Goal: Check status: Check status

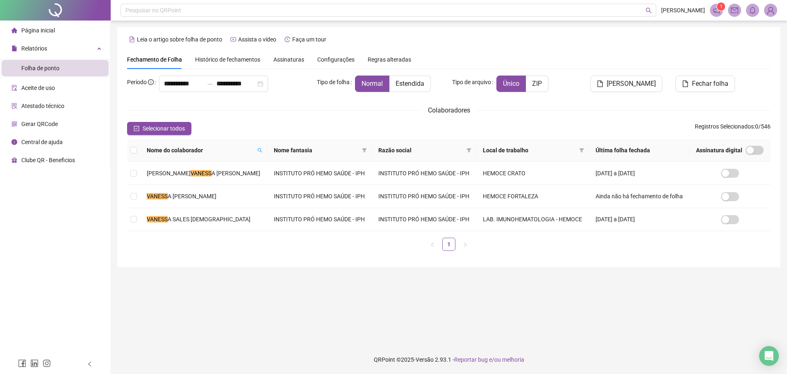
click at [53, 32] on span "Página inicial" at bounding box center [38, 30] width 34 height 7
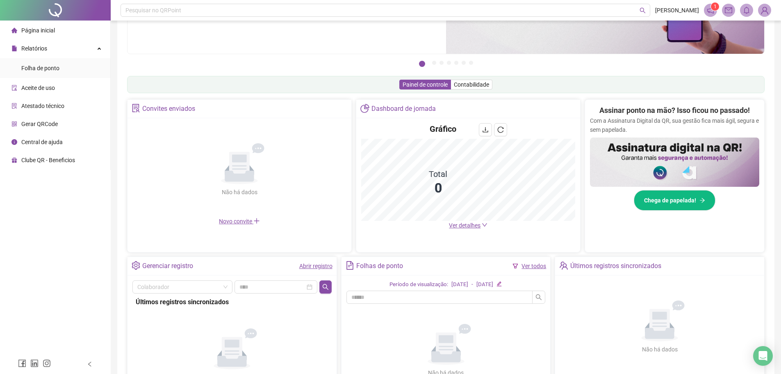
scroll to position [160, 0]
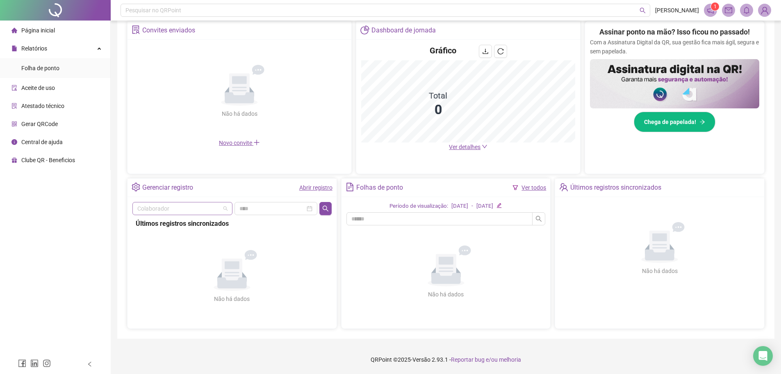
click at [208, 202] on input "search" at bounding box center [178, 208] width 83 height 12
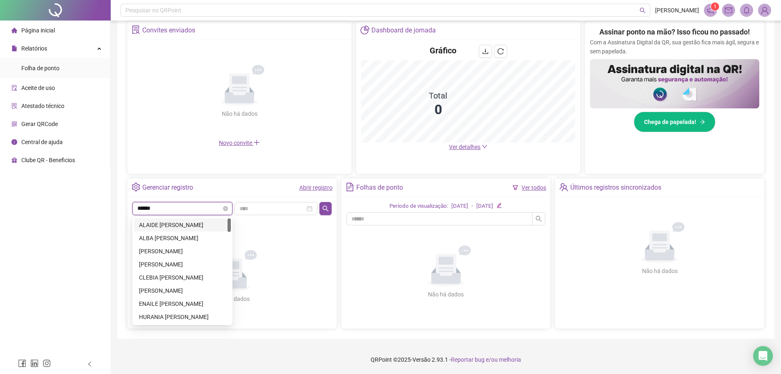
type input "*******"
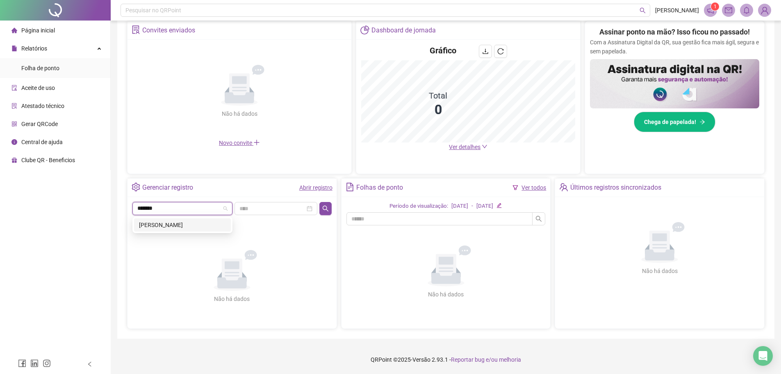
click at [208, 226] on div "[PERSON_NAME]" at bounding box center [182, 224] width 87 height 9
click at [320, 210] on div "[PERSON_NAME]" at bounding box center [231, 208] width 199 height 13
click at [320, 210] on button "button" at bounding box center [325, 208] width 12 height 13
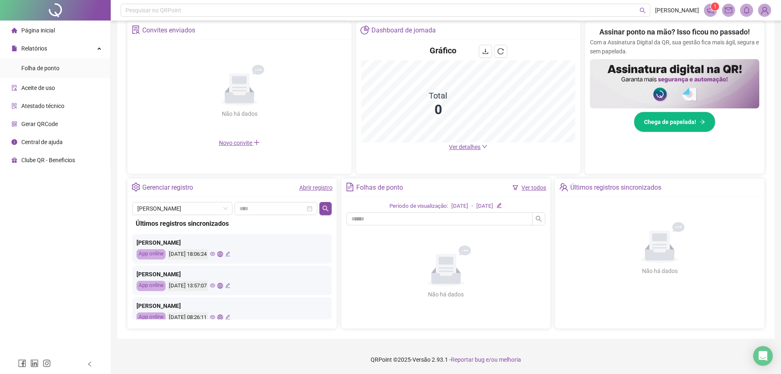
click at [215, 252] on icon "eye" at bounding box center [212, 254] width 5 height 4
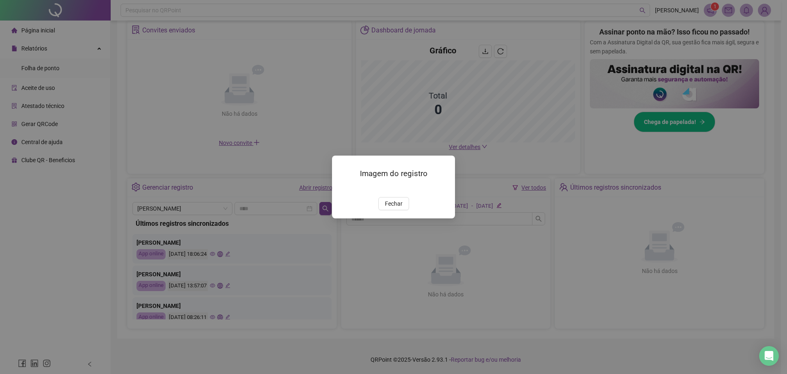
click at [342, 188] on img at bounding box center [342, 188] width 0 height 0
click at [396, 210] on button "Fechar" at bounding box center [394, 203] width 31 height 13
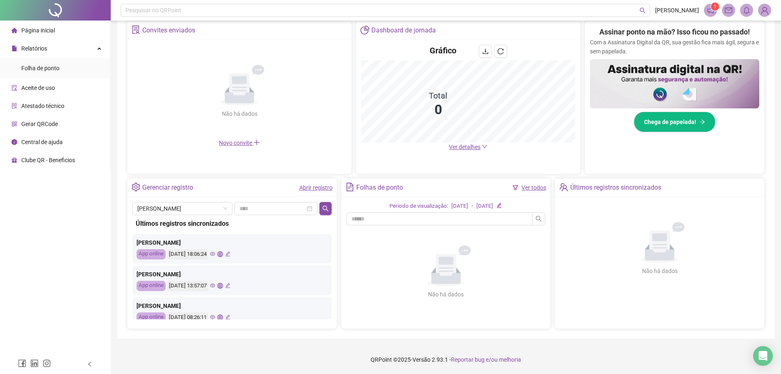
click at [215, 287] on icon "eye" at bounding box center [212, 285] width 5 height 5
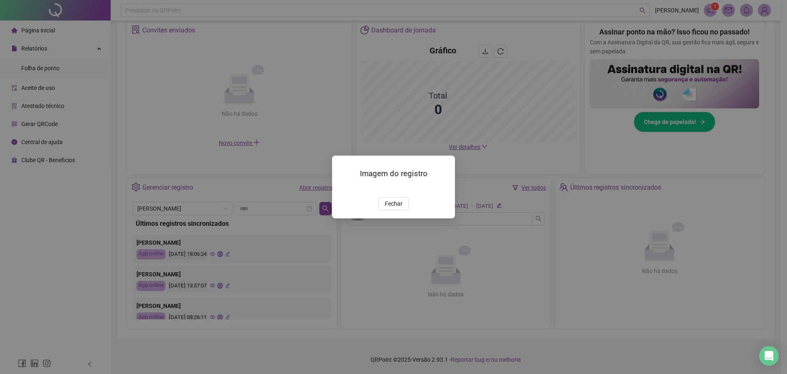
click at [342, 188] on img at bounding box center [342, 188] width 0 height 0
drag, startPoint x: 401, startPoint y: 254, endPoint x: 308, endPoint y: 264, distance: 94.0
click at [401, 208] on span "Fechar" at bounding box center [394, 203] width 18 height 9
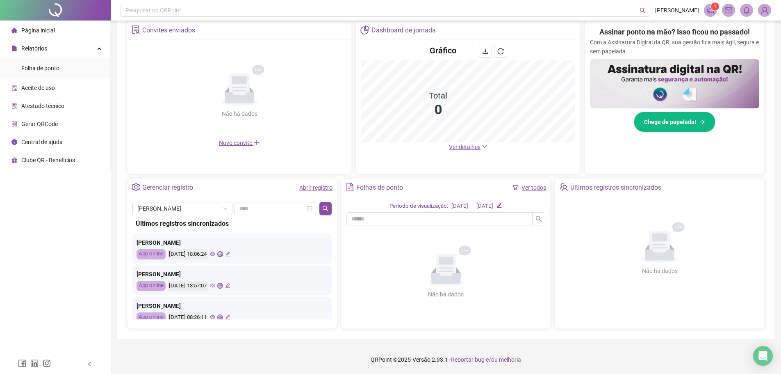
click at [215, 316] on icon "eye" at bounding box center [212, 316] width 5 height 5
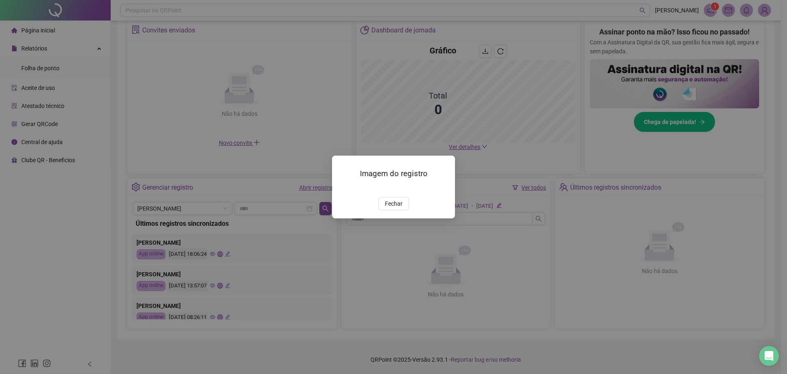
click at [342, 188] on img at bounding box center [342, 188] width 0 height 0
click at [390, 208] on span "Fechar" at bounding box center [394, 203] width 18 height 9
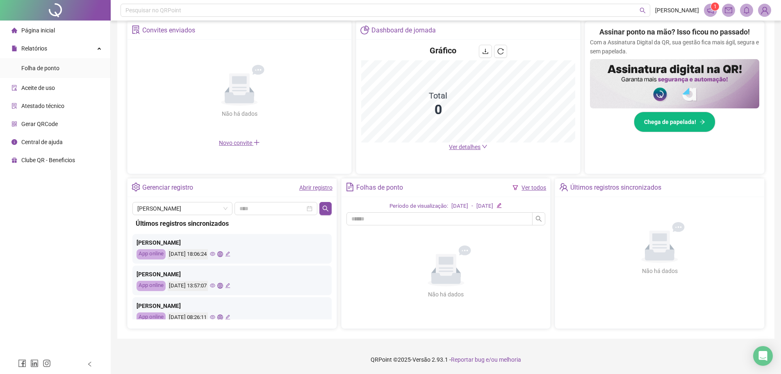
scroll to position [41, 0]
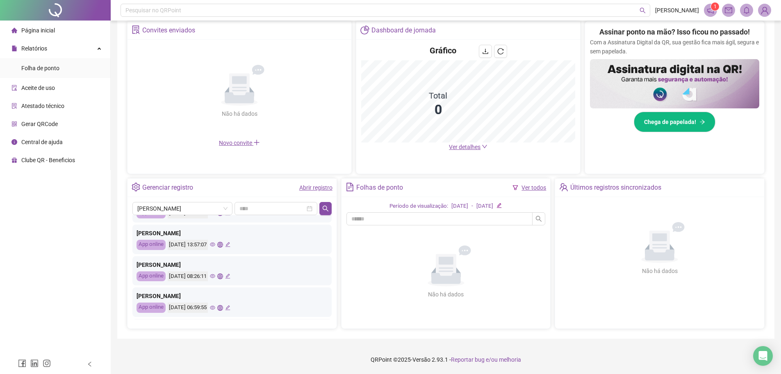
click at [215, 308] on icon "eye" at bounding box center [212, 307] width 5 height 5
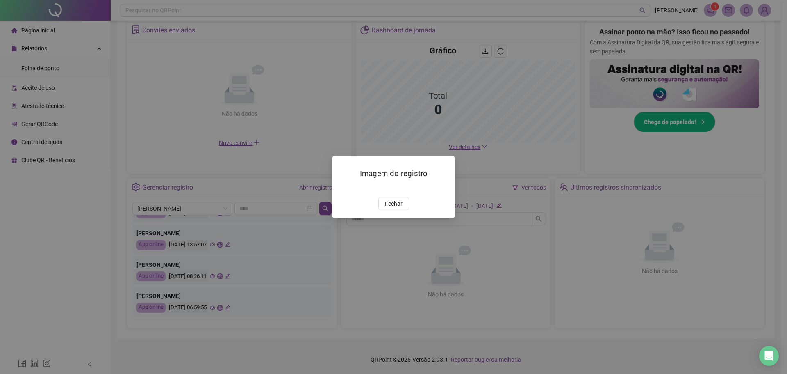
click at [342, 188] on img at bounding box center [342, 188] width 0 height 0
click at [395, 210] on button "Fechar" at bounding box center [394, 203] width 31 height 13
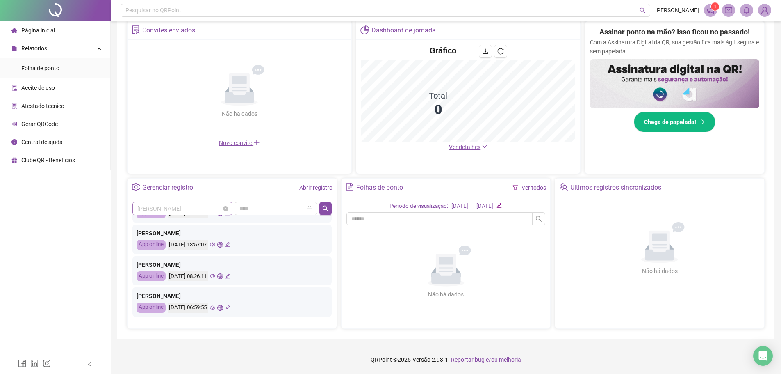
click at [219, 209] on span "[PERSON_NAME]" at bounding box center [182, 208] width 90 height 12
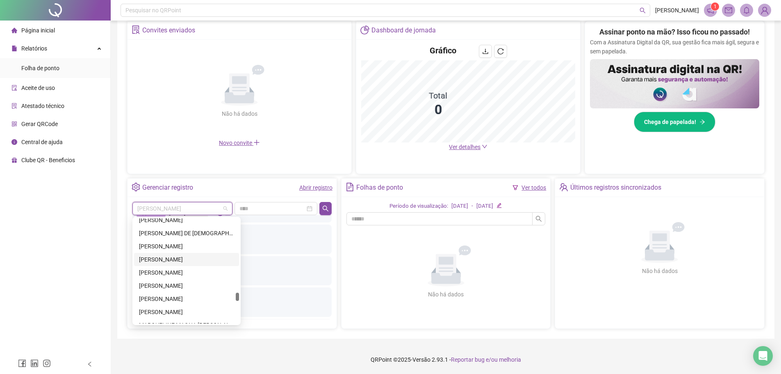
scroll to position [5289, 0]
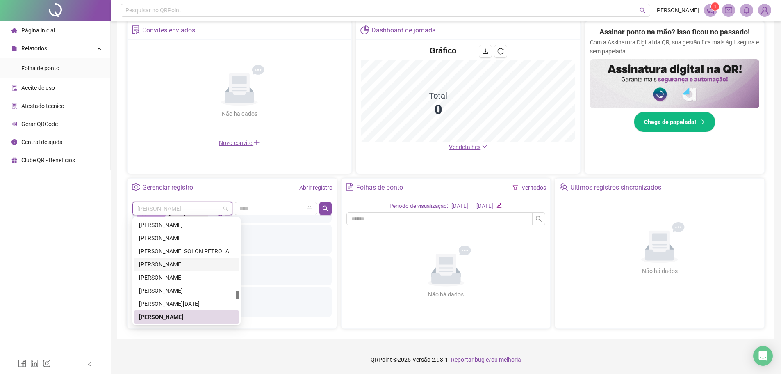
click at [200, 270] on div "[PERSON_NAME]" at bounding box center [186, 264] width 105 height 13
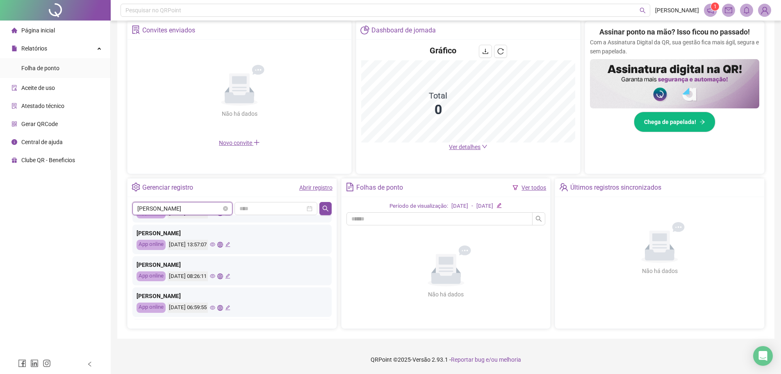
click at [187, 205] on span "[PERSON_NAME]" at bounding box center [182, 208] width 90 height 12
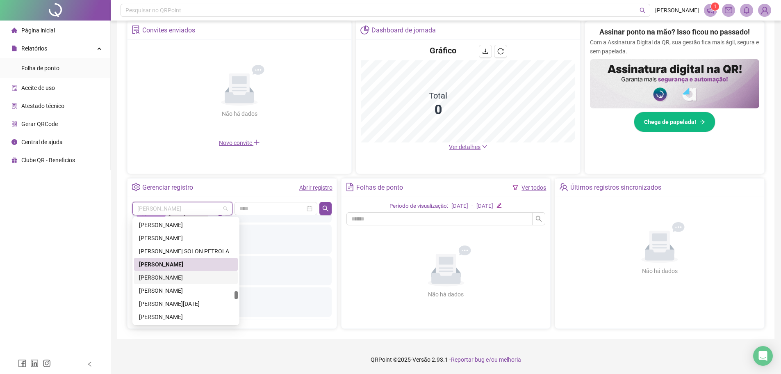
click at [197, 281] on div "[PERSON_NAME]" at bounding box center [186, 277] width 94 height 9
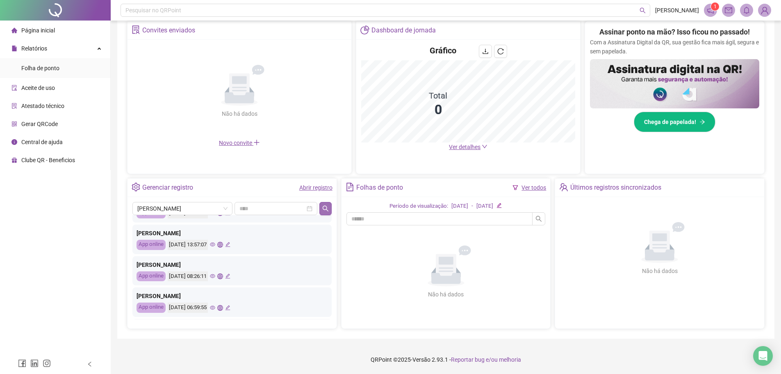
click at [322, 209] on button "button" at bounding box center [325, 208] width 12 height 13
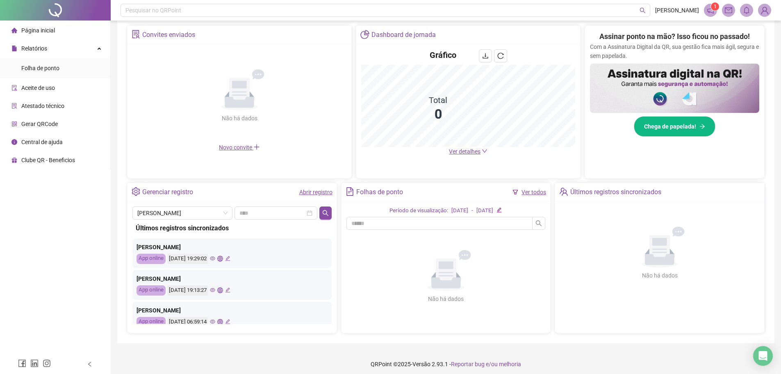
scroll to position [160, 0]
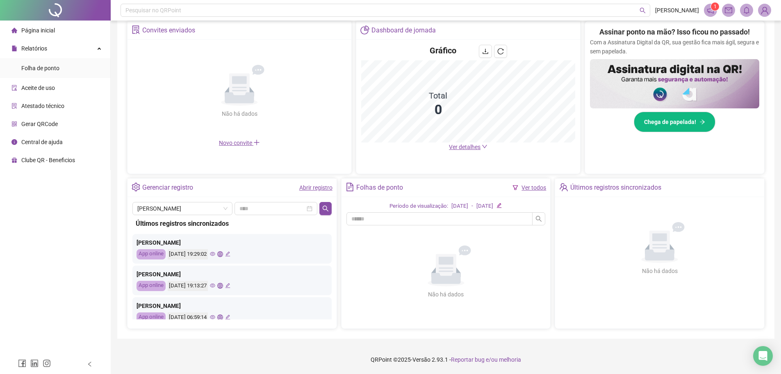
click at [215, 254] on icon "eye" at bounding box center [212, 254] width 5 height 4
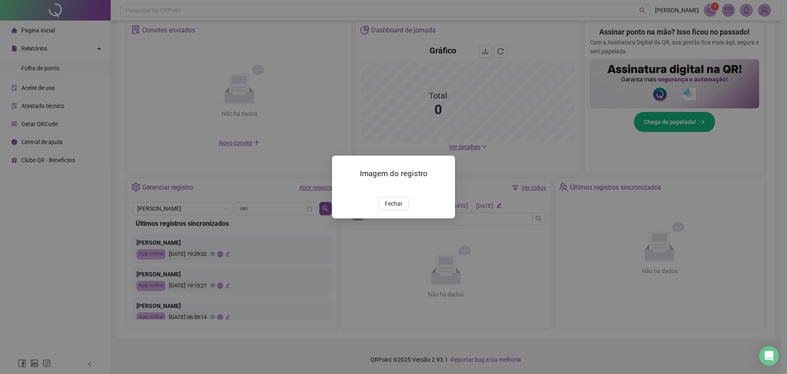
click at [342, 188] on img at bounding box center [342, 188] width 0 height 0
click at [391, 208] on span "Fechar" at bounding box center [394, 203] width 18 height 9
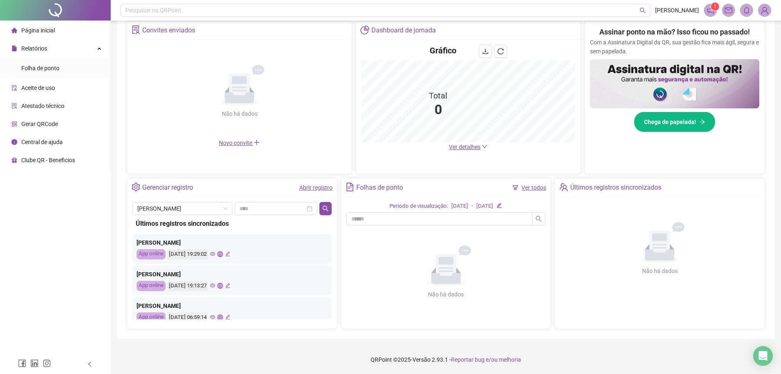
click at [215, 286] on icon "eye" at bounding box center [212, 285] width 5 height 4
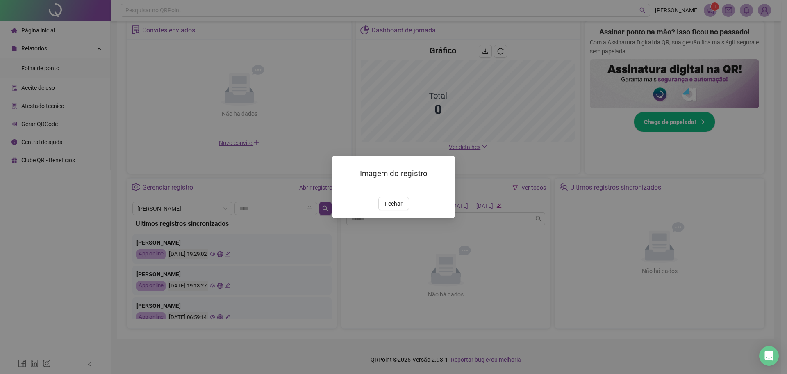
click at [342, 188] on img at bounding box center [342, 188] width 0 height 0
drag, startPoint x: 396, startPoint y: 246, endPoint x: 390, endPoint y: 250, distance: 6.6
click at [395, 208] on span "Fechar" at bounding box center [394, 203] width 18 height 9
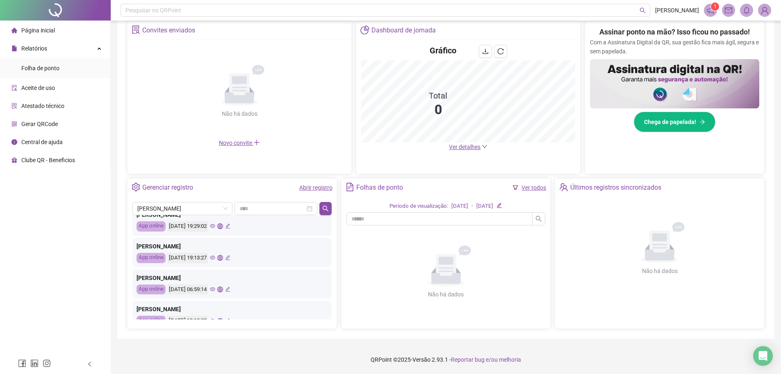
scroll to position [41, 0]
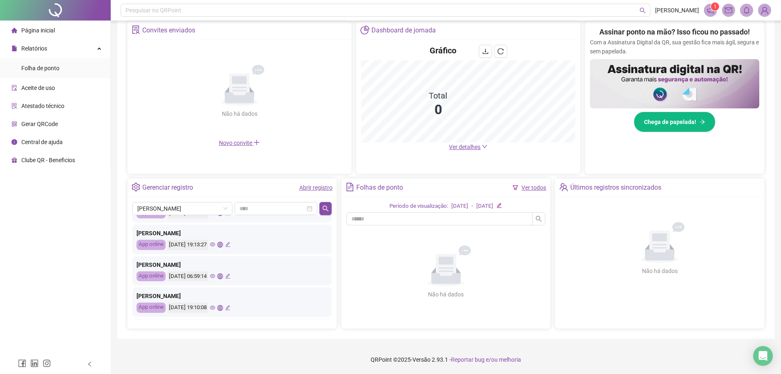
click at [215, 275] on icon "eye" at bounding box center [212, 276] width 5 height 4
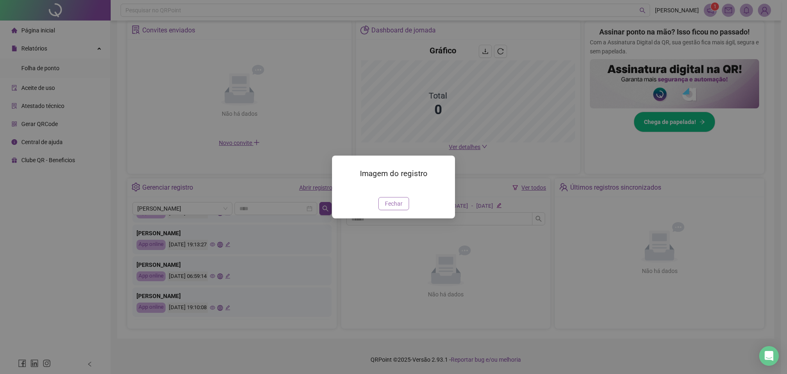
click at [393, 208] on span "Fechar" at bounding box center [394, 203] width 18 height 9
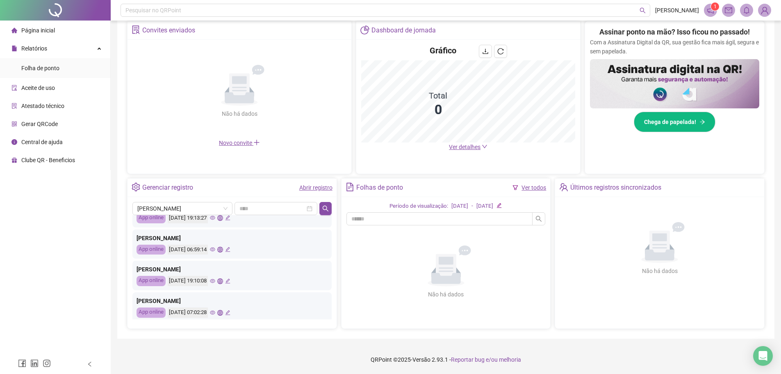
scroll to position [82, 0]
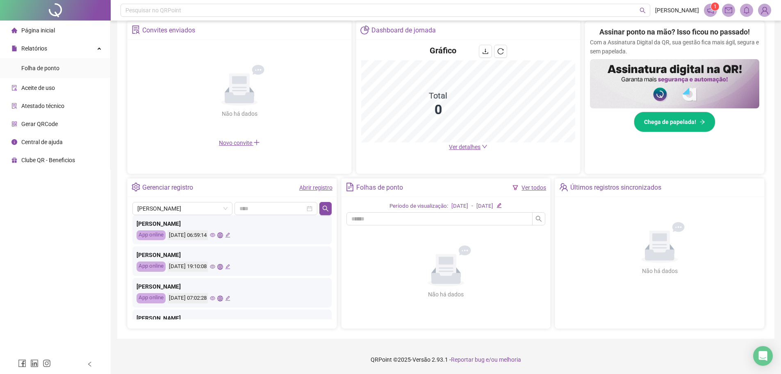
click at [215, 297] on icon "eye" at bounding box center [212, 297] width 5 height 5
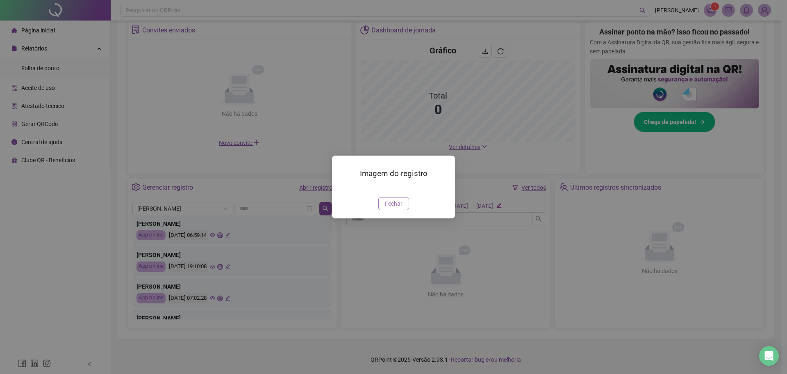
click at [388, 208] on span "Fechar" at bounding box center [394, 203] width 18 height 9
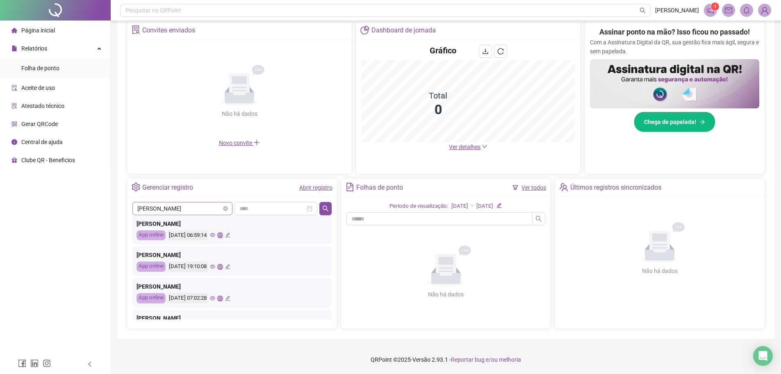
click at [204, 211] on span "[PERSON_NAME]" at bounding box center [182, 208] width 90 height 12
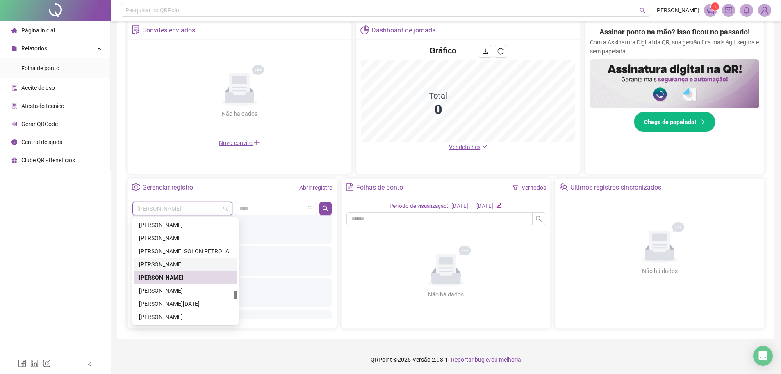
click at [200, 264] on div "[PERSON_NAME]" at bounding box center [185, 264] width 93 height 9
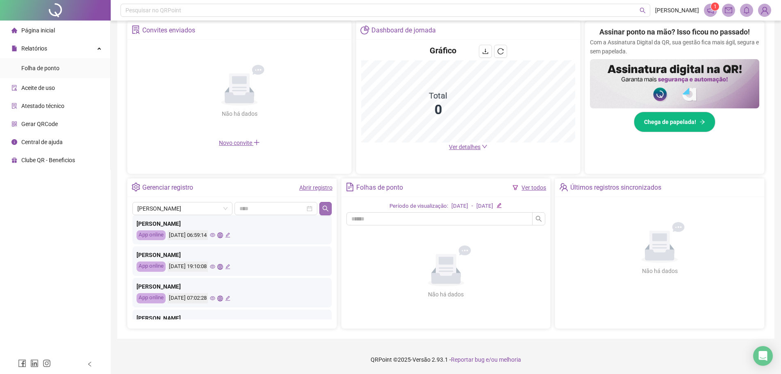
click at [325, 208] on icon "search" at bounding box center [325, 208] width 7 height 7
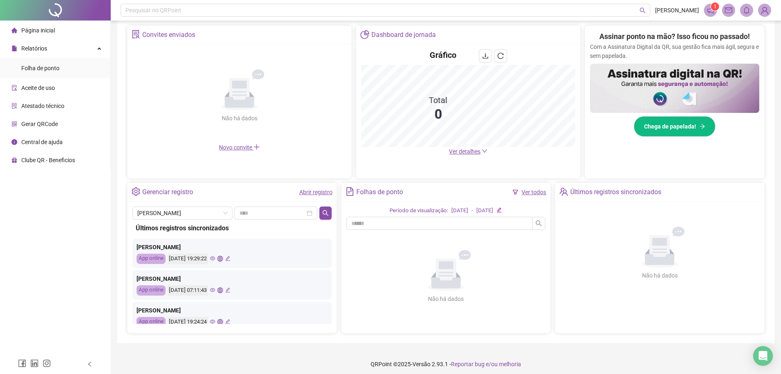
scroll to position [160, 0]
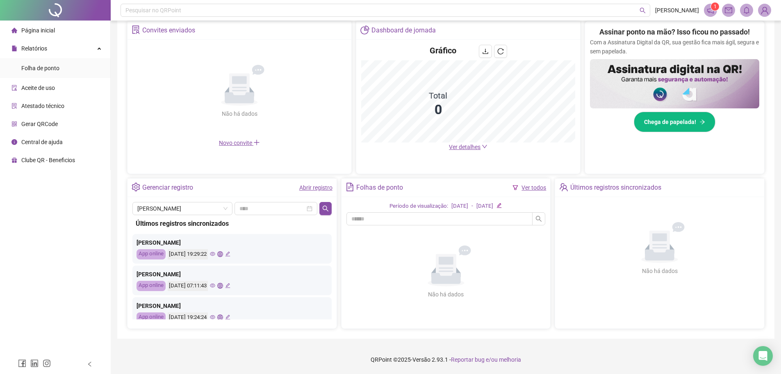
click at [215, 253] on icon "eye" at bounding box center [212, 253] width 5 height 5
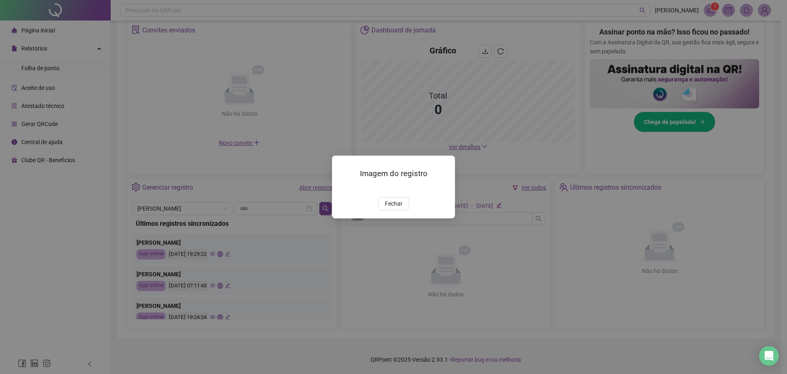
click at [342, 188] on img at bounding box center [342, 188] width 0 height 0
click at [396, 208] on span "Fechar" at bounding box center [394, 203] width 18 height 9
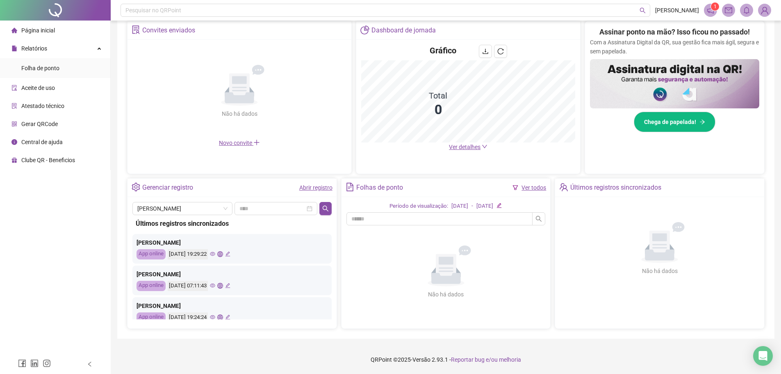
click at [224, 288] on div "[DATE] 07:11:43" at bounding box center [199, 286] width 63 height 10
click at [215, 285] on icon "eye" at bounding box center [212, 285] width 5 height 5
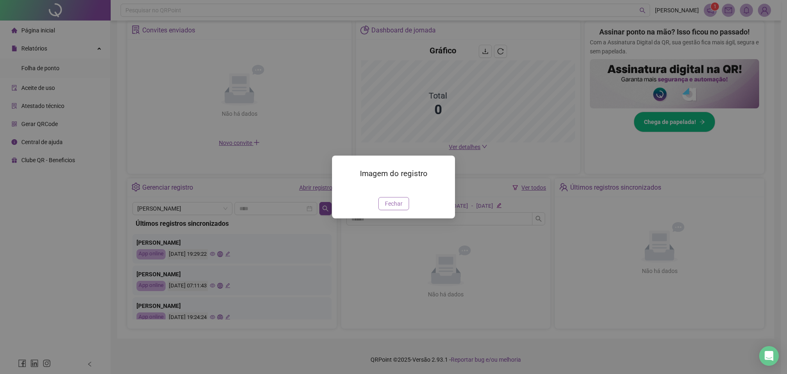
click at [393, 208] on span "Fechar" at bounding box center [394, 203] width 18 height 9
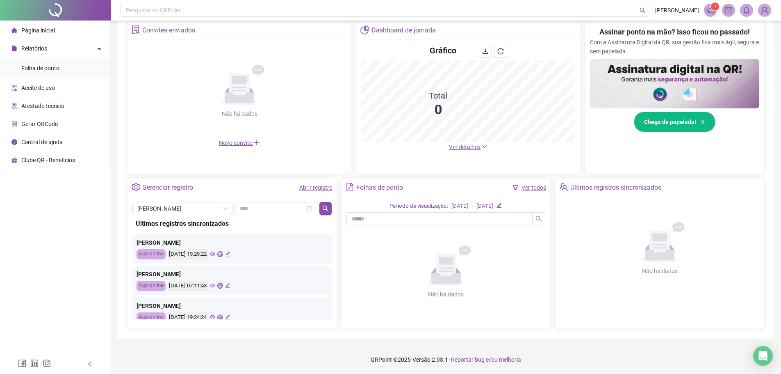
click at [215, 315] on icon "eye" at bounding box center [212, 317] width 5 height 4
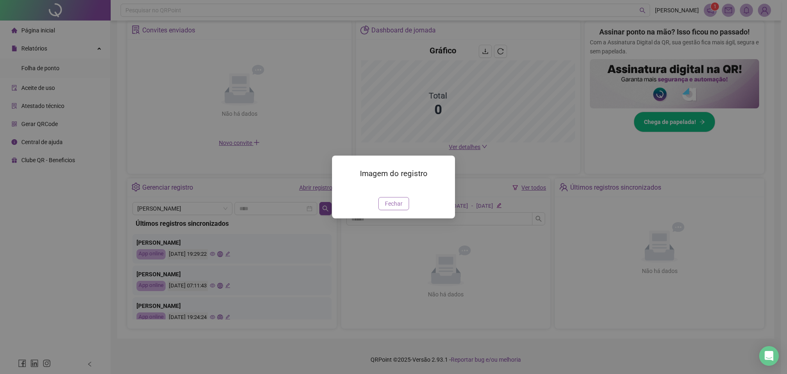
click at [387, 208] on span "Fechar" at bounding box center [394, 203] width 18 height 9
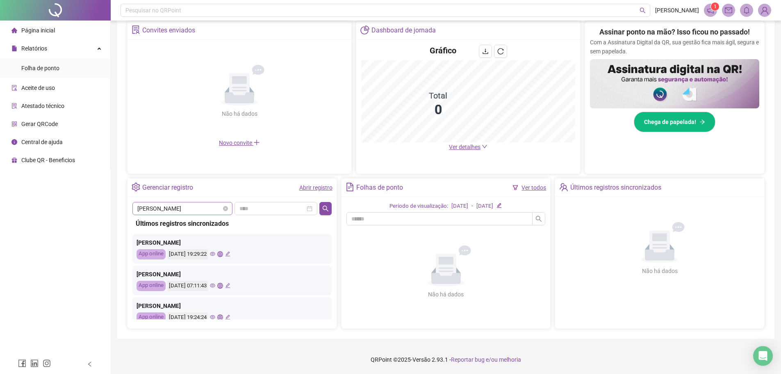
click at [190, 213] on span "[PERSON_NAME]" at bounding box center [182, 208] width 90 height 12
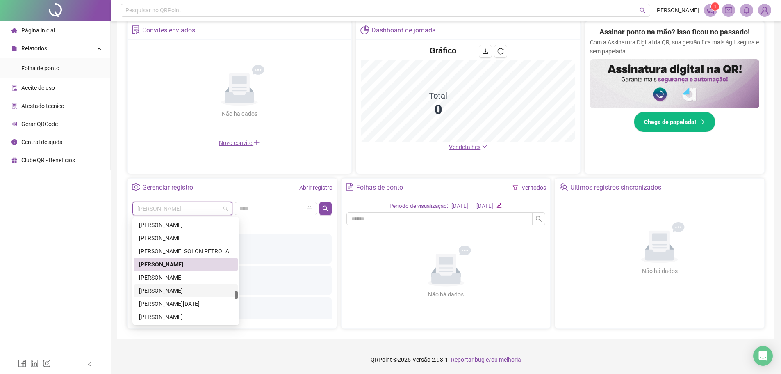
click at [189, 288] on div "[PERSON_NAME]" at bounding box center [186, 290] width 94 height 9
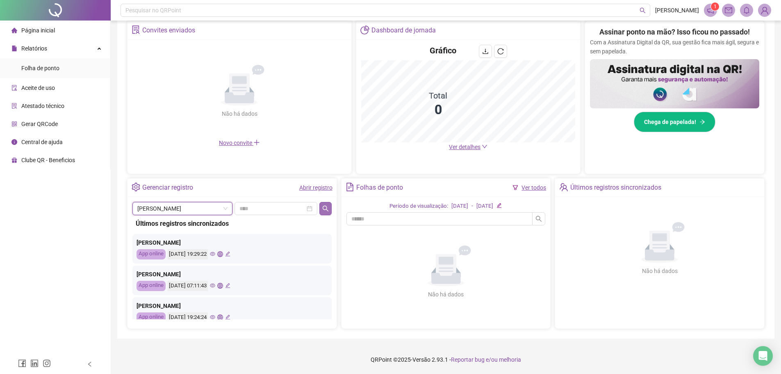
click at [330, 209] on button "button" at bounding box center [325, 208] width 12 height 13
click at [215, 252] on icon "eye" at bounding box center [212, 253] width 5 height 5
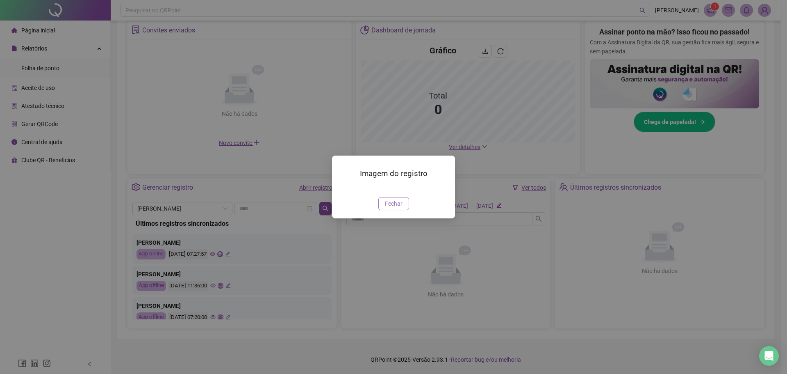
click at [383, 210] on button "Fechar" at bounding box center [394, 203] width 31 height 13
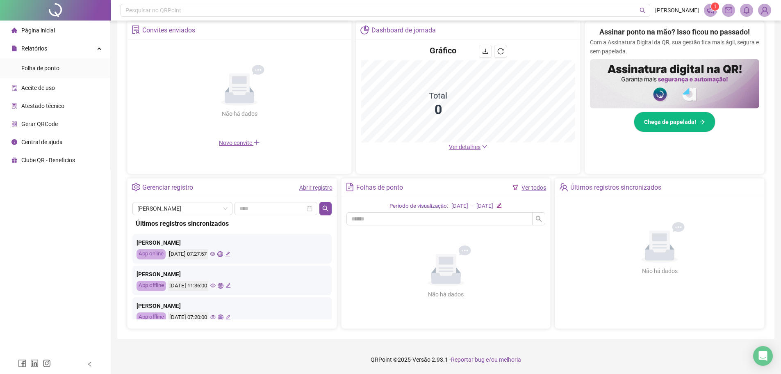
click at [225, 257] on div "[DATE] 07:27:57" at bounding box center [199, 254] width 63 height 10
click at [215, 253] on icon "eye" at bounding box center [212, 254] width 5 height 4
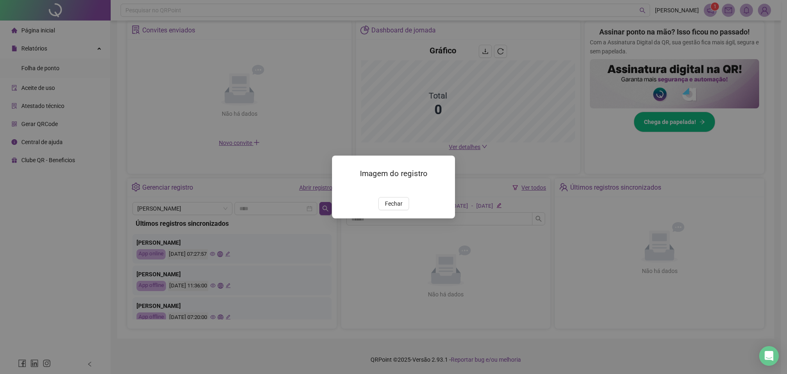
click at [342, 188] on img at bounding box center [342, 188] width 0 height 0
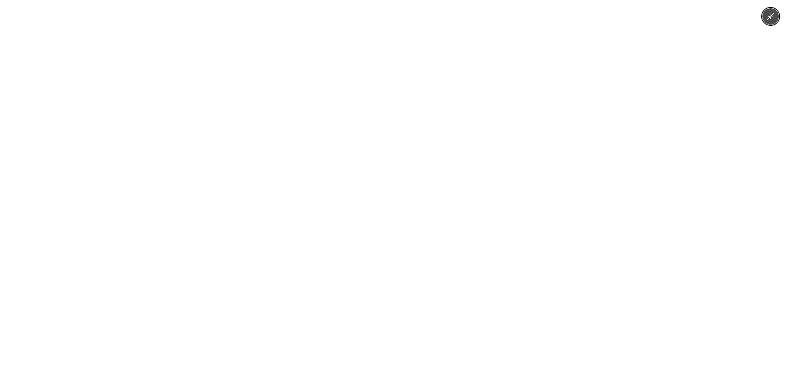
click at [770, 22] on button "Minimize image" at bounding box center [771, 16] width 16 height 16
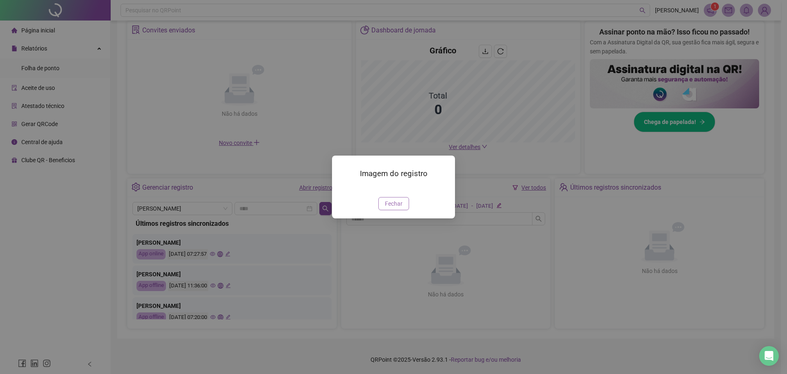
click at [394, 208] on span "Fechar" at bounding box center [394, 203] width 18 height 9
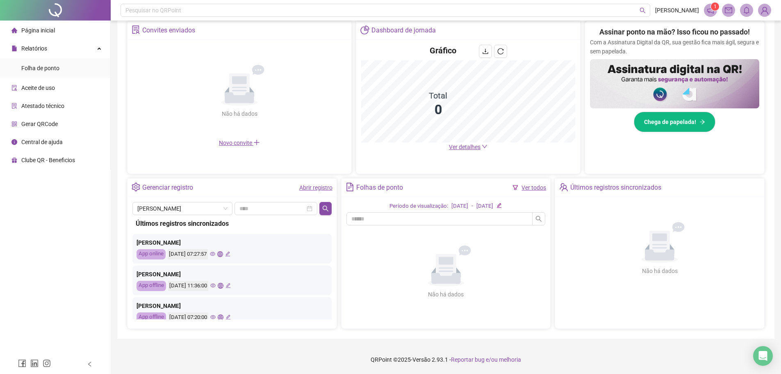
click at [208, 286] on div "[DATE] 11:36:00" at bounding box center [188, 286] width 40 height 10
click at [224, 289] on div "[DATE] 11:36:00" at bounding box center [199, 286] width 63 height 10
click at [216, 285] on icon "eye" at bounding box center [212, 285] width 5 height 4
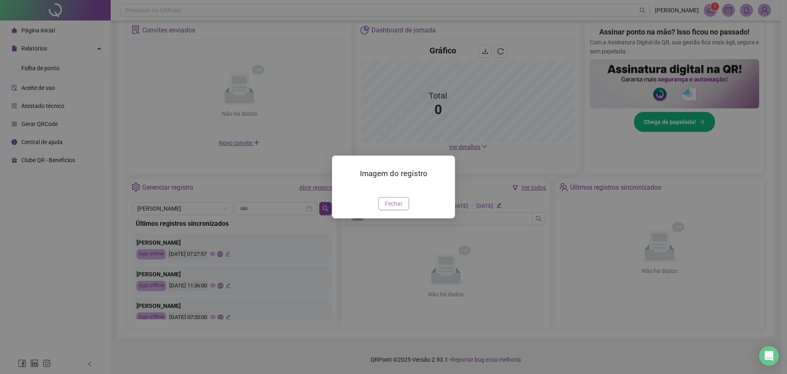
click at [397, 208] on span "Fechar" at bounding box center [394, 203] width 18 height 9
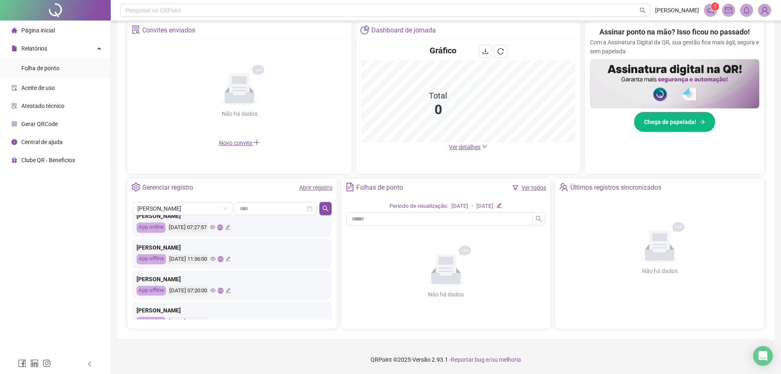
scroll to position [41, 0]
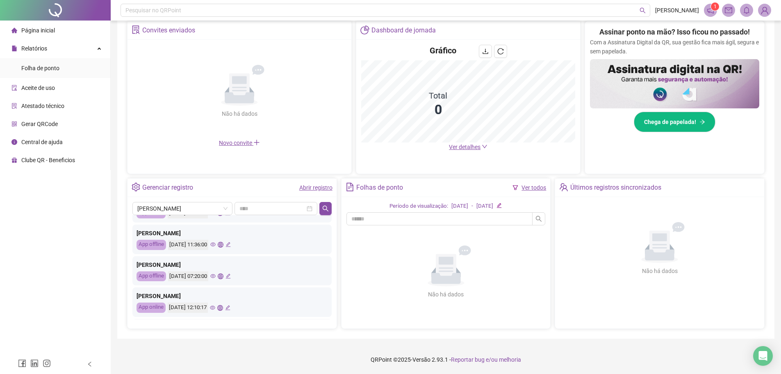
click at [216, 277] on icon "eye" at bounding box center [212, 275] width 5 height 5
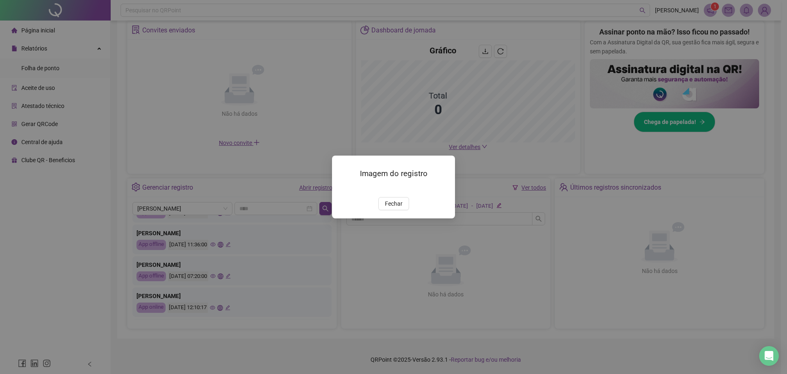
click at [342, 188] on img at bounding box center [342, 188] width 0 height 0
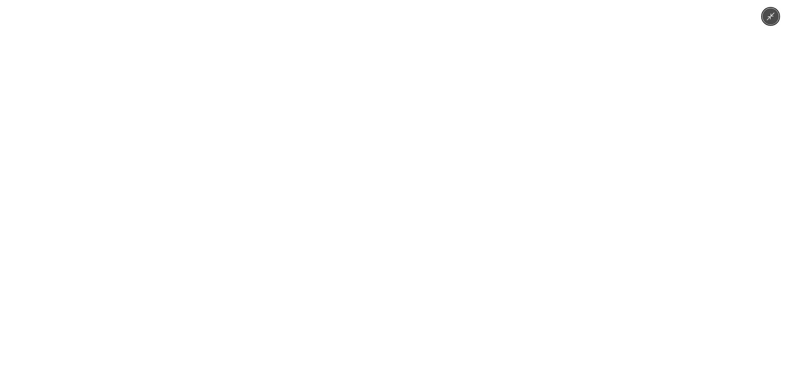
click at [773, 20] on icon "Minimize image" at bounding box center [770, 16] width 9 height 9
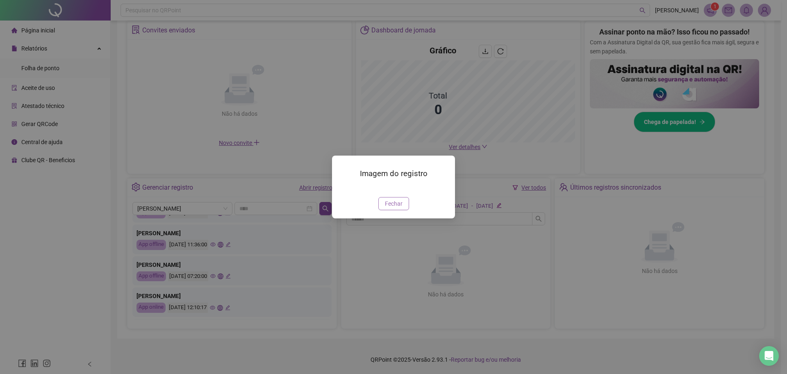
click at [399, 208] on span "Fechar" at bounding box center [394, 203] width 18 height 9
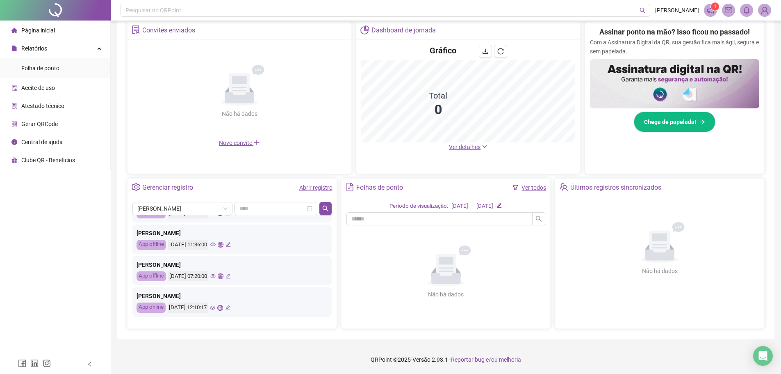
scroll to position [82, 0]
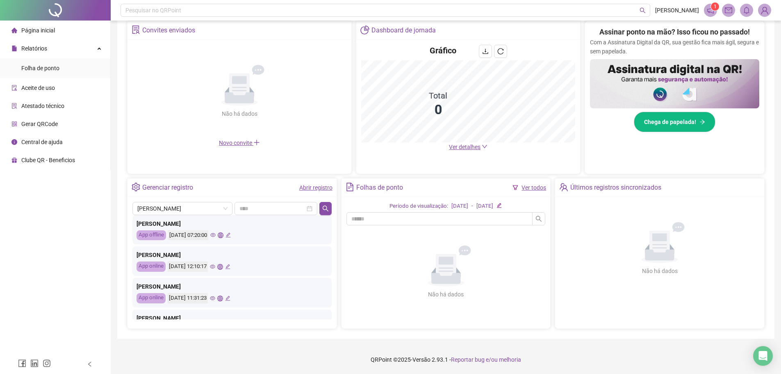
click at [215, 267] on icon "eye" at bounding box center [212, 266] width 5 height 5
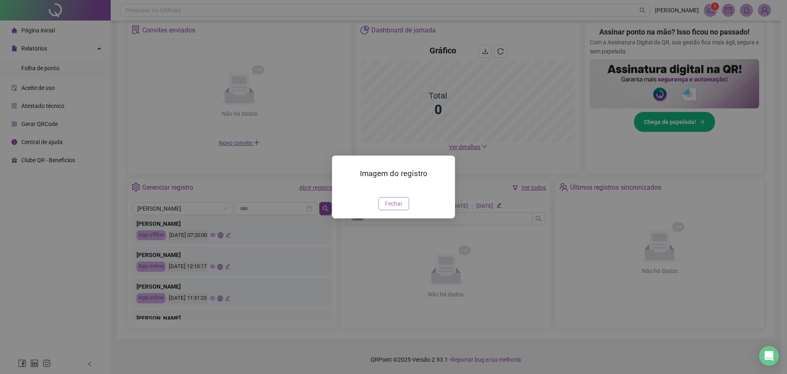
click at [393, 208] on span "Fechar" at bounding box center [394, 203] width 18 height 9
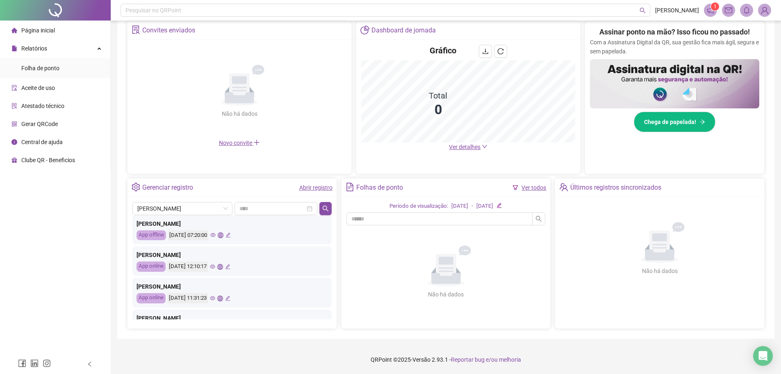
click at [215, 300] on icon "eye" at bounding box center [212, 298] width 5 height 4
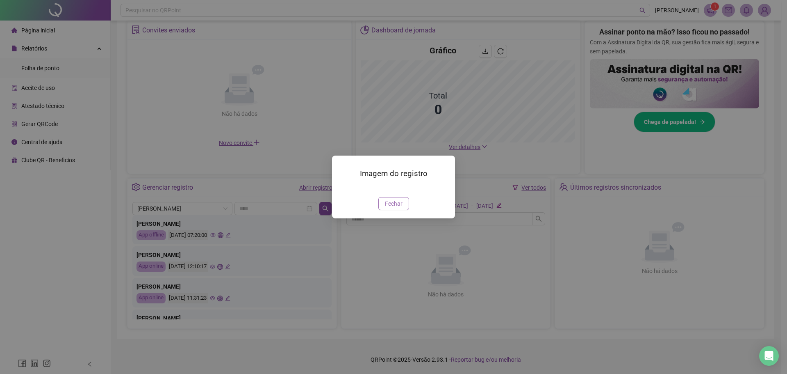
click at [401, 208] on span "Fechar" at bounding box center [394, 203] width 18 height 9
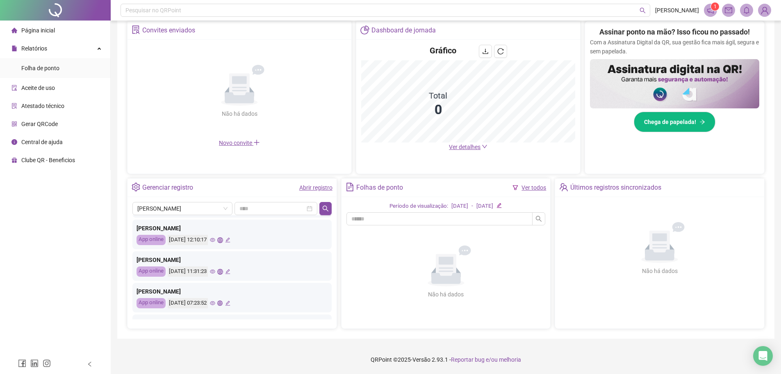
scroll to position [123, 0]
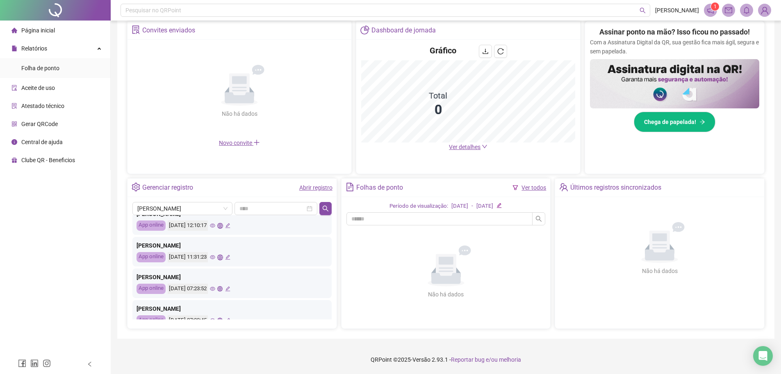
click at [215, 287] on icon "eye" at bounding box center [212, 289] width 5 height 4
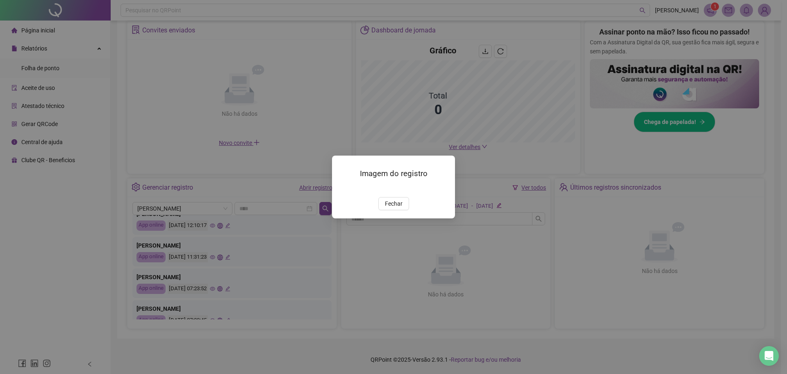
click at [342, 188] on img at bounding box center [342, 188] width 0 height 0
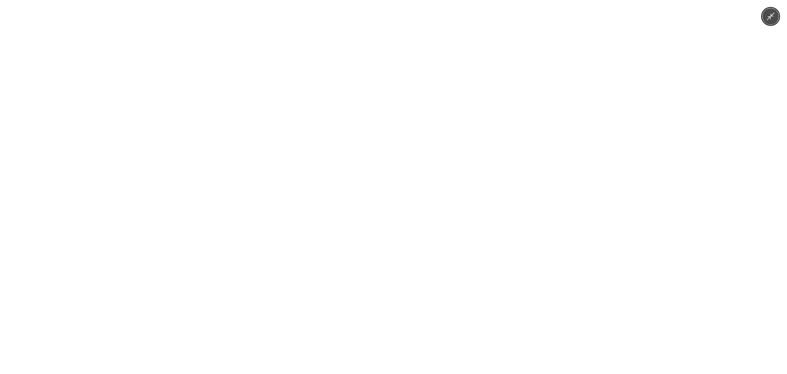
click at [769, 21] on button "Minimize image" at bounding box center [771, 16] width 16 height 16
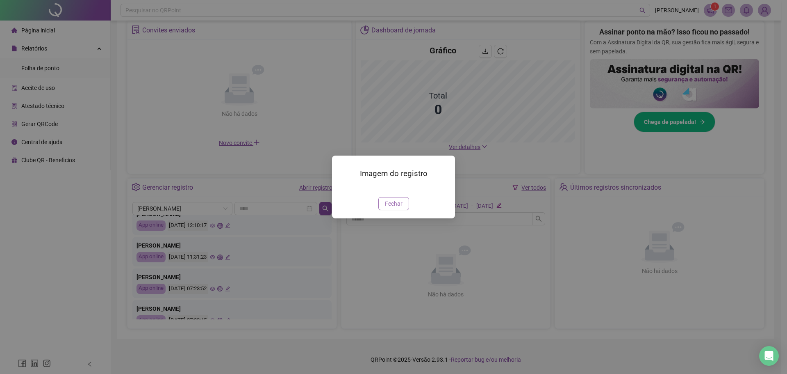
click at [394, 208] on span "Fechar" at bounding box center [394, 203] width 18 height 9
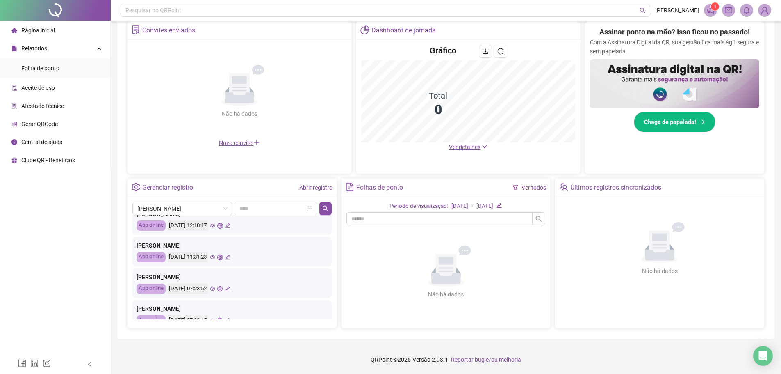
click at [215, 259] on icon "eye" at bounding box center [212, 257] width 5 height 4
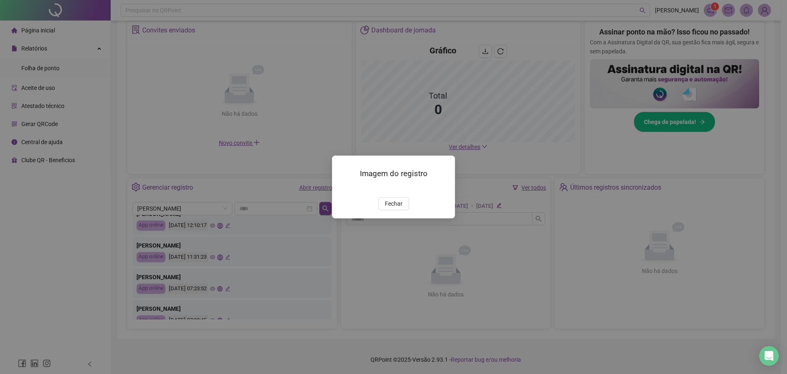
click at [342, 188] on img at bounding box center [342, 188] width 0 height 0
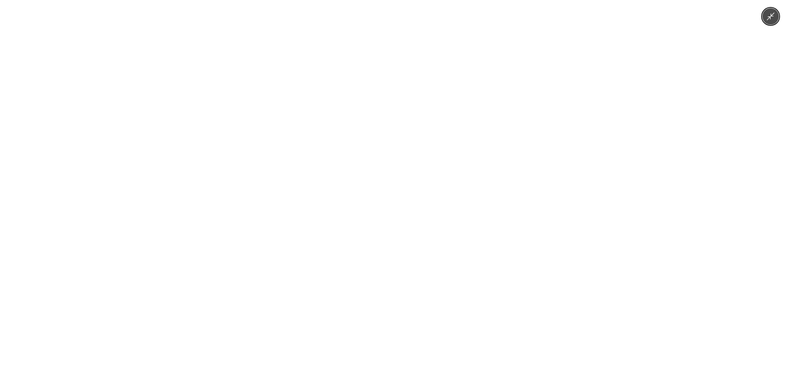
click at [771, 19] on icon "Minimize image" at bounding box center [770, 16] width 9 height 9
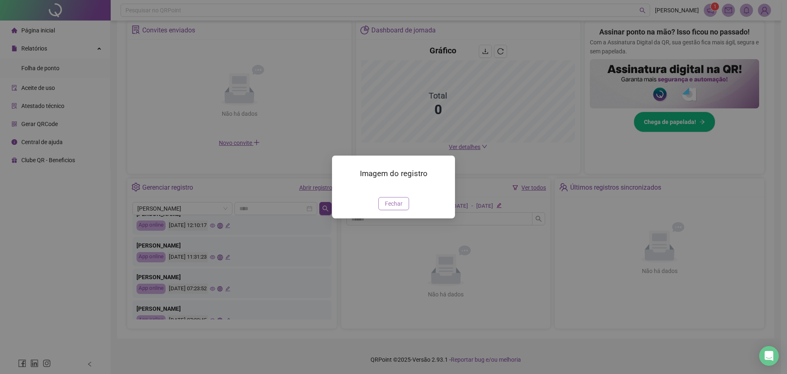
click at [393, 208] on span "Fechar" at bounding box center [394, 203] width 18 height 9
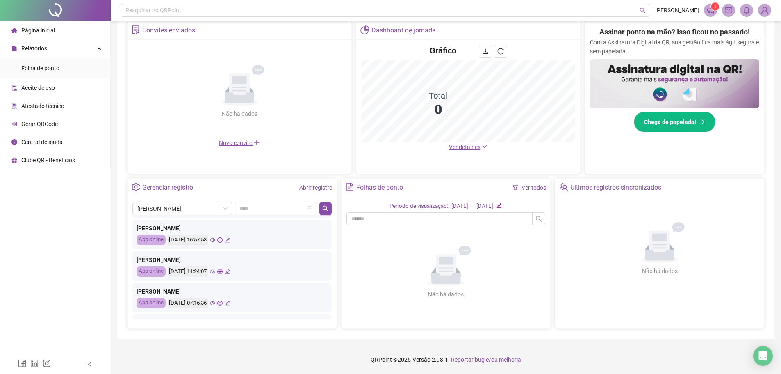
scroll to position [287, 0]
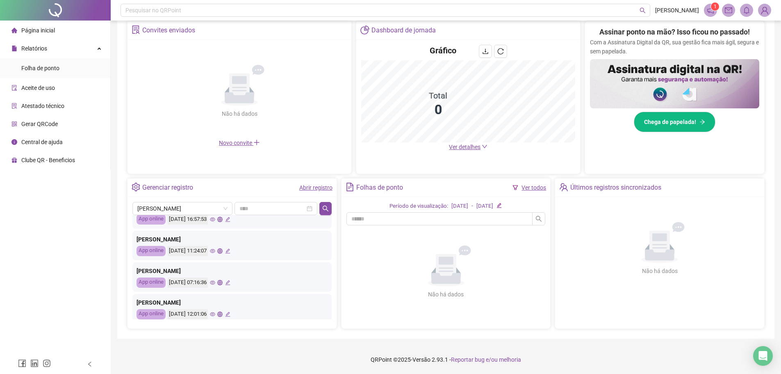
click at [215, 283] on icon "eye" at bounding box center [212, 283] width 5 height 4
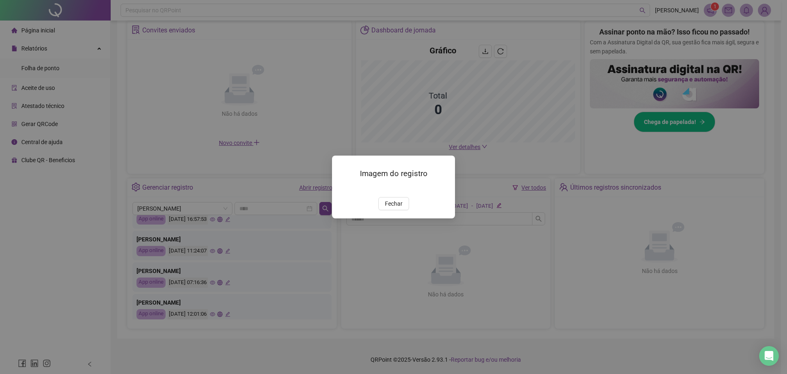
click at [342, 188] on img at bounding box center [342, 188] width 0 height 0
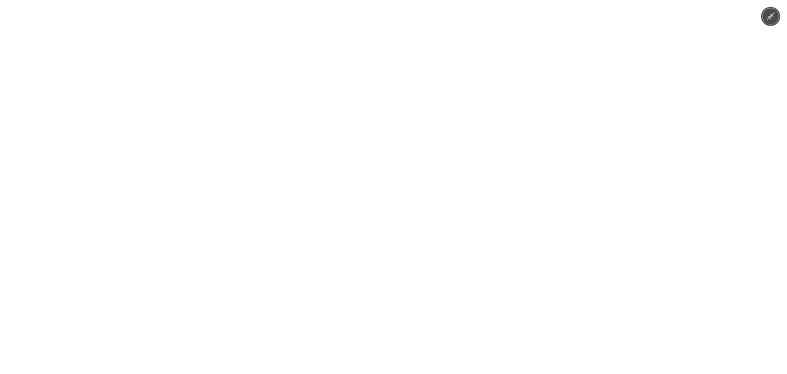
click at [773, 17] on icon "Minimize image" at bounding box center [770, 16] width 9 height 9
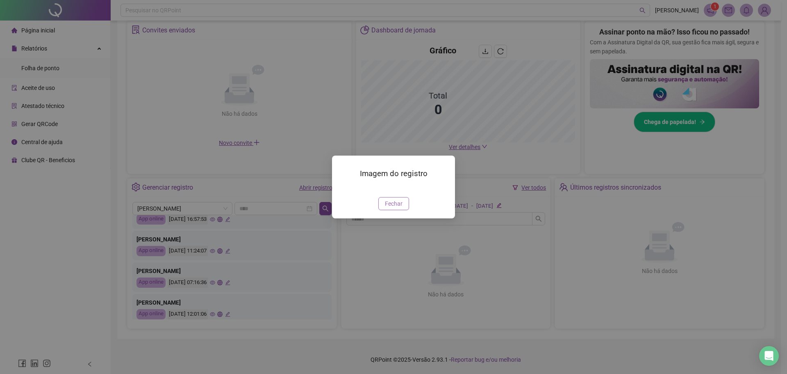
click at [393, 208] on span "Fechar" at bounding box center [394, 203] width 18 height 9
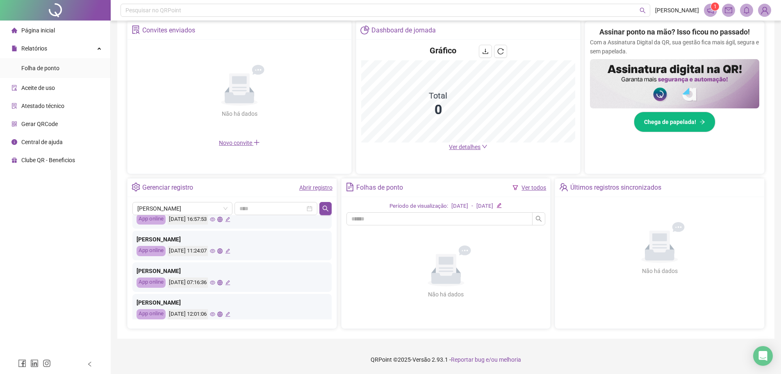
click at [228, 281] on div "[DATE] 07:16:36" at bounding box center [199, 282] width 63 height 10
click at [215, 251] on icon "eye" at bounding box center [212, 250] width 5 height 5
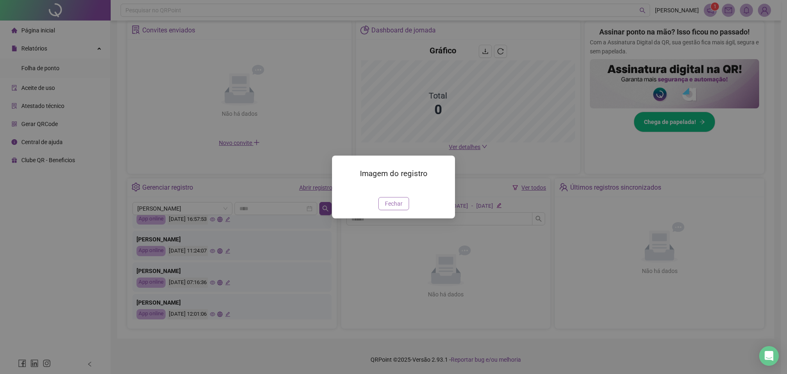
click at [388, 208] on span "Fechar" at bounding box center [394, 203] width 18 height 9
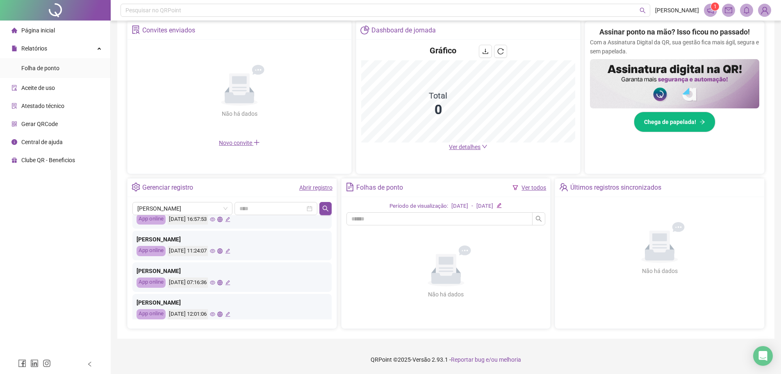
click at [215, 250] on icon "eye" at bounding box center [212, 250] width 5 height 5
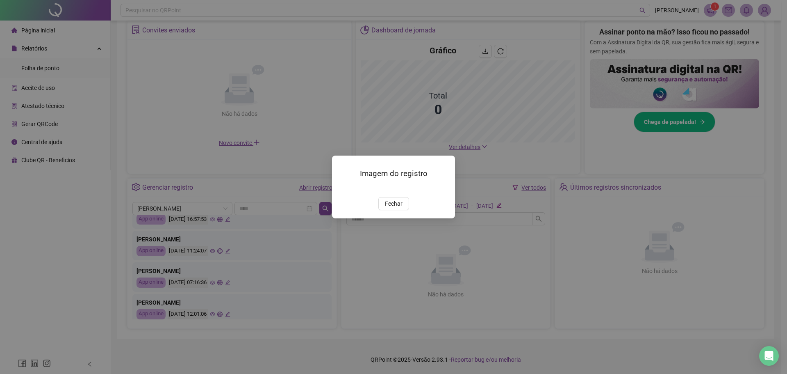
click at [342, 188] on img at bounding box center [342, 188] width 0 height 0
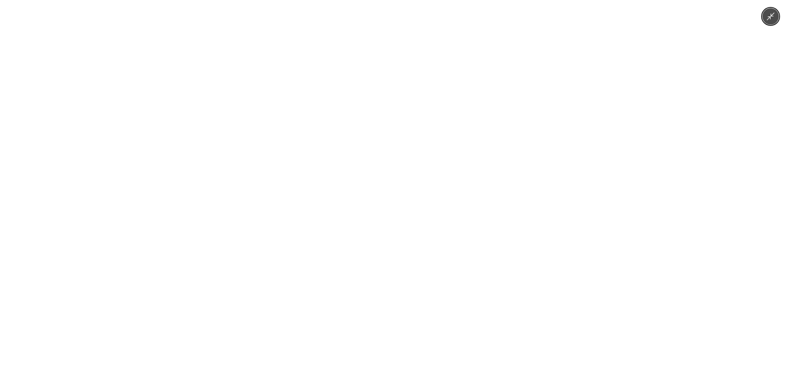
click at [769, 18] on icon "Minimize image" at bounding box center [770, 16] width 9 height 9
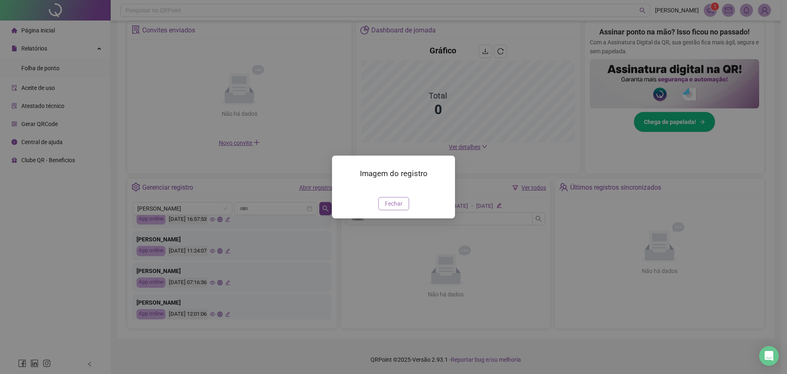
click at [395, 210] on button "Fechar" at bounding box center [394, 203] width 31 height 13
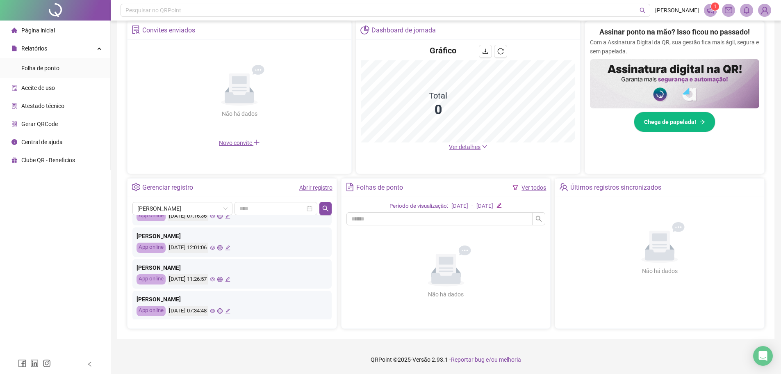
scroll to position [386, 0]
click at [215, 309] on icon "eye" at bounding box center [212, 310] width 5 height 4
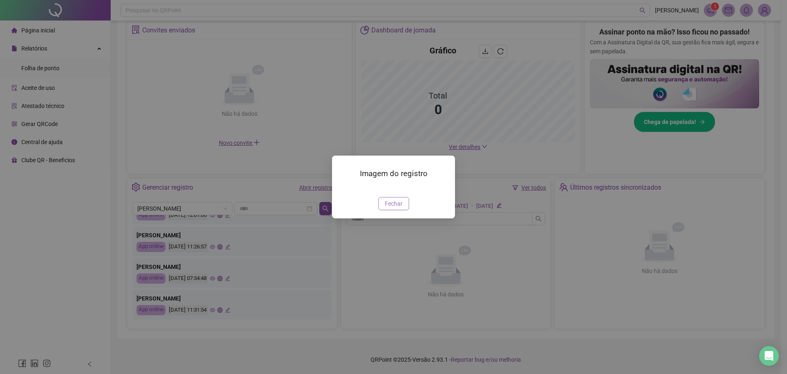
click at [390, 208] on span "Fechar" at bounding box center [394, 203] width 18 height 9
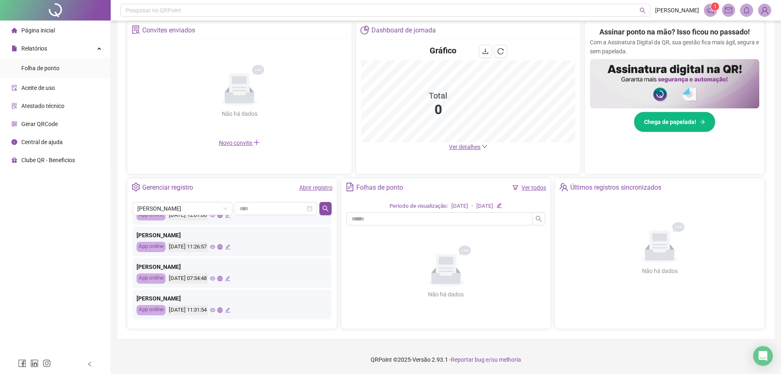
click at [215, 280] on icon "eye" at bounding box center [212, 278] width 5 height 4
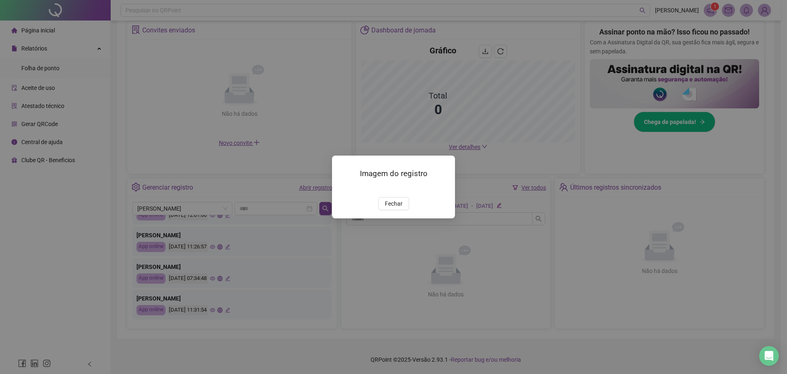
click at [342, 188] on img at bounding box center [342, 188] width 0 height 0
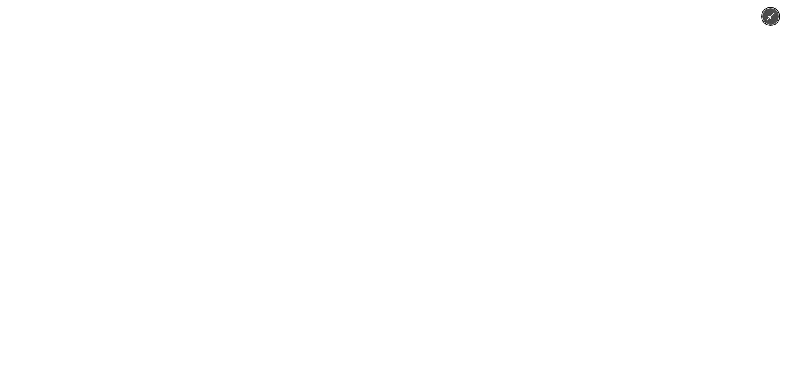
click at [772, 20] on icon "Minimize image" at bounding box center [770, 16] width 9 height 9
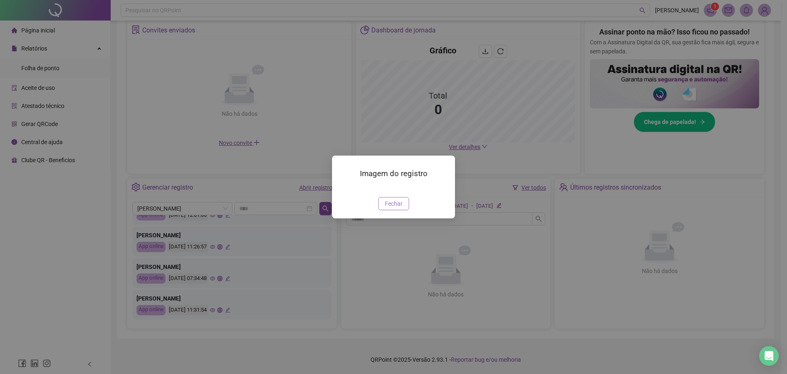
click at [406, 210] on button "Fechar" at bounding box center [394, 203] width 31 height 13
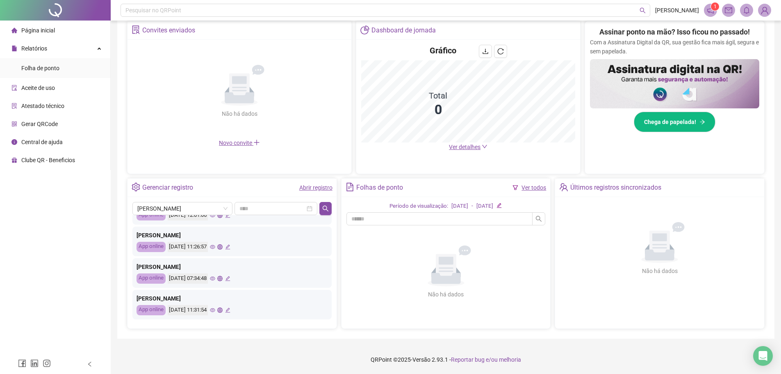
click at [229, 249] on div "[DATE] 11:26:57" at bounding box center [199, 247] width 63 height 10
click at [215, 247] on icon "eye" at bounding box center [212, 246] width 5 height 5
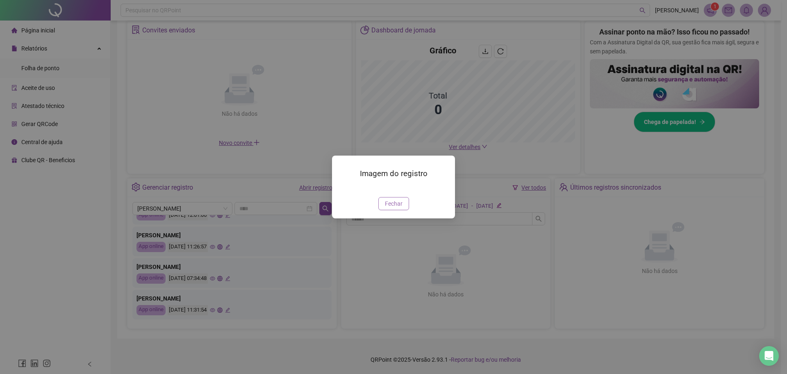
click at [391, 208] on span "Fechar" at bounding box center [394, 203] width 18 height 9
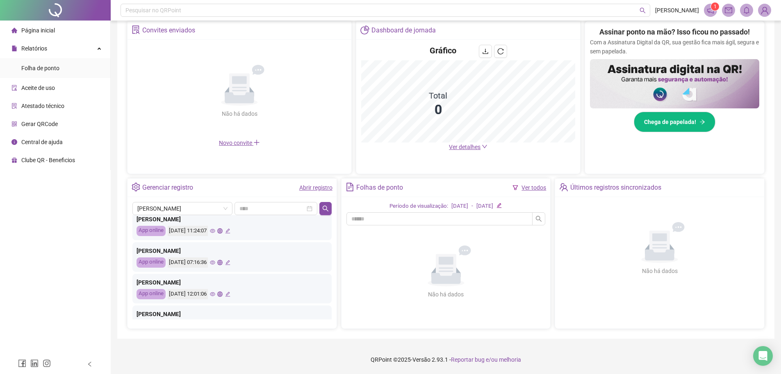
scroll to position [304, 0]
click at [215, 267] on icon "eye" at bounding box center [212, 265] width 5 height 5
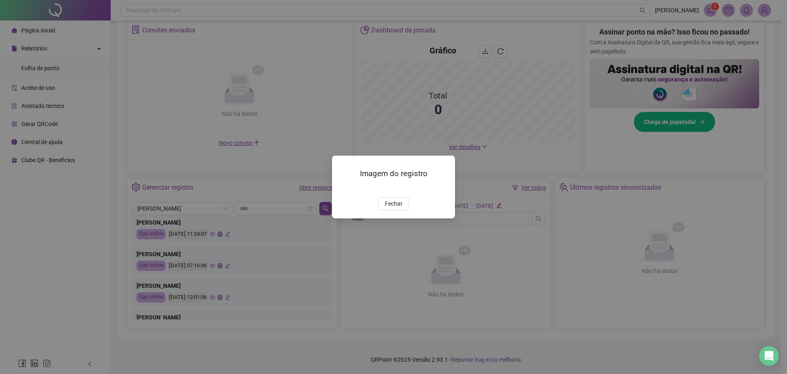
click at [342, 188] on img at bounding box center [342, 188] width 0 height 0
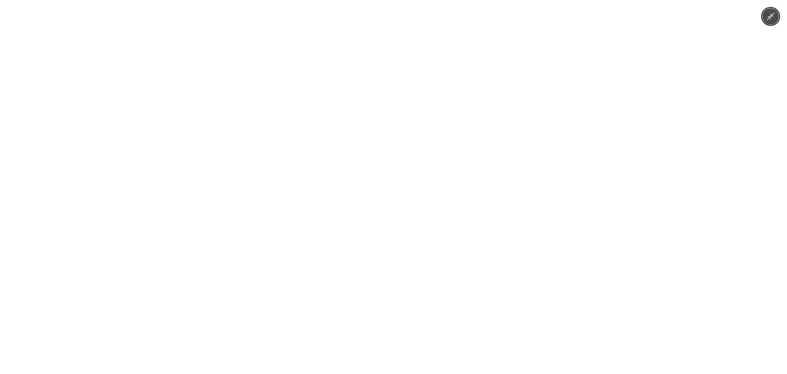
click at [773, 18] on icon "Minimize image" at bounding box center [770, 16] width 9 height 9
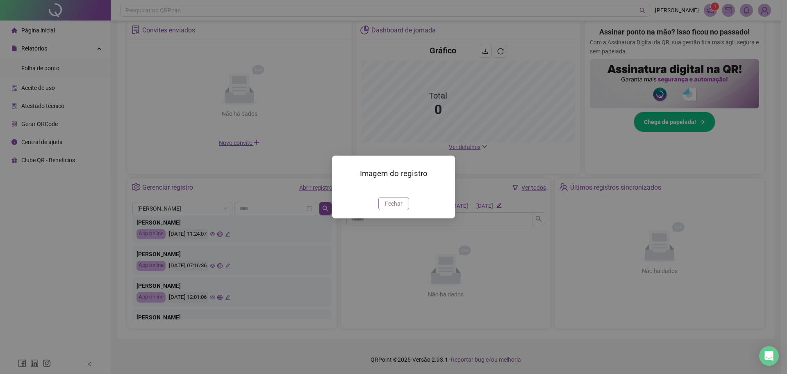
click at [388, 208] on span "Fechar" at bounding box center [394, 203] width 18 height 9
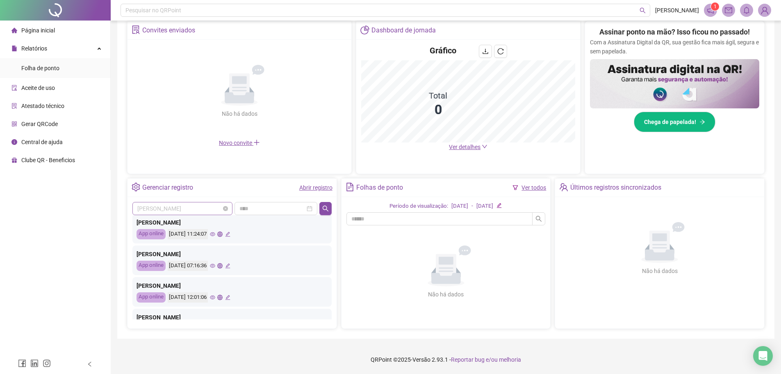
click at [215, 212] on span "[PERSON_NAME]" at bounding box center [182, 208] width 90 height 12
drag, startPoint x: 215, startPoint y: 212, endPoint x: 82, endPoint y: 212, distance: 132.5
click at [82, 212] on div "Página inicial Relatórios Folha de ponto Aceite de uso Atestado técnico Gerar Q…" at bounding box center [390, 107] width 781 height 534
type input "*****"
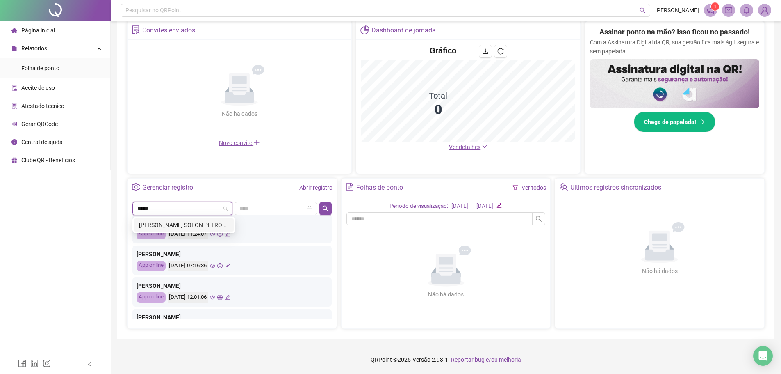
click at [143, 224] on div "[PERSON_NAME] SOLON PETROLA" at bounding box center [184, 224] width 90 height 9
click at [318, 206] on div "[PERSON_NAME] PETROLA [PERSON_NAME] SOLON PETROLA" at bounding box center [231, 208] width 199 height 13
click at [322, 207] on button "button" at bounding box center [326, 208] width 11 height 13
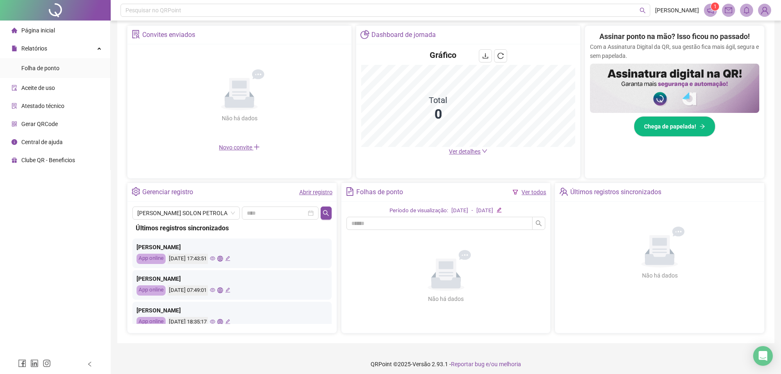
scroll to position [160, 0]
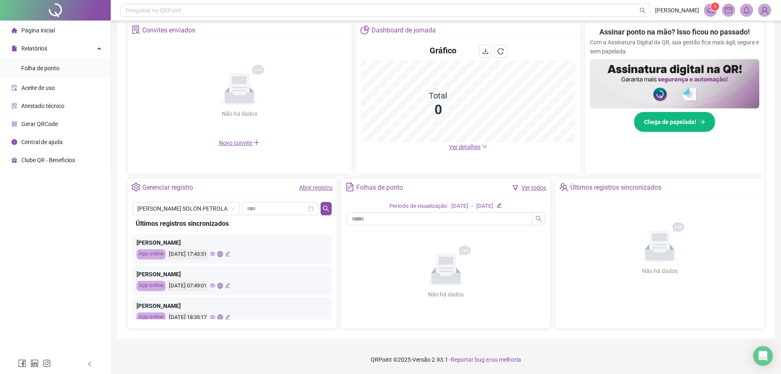
click at [215, 252] on icon "eye" at bounding box center [212, 254] width 5 height 4
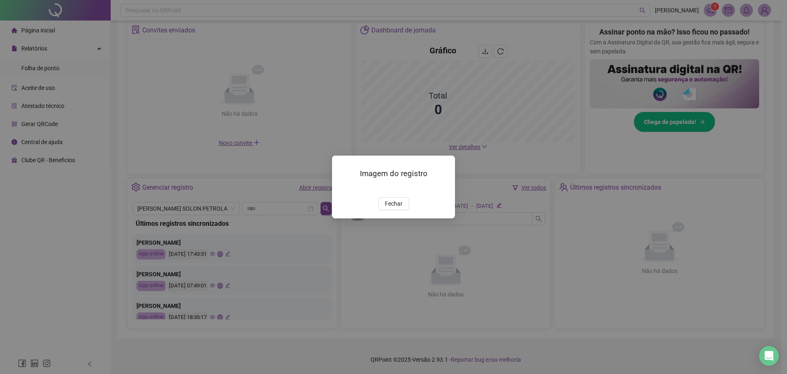
click at [342, 188] on img at bounding box center [342, 188] width 0 height 0
click at [402, 210] on button "Fechar" at bounding box center [394, 203] width 31 height 13
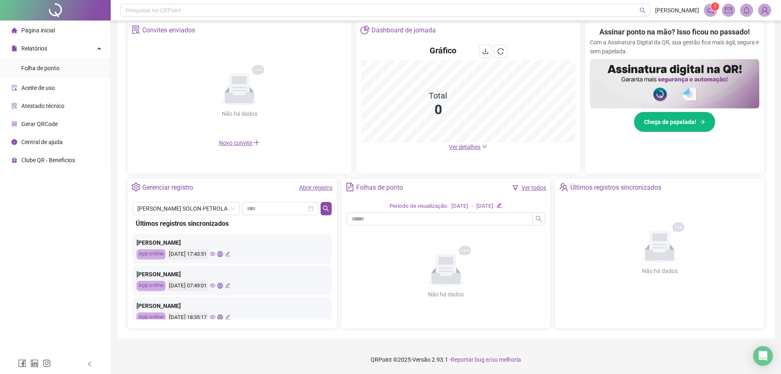
click at [215, 285] on icon "eye" at bounding box center [212, 285] width 5 height 4
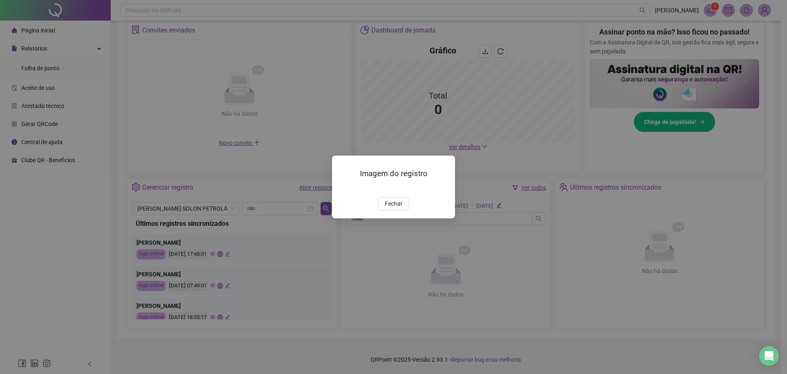
click at [342, 188] on img at bounding box center [342, 188] width 0 height 0
click at [395, 208] on span "Fechar" at bounding box center [394, 203] width 18 height 9
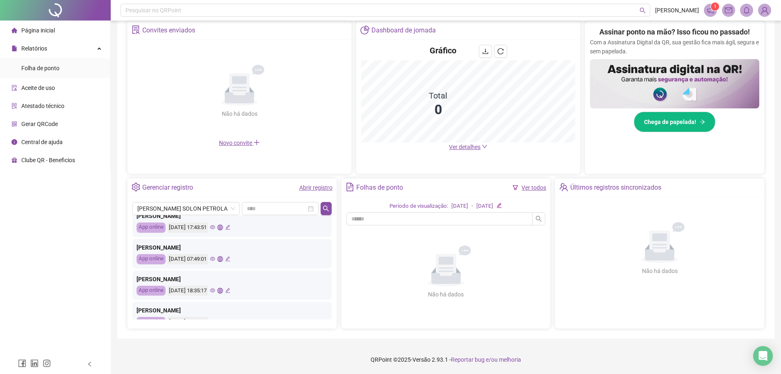
scroll to position [41, 0]
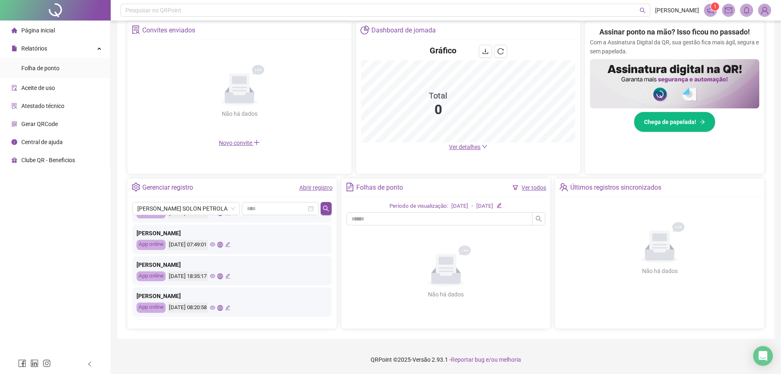
click at [215, 274] on icon "eye" at bounding box center [212, 275] width 5 height 5
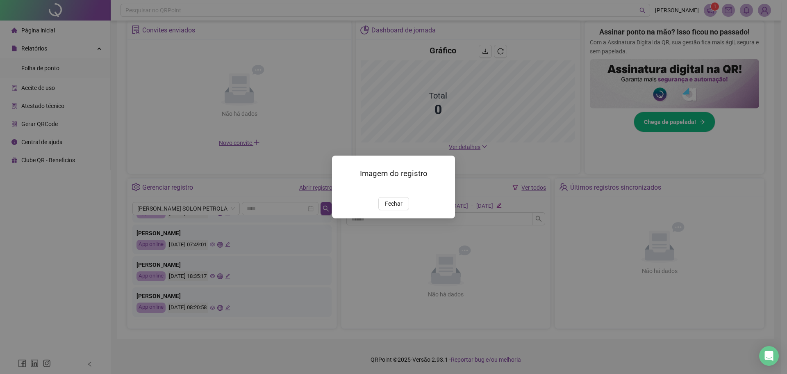
click at [342, 188] on img at bounding box center [342, 188] width 0 height 0
click at [394, 208] on span "Fechar" at bounding box center [394, 203] width 18 height 9
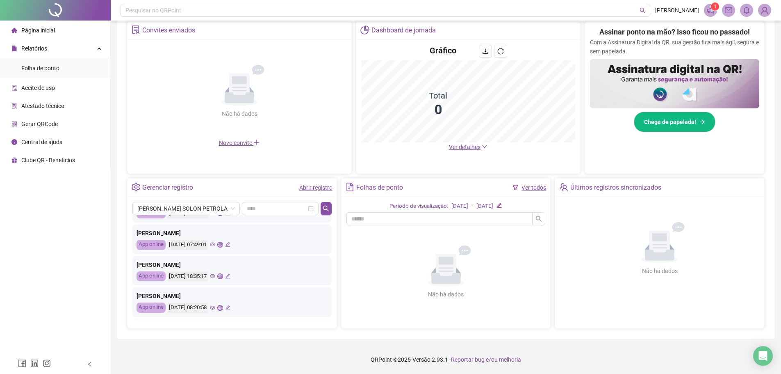
scroll to position [82, 0]
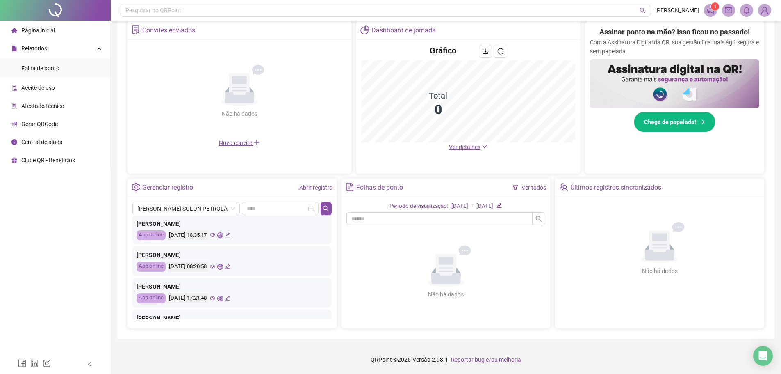
click at [215, 268] on icon "eye" at bounding box center [212, 266] width 5 height 5
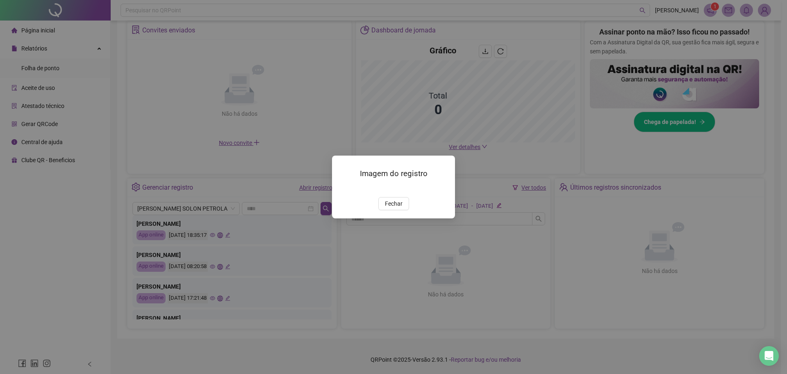
click at [342, 188] on img at bounding box center [342, 188] width 0 height 0
click at [386, 208] on span "Fechar" at bounding box center [394, 203] width 18 height 9
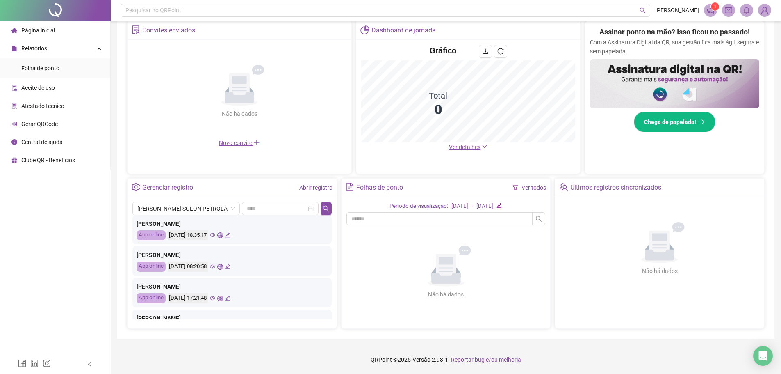
scroll to position [123, 0]
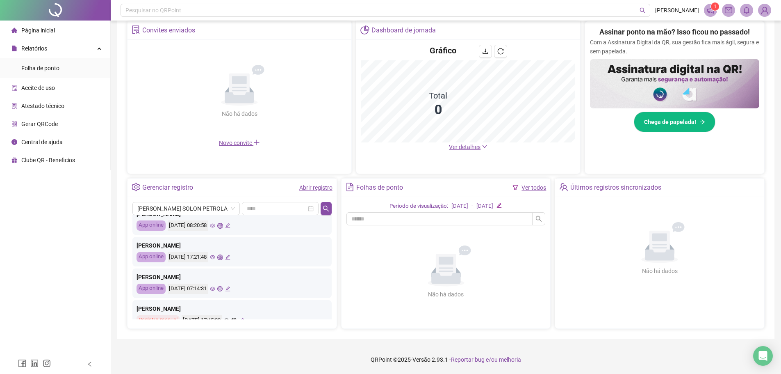
click at [215, 256] on icon "eye" at bounding box center [212, 256] width 5 height 5
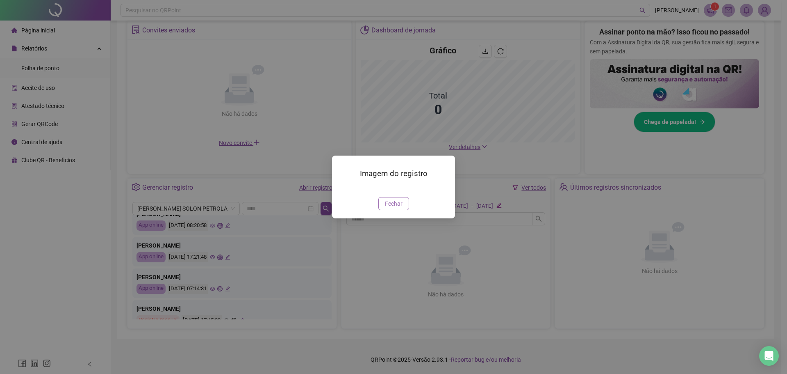
click at [381, 210] on button "Fechar" at bounding box center [394, 203] width 31 height 13
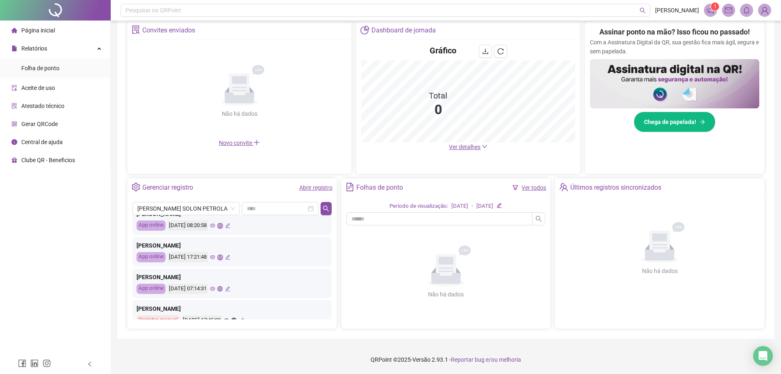
click at [215, 290] on icon "eye" at bounding box center [212, 288] width 5 height 5
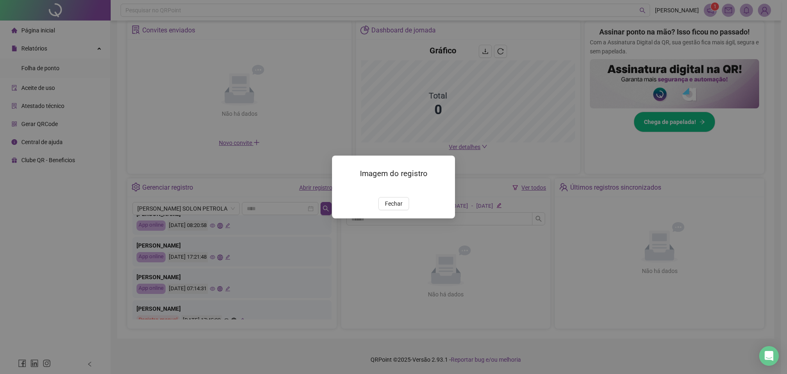
click at [342, 188] on img at bounding box center [342, 188] width 0 height 0
click at [391, 218] on div "Imagem do registro Fechar" at bounding box center [393, 186] width 123 height 63
click at [392, 208] on span "Fechar" at bounding box center [394, 203] width 18 height 9
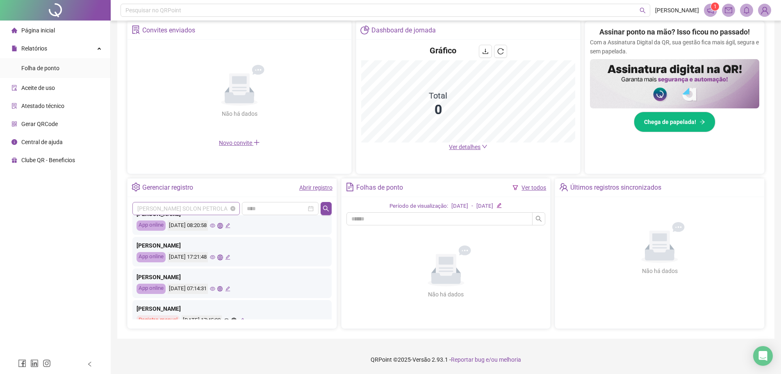
click at [160, 207] on span "[PERSON_NAME] SOLON PETROLA" at bounding box center [186, 208] width 98 height 12
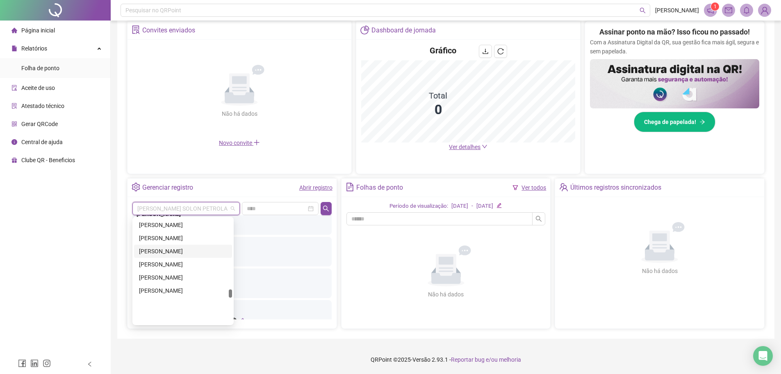
scroll to position [5182, 0]
click at [192, 265] on div "[PERSON_NAME]" at bounding box center [183, 265] width 88 height 9
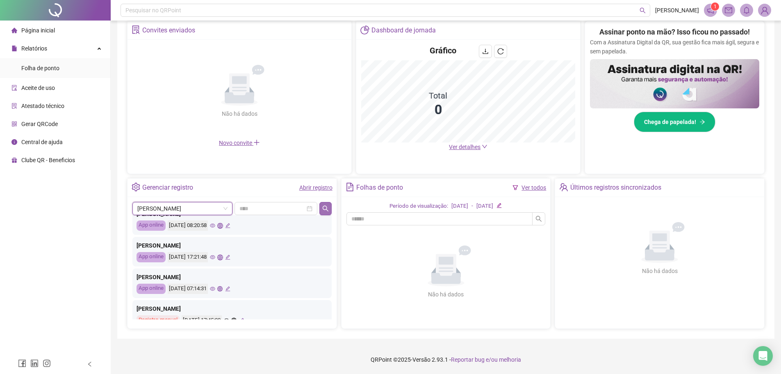
click at [327, 208] on icon "search" at bounding box center [326, 208] width 6 height 6
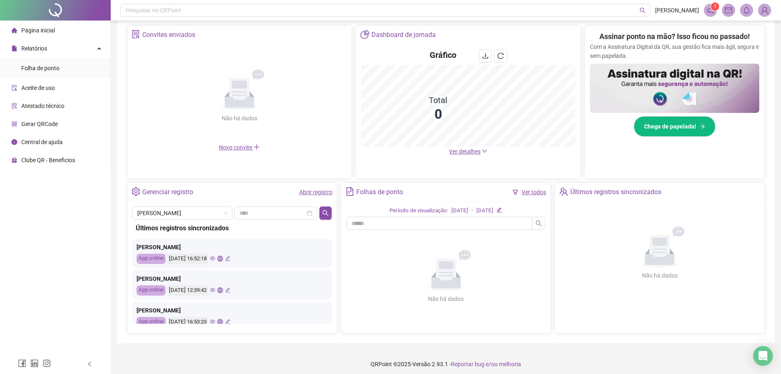
scroll to position [160, 0]
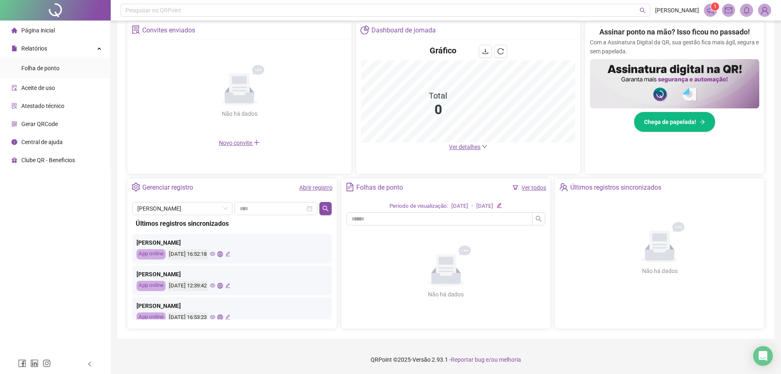
click at [215, 253] on icon "eye" at bounding box center [212, 254] width 5 height 4
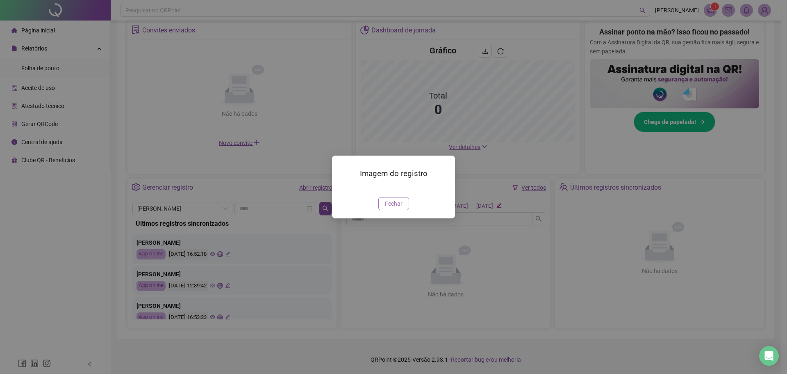
click at [382, 210] on button "Fechar" at bounding box center [394, 203] width 31 height 13
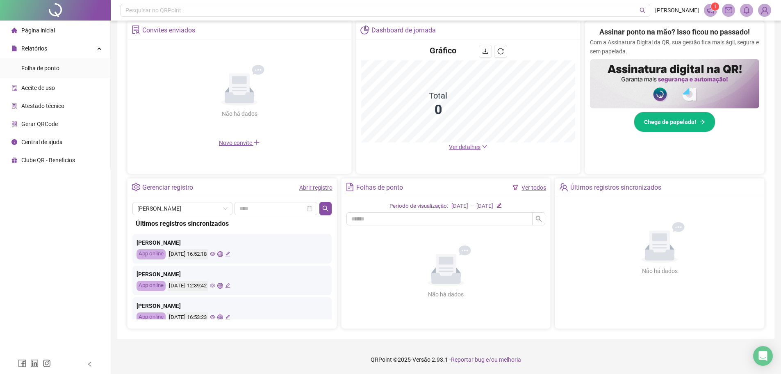
scroll to position [41, 0]
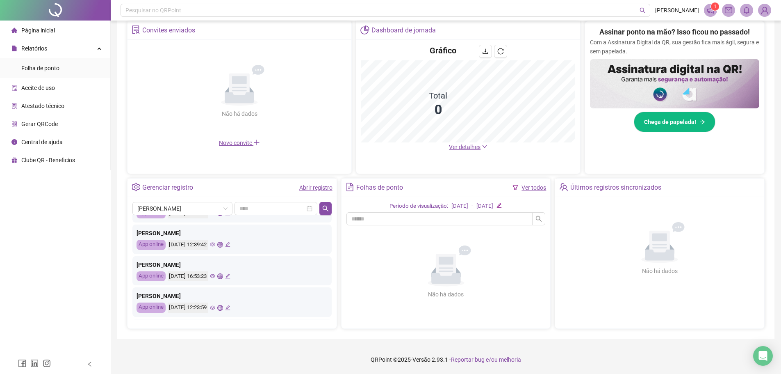
click at [215, 308] on icon "eye" at bounding box center [212, 307] width 5 height 5
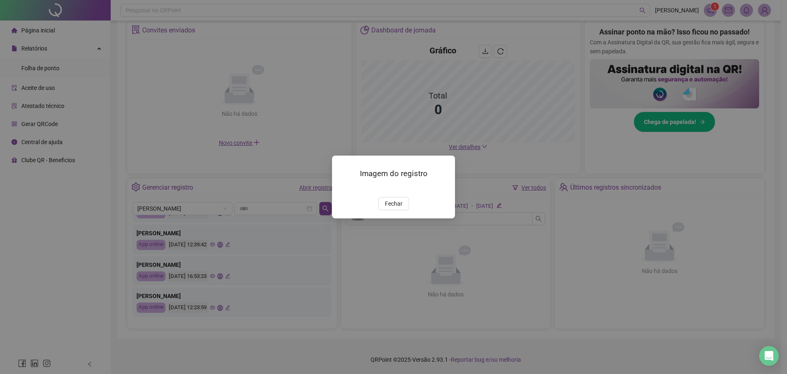
click at [342, 188] on img at bounding box center [342, 188] width 0 height 0
click at [398, 208] on span "Fechar" at bounding box center [394, 203] width 18 height 9
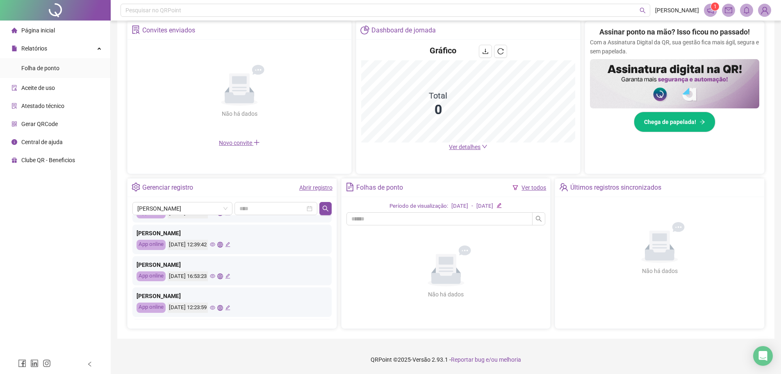
click at [215, 276] on icon "eye" at bounding box center [212, 275] width 5 height 5
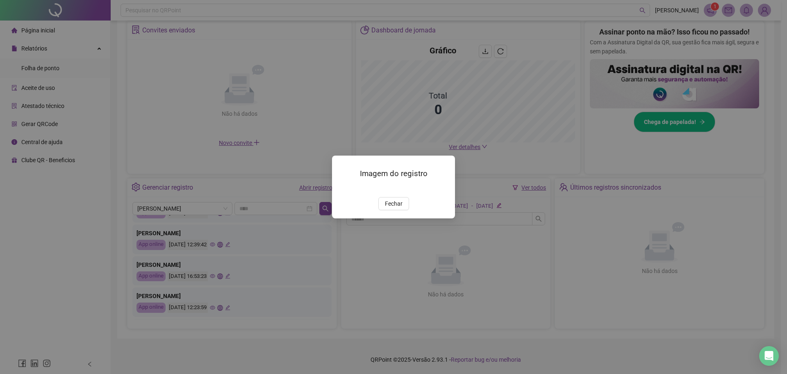
click at [342, 188] on img at bounding box center [342, 188] width 0 height 0
click at [398, 208] on span "Fechar" at bounding box center [394, 203] width 18 height 9
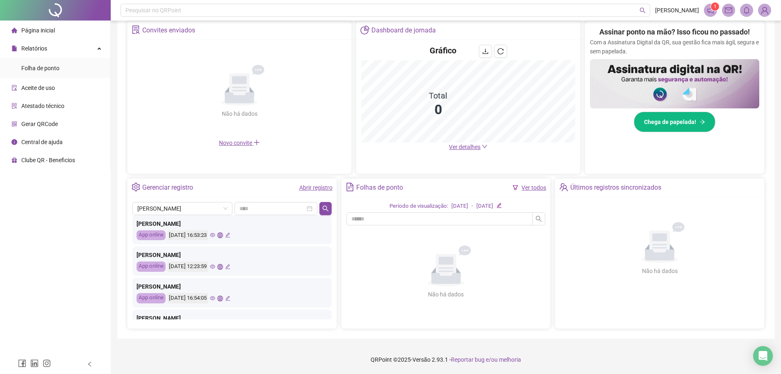
scroll to position [123, 0]
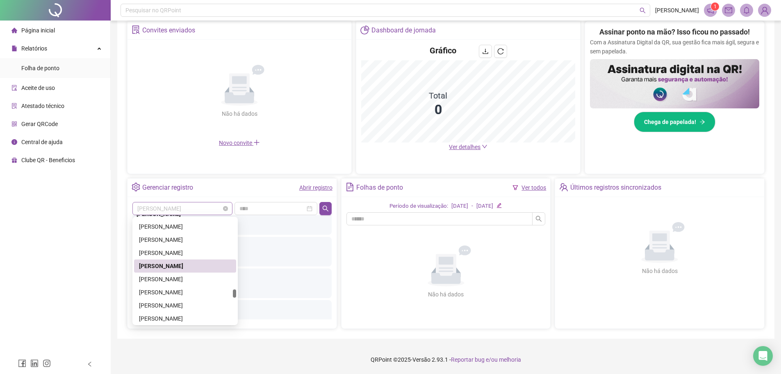
click at [201, 207] on span "[PERSON_NAME]" at bounding box center [182, 208] width 90 height 12
click at [185, 277] on div "[PERSON_NAME]" at bounding box center [185, 278] width 92 height 9
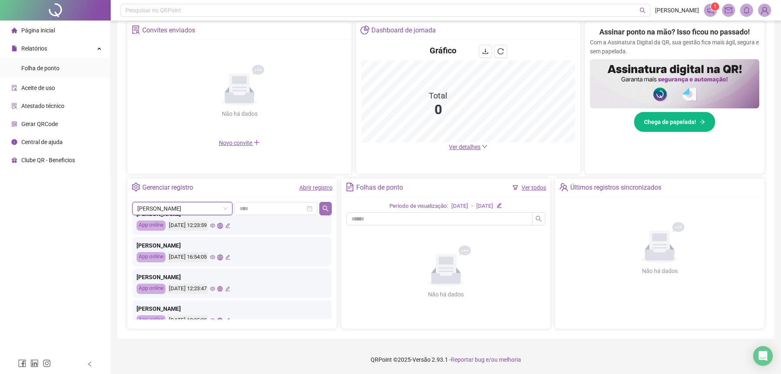
click at [329, 213] on button "button" at bounding box center [325, 208] width 12 height 13
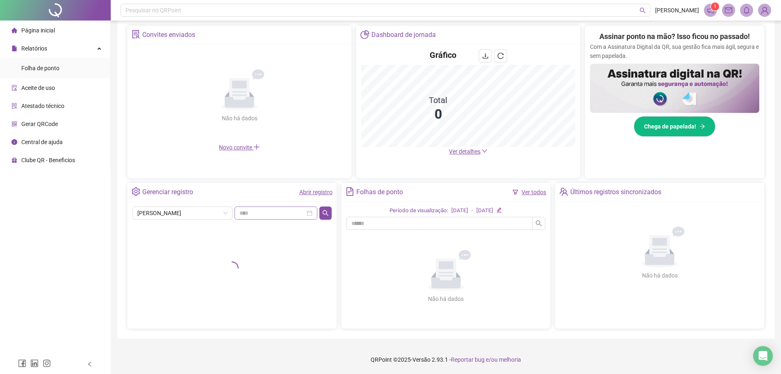
scroll to position [160, 0]
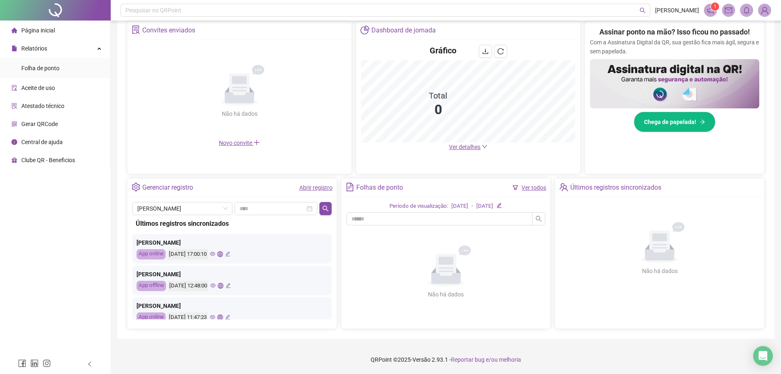
click at [215, 252] on icon "eye" at bounding box center [212, 254] width 5 height 4
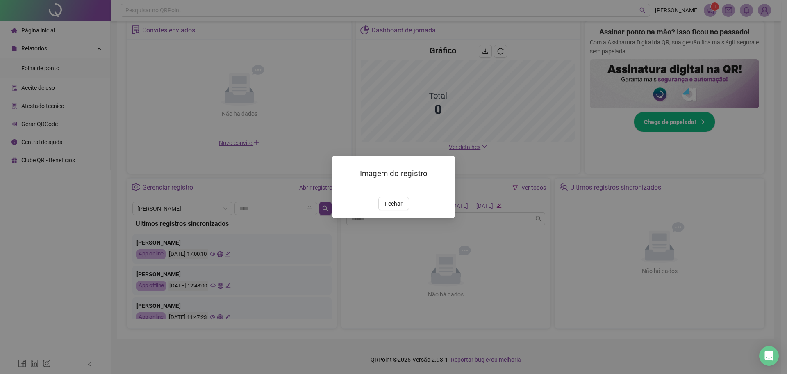
click at [342, 188] on img at bounding box center [342, 188] width 0 height 0
click at [395, 210] on button "Fechar" at bounding box center [394, 203] width 31 height 13
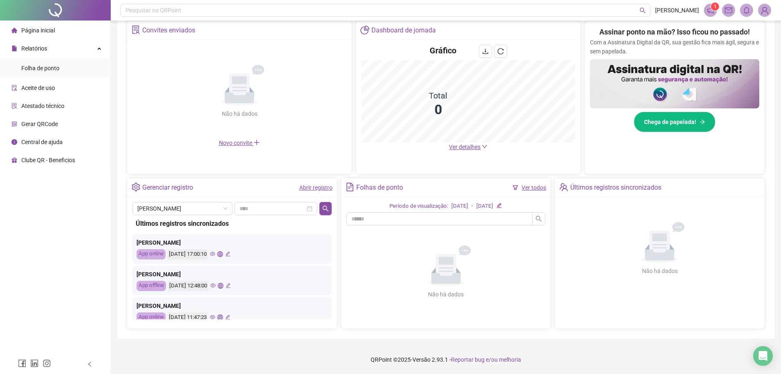
click at [216, 283] on icon "eye" at bounding box center [212, 285] width 5 height 5
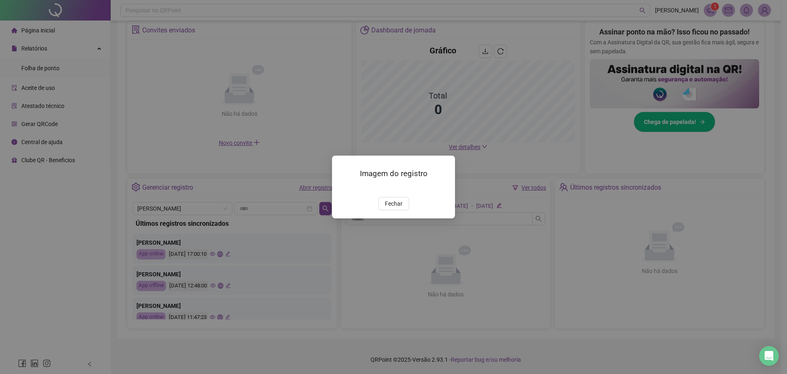
click at [342, 188] on img at bounding box center [342, 188] width 0 height 0
click at [404, 210] on button "Fechar" at bounding box center [394, 203] width 31 height 13
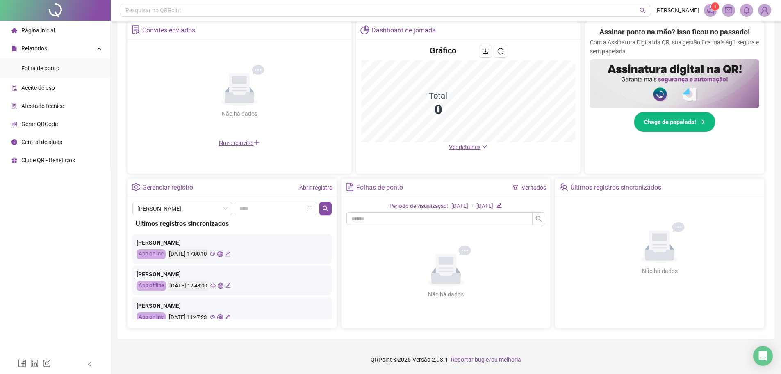
scroll to position [41, 0]
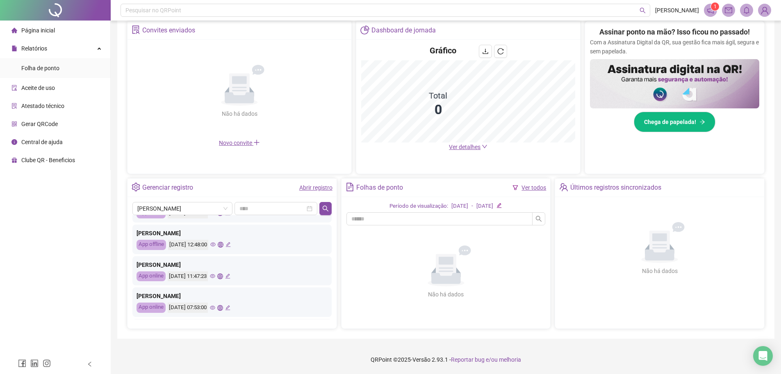
click at [215, 275] on icon "eye" at bounding box center [212, 276] width 5 height 4
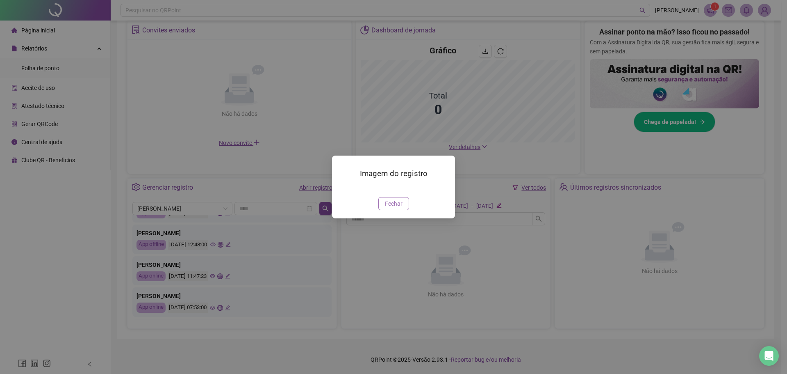
click at [391, 208] on span "Fechar" at bounding box center [394, 203] width 18 height 9
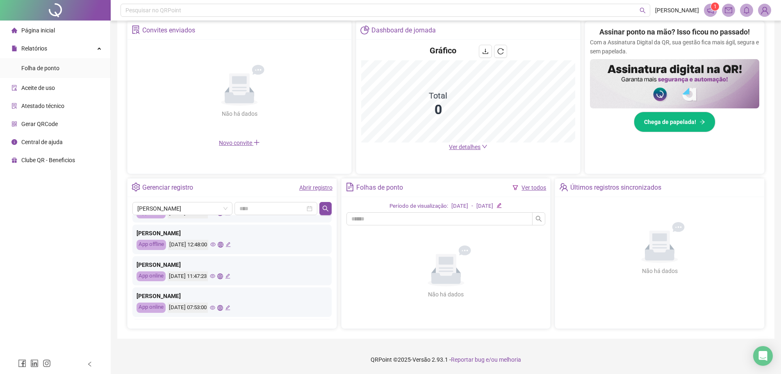
click at [215, 306] on icon "eye" at bounding box center [212, 308] width 5 height 4
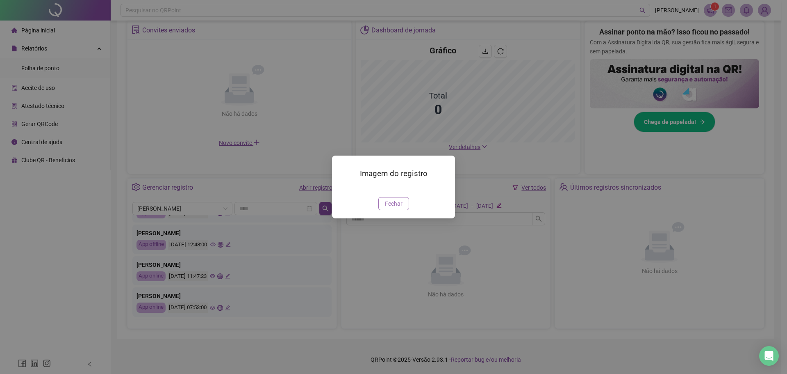
click at [388, 210] on button "Fechar" at bounding box center [394, 203] width 31 height 13
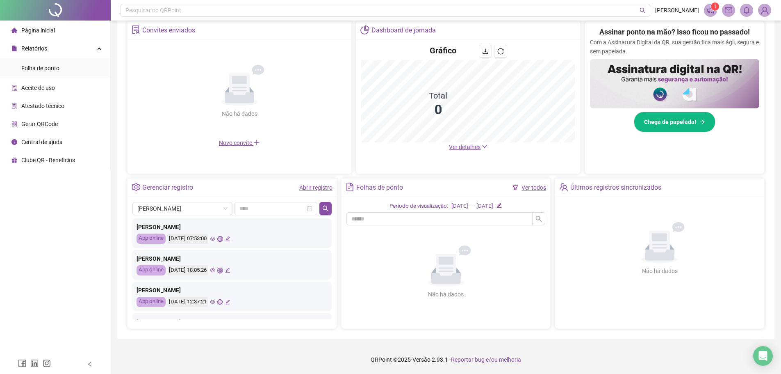
scroll to position [123, 0]
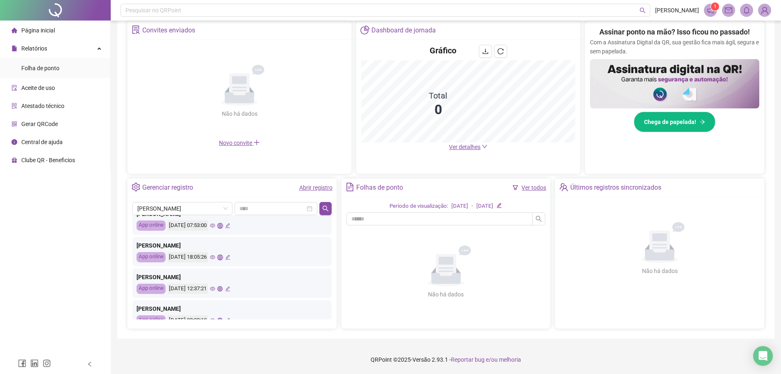
click at [215, 257] on icon "eye" at bounding box center [212, 257] width 5 height 4
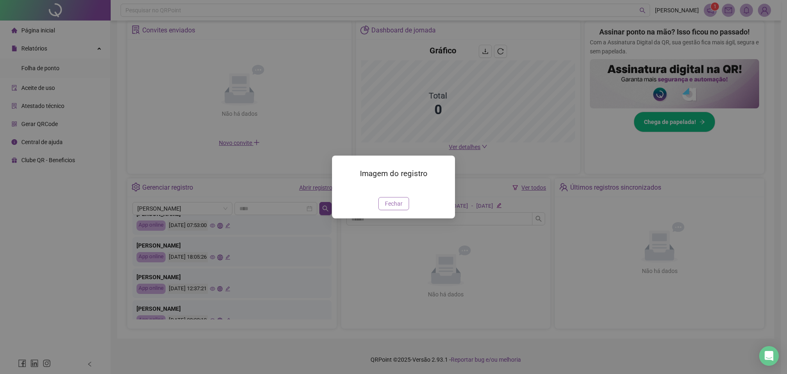
click at [397, 208] on span "Fechar" at bounding box center [394, 203] width 18 height 9
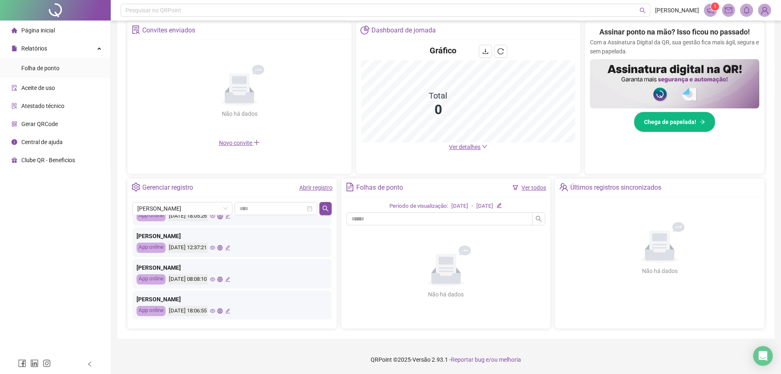
scroll to position [205, 0]
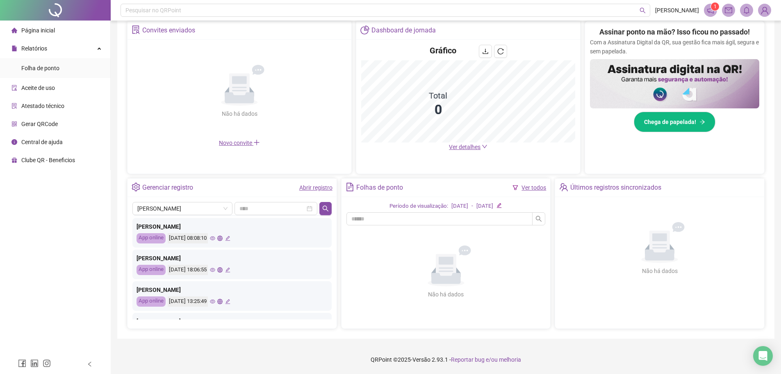
click at [215, 239] on icon "eye" at bounding box center [212, 237] width 5 height 5
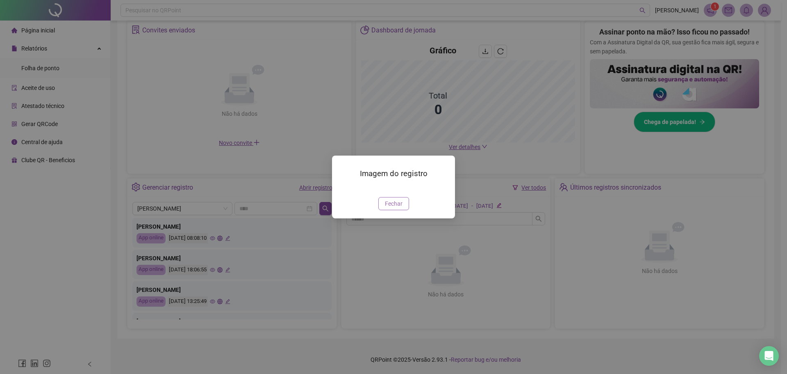
click at [393, 208] on span "Fechar" at bounding box center [394, 203] width 18 height 9
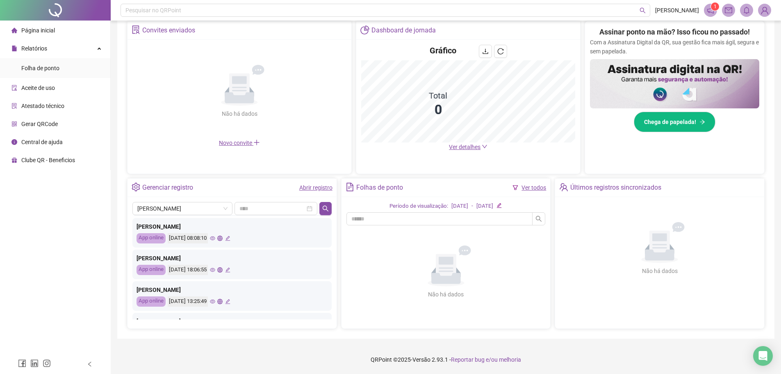
scroll to position [164, 0]
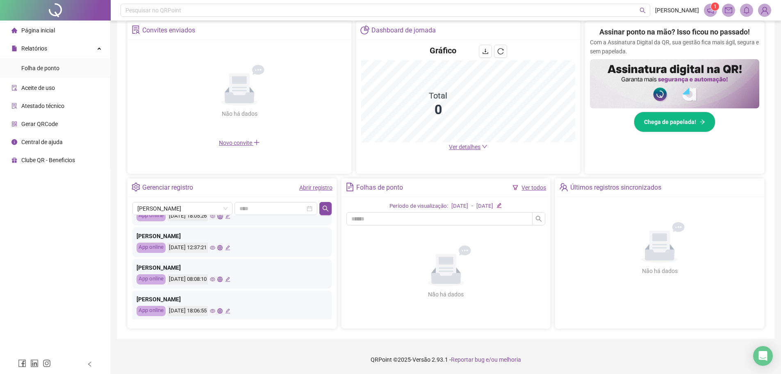
click at [215, 249] on icon "eye" at bounding box center [212, 247] width 5 height 5
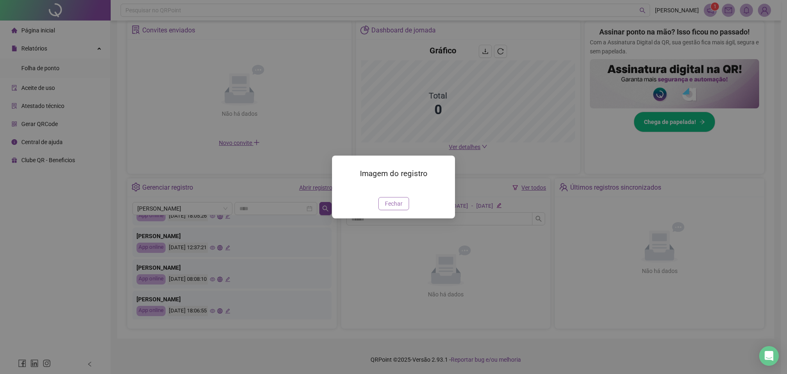
click at [388, 208] on span "Fechar" at bounding box center [394, 203] width 18 height 9
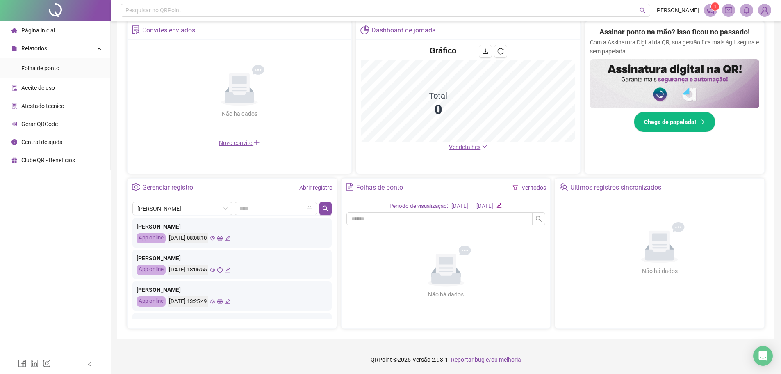
scroll to position [246, 0]
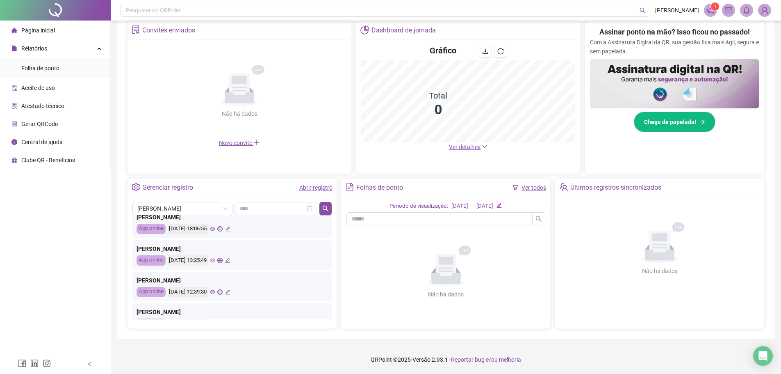
click at [215, 260] on icon "eye" at bounding box center [212, 260] width 5 height 5
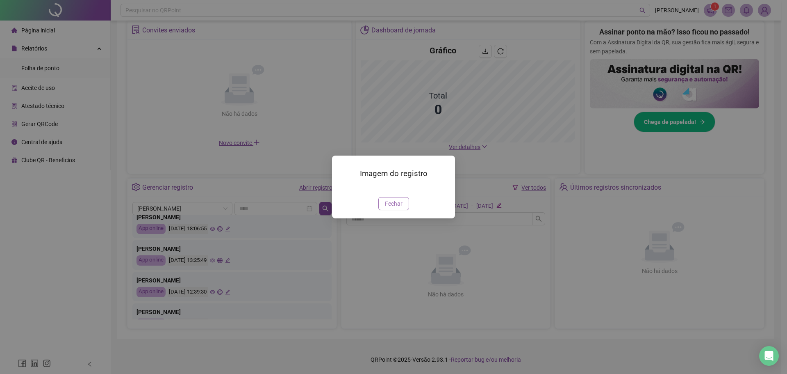
click at [387, 208] on span "Fechar" at bounding box center [394, 203] width 18 height 9
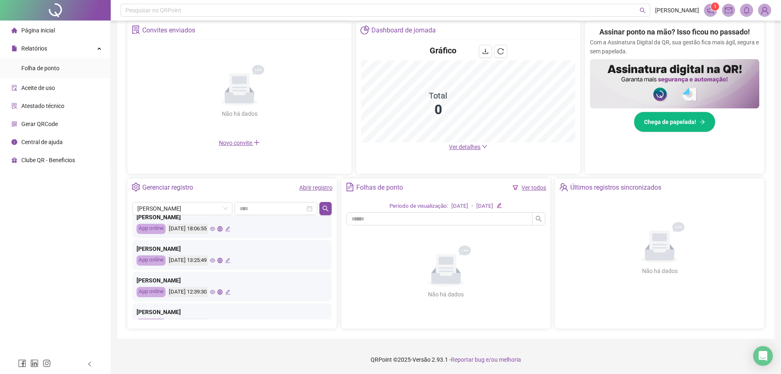
scroll to position [287, 0]
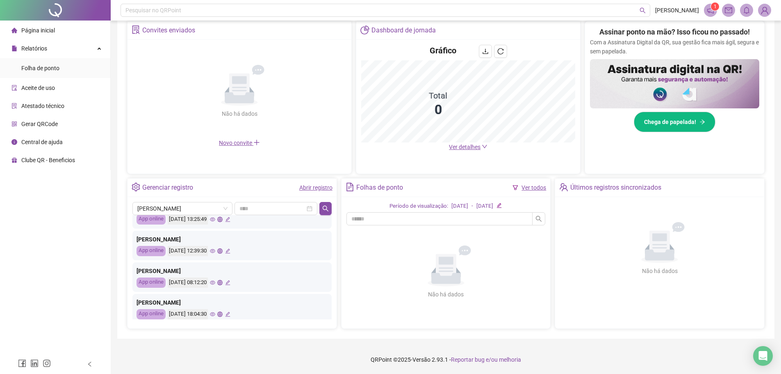
click at [215, 249] on icon "eye" at bounding box center [212, 250] width 5 height 5
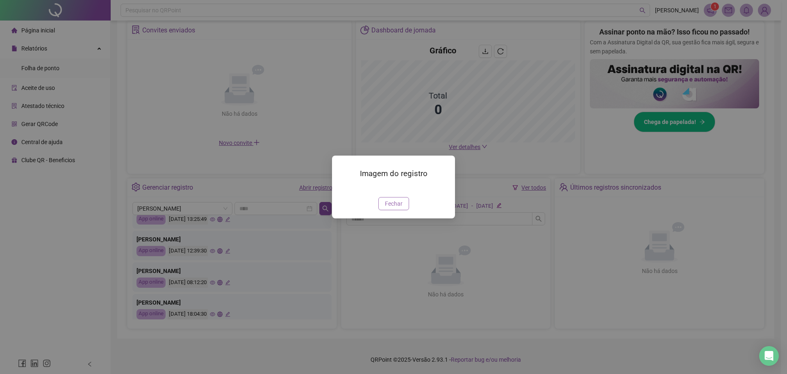
click at [385, 208] on span "Fechar" at bounding box center [394, 203] width 18 height 9
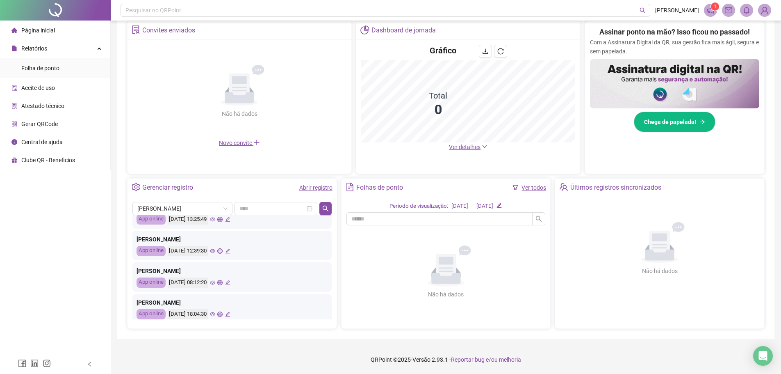
click at [215, 283] on icon "eye" at bounding box center [212, 283] width 5 height 4
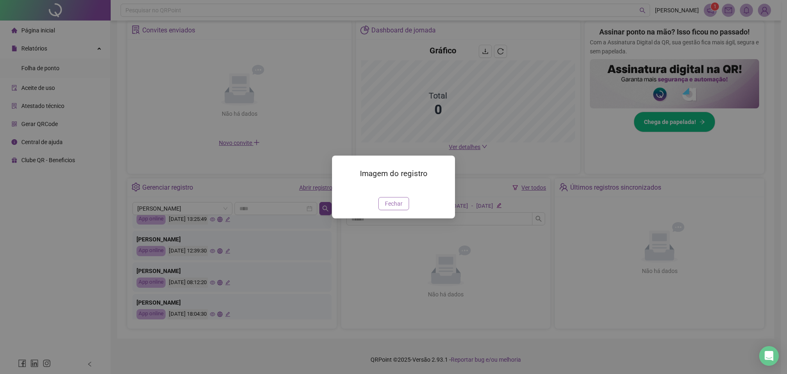
click at [384, 210] on button "Fechar" at bounding box center [394, 203] width 31 height 13
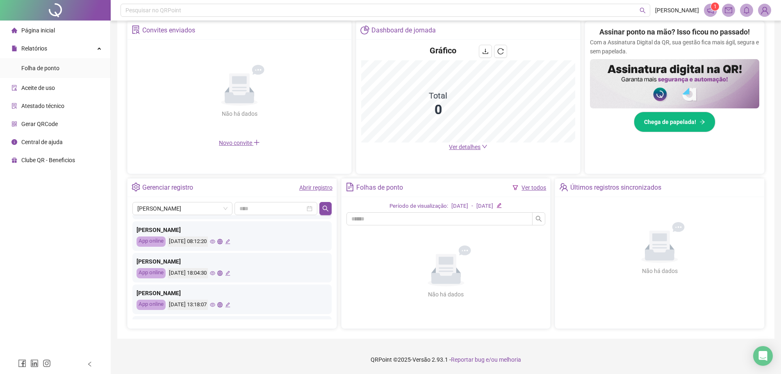
scroll to position [386, 0]
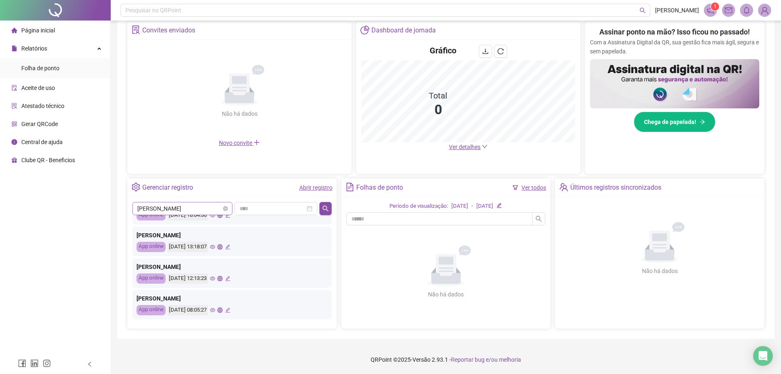
click at [197, 207] on span "[PERSON_NAME]" at bounding box center [182, 208] width 90 height 12
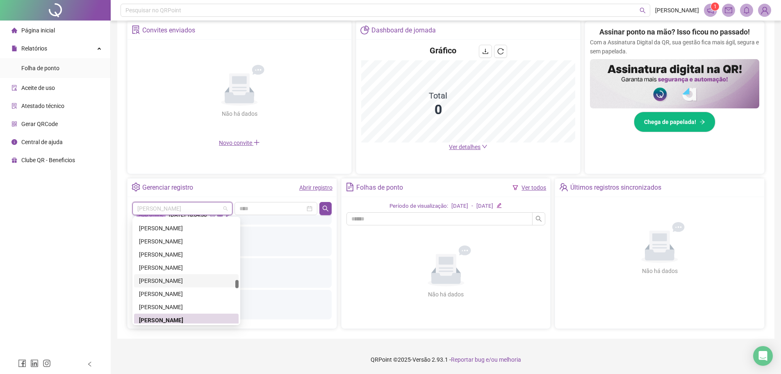
scroll to position [4157, 0]
click at [189, 270] on div "[PERSON_NAME]" at bounding box center [186, 267] width 95 height 9
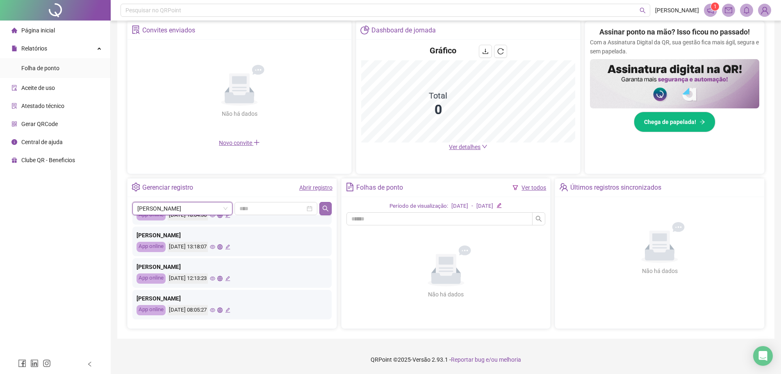
click at [324, 209] on icon "search" at bounding box center [325, 208] width 7 height 7
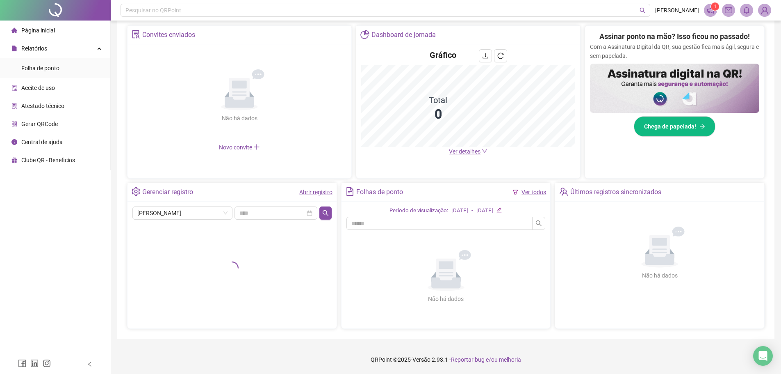
scroll to position [160, 0]
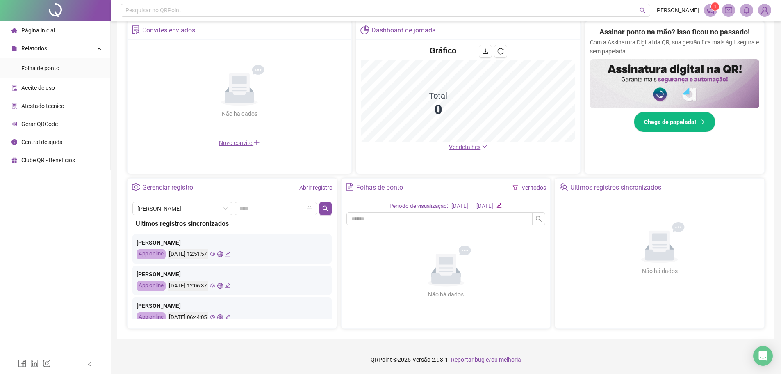
click at [215, 254] on icon "eye" at bounding box center [212, 253] width 5 height 5
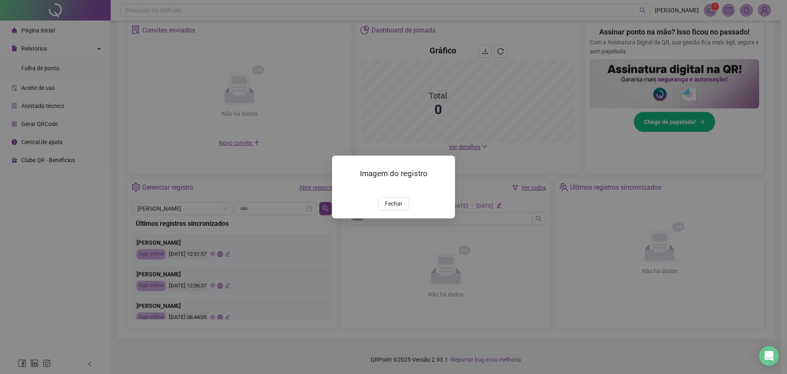
click at [342, 188] on img at bounding box center [342, 188] width 0 height 0
click at [386, 208] on span "Fechar" at bounding box center [394, 203] width 18 height 9
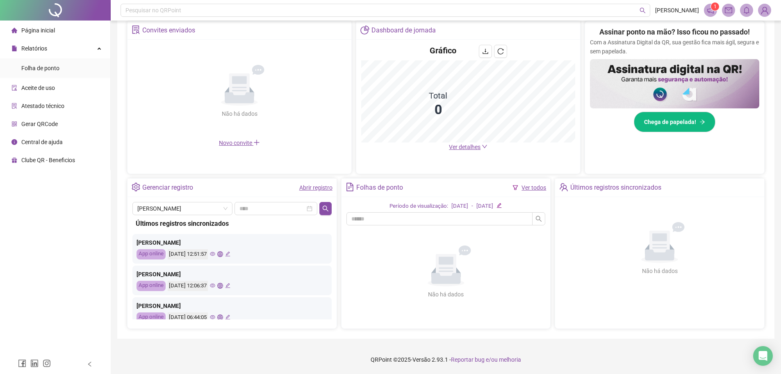
click at [215, 317] on icon "eye" at bounding box center [212, 317] width 5 height 4
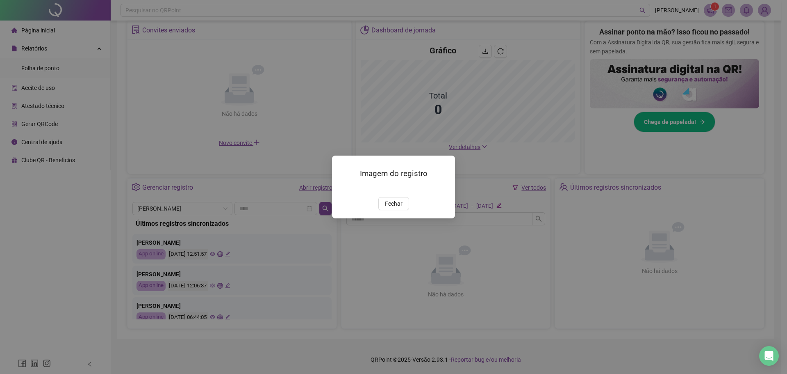
click at [342, 188] on img at bounding box center [342, 188] width 0 height 0
click at [397, 210] on button "Fechar" at bounding box center [394, 203] width 31 height 13
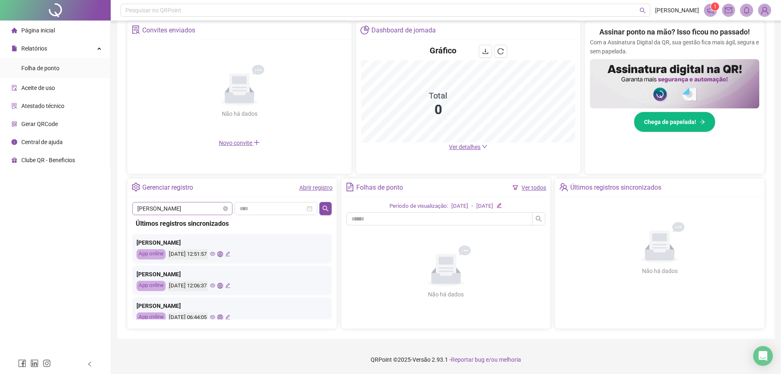
click at [169, 209] on span "[PERSON_NAME]" at bounding box center [182, 208] width 90 height 12
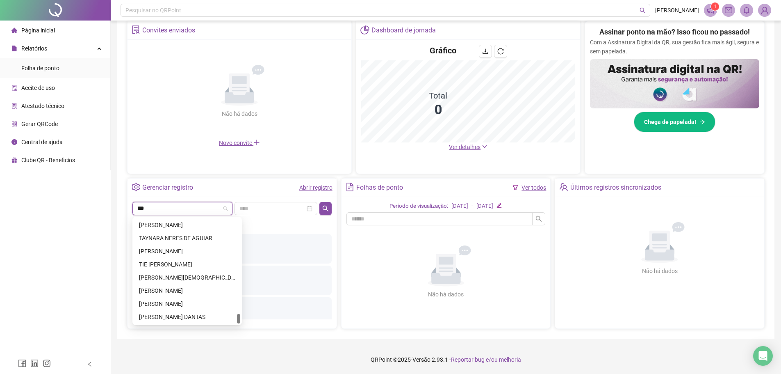
scroll to position [0, 0]
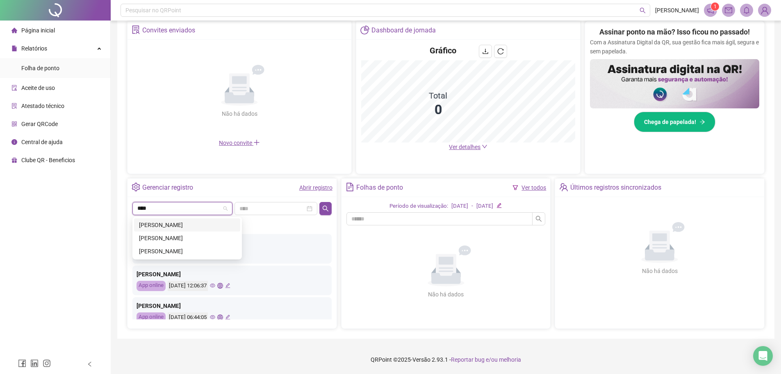
type input "*****"
click at [185, 252] on div "[PERSON_NAME]" at bounding box center [187, 250] width 96 height 9
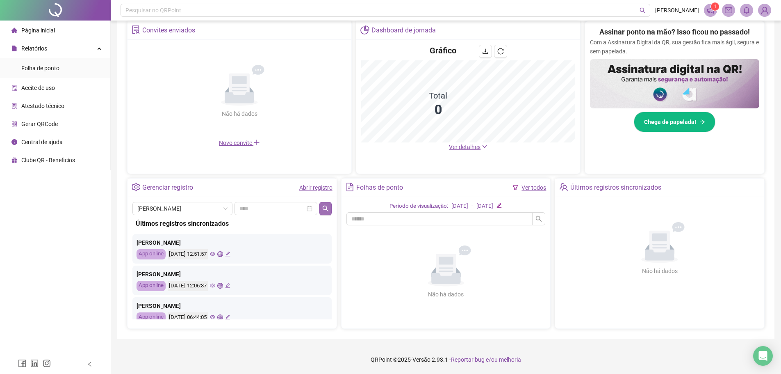
click at [331, 212] on button "button" at bounding box center [325, 208] width 12 height 13
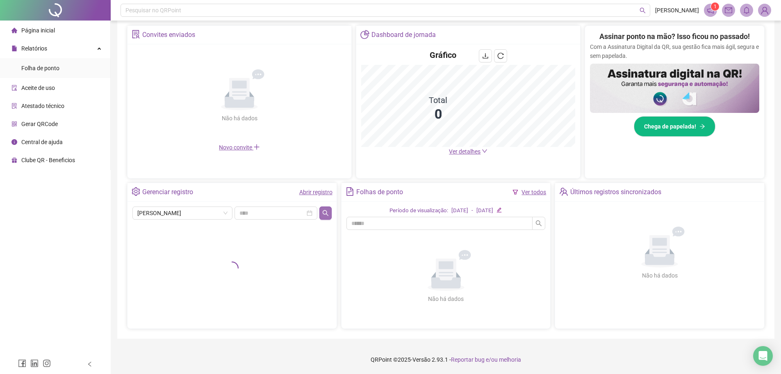
scroll to position [160, 0]
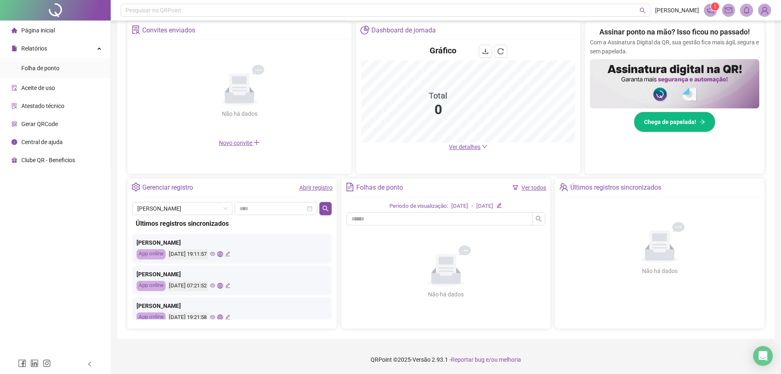
click at [215, 254] on icon "eye" at bounding box center [212, 253] width 5 height 5
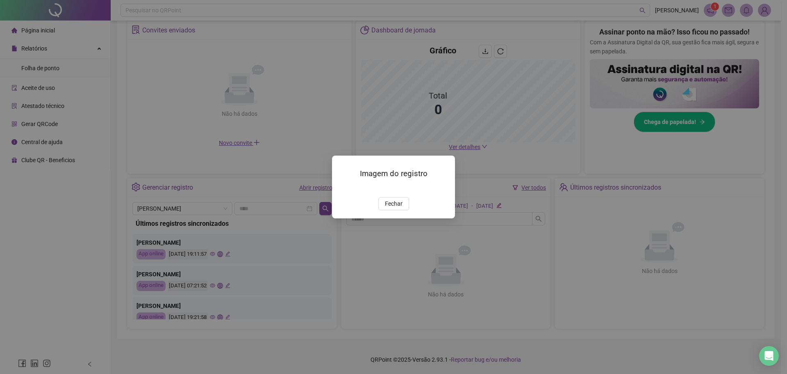
click at [342, 188] on img at bounding box center [342, 188] width 0 height 0
click at [397, 208] on span "Fechar" at bounding box center [394, 203] width 18 height 9
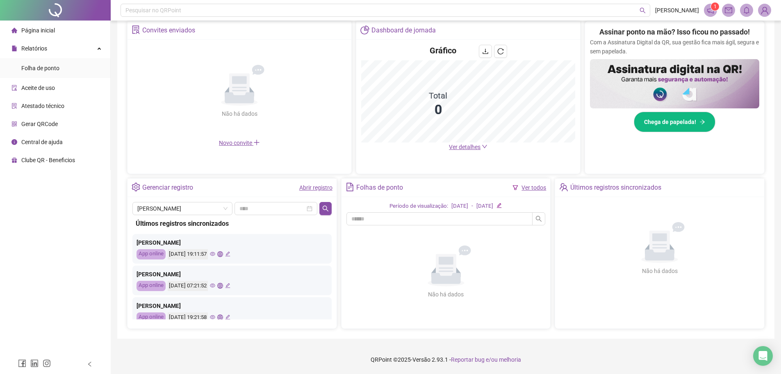
click at [215, 283] on icon "eye" at bounding box center [212, 285] width 5 height 5
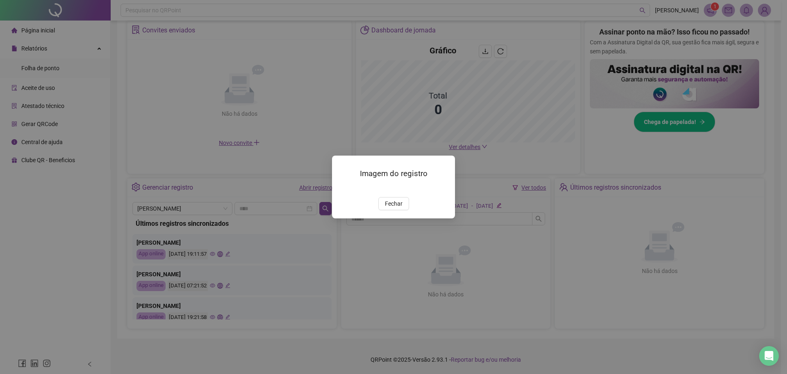
click at [342, 188] on img at bounding box center [342, 188] width 0 height 0
click at [385, 210] on button "Fechar" at bounding box center [394, 203] width 31 height 13
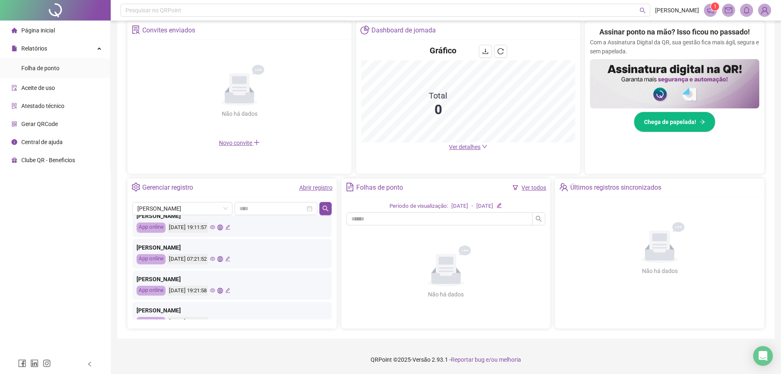
scroll to position [41, 0]
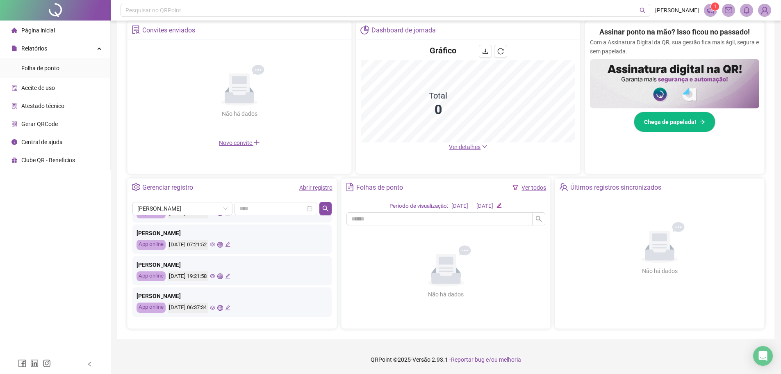
click at [215, 277] on icon "eye" at bounding box center [212, 275] width 5 height 5
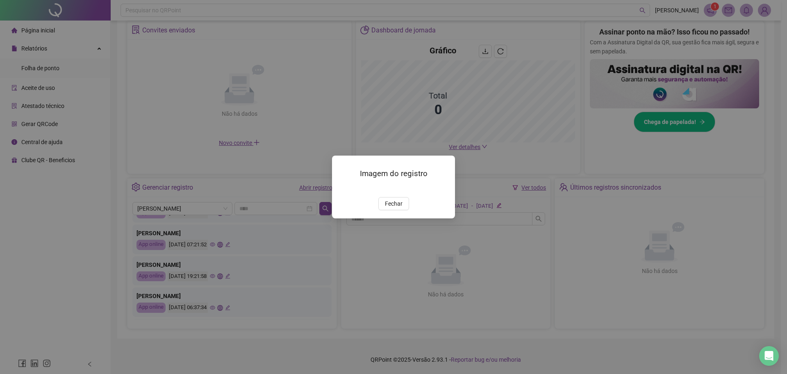
click at [342, 188] on img at bounding box center [342, 188] width 0 height 0
click at [392, 208] on span "Fechar" at bounding box center [394, 203] width 18 height 9
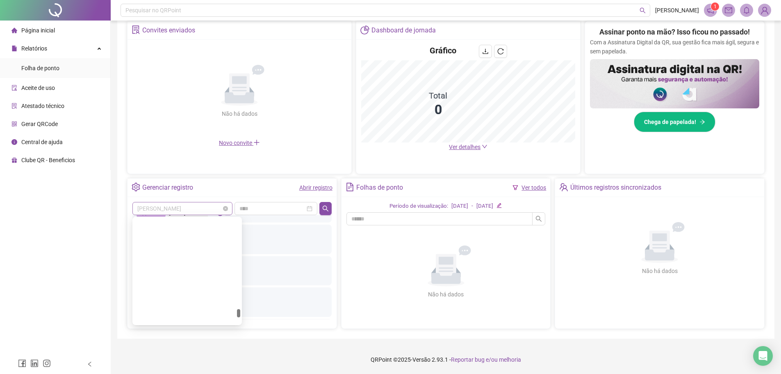
scroll to position [6614, 0]
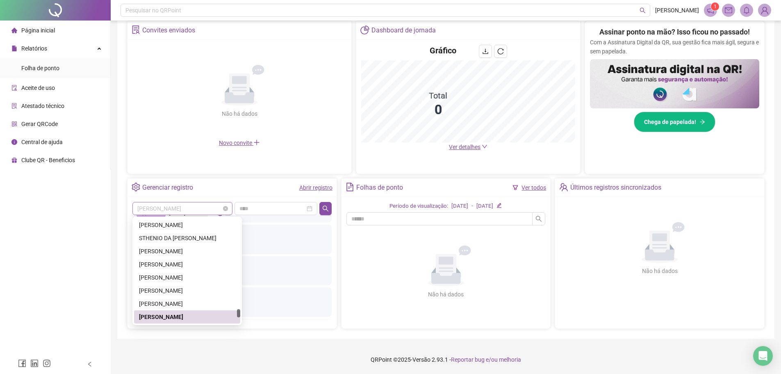
click at [220, 204] on span "[PERSON_NAME]" at bounding box center [182, 208] width 90 height 12
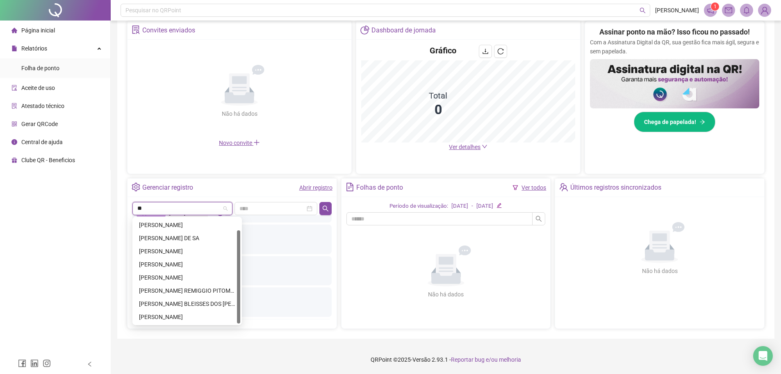
scroll to position [13, 0]
type input "***"
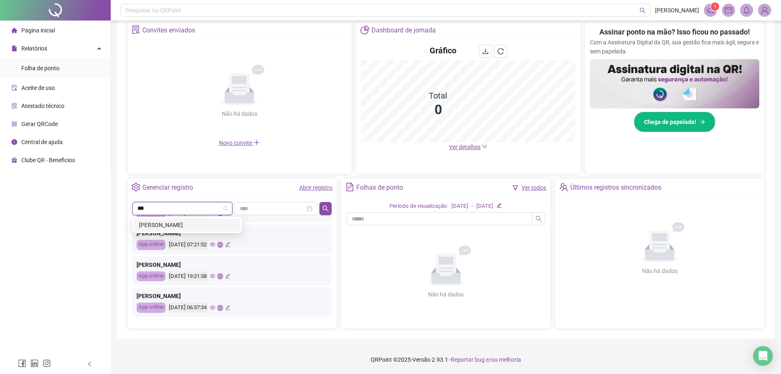
click at [188, 222] on div "[PERSON_NAME]" at bounding box center [187, 224] width 96 height 9
click at [331, 205] on button "button" at bounding box center [325, 208] width 12 height 13
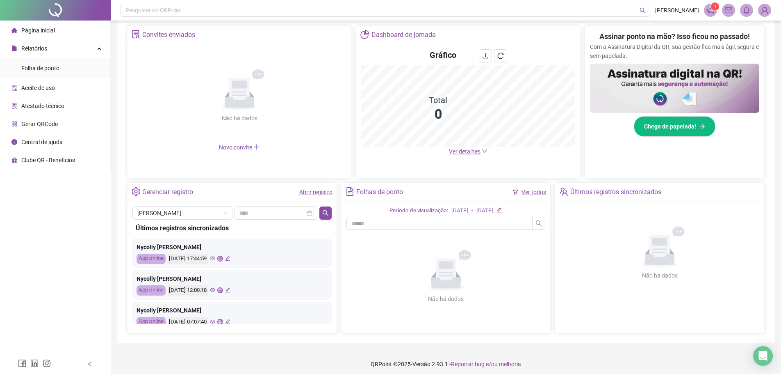
scroll to position [160, 0]
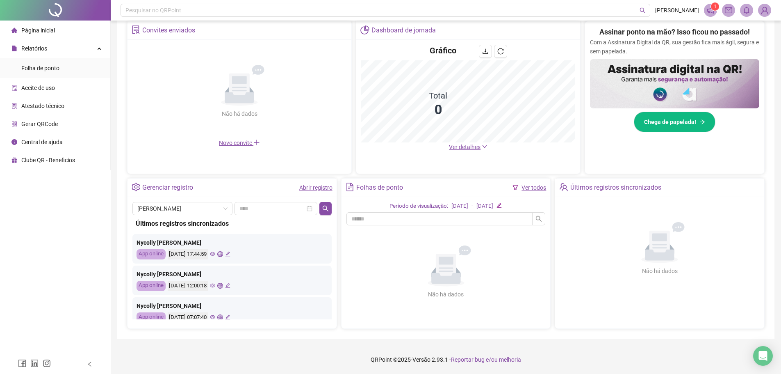
click at [215, 251] on icon "eye" at bounding box center [212, 253] width 5 height 5
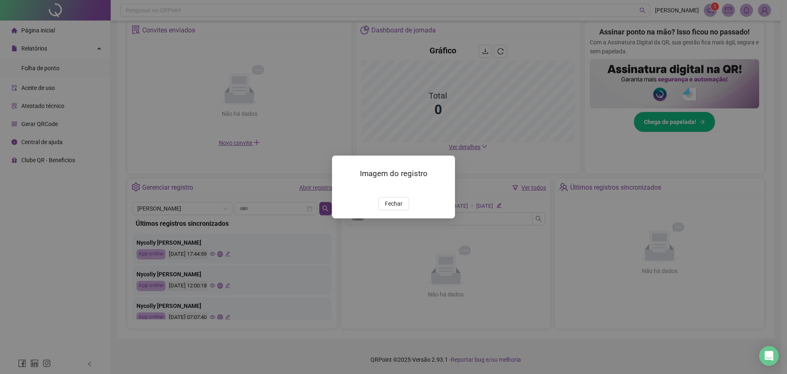
click at [342, 188] on img at bounding box center [342, 188] width 0 height 0
click at [404, 210] on button "Fechar" at bounding box center [394, 203] width 31 height 13
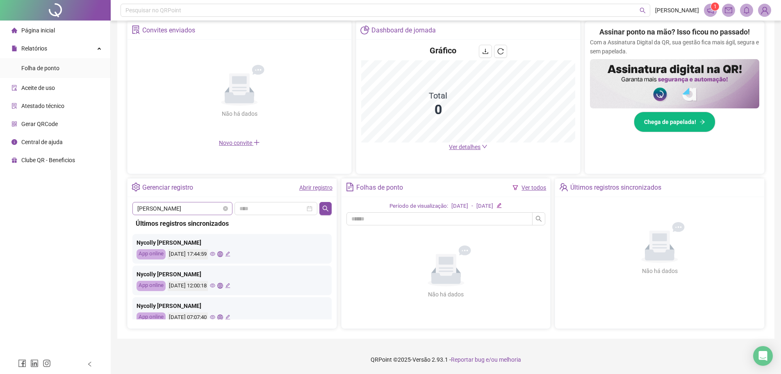
click at [200, 206] on span "[PERSON_NAME]" at bounding box center [182, 208] width 90 height 12
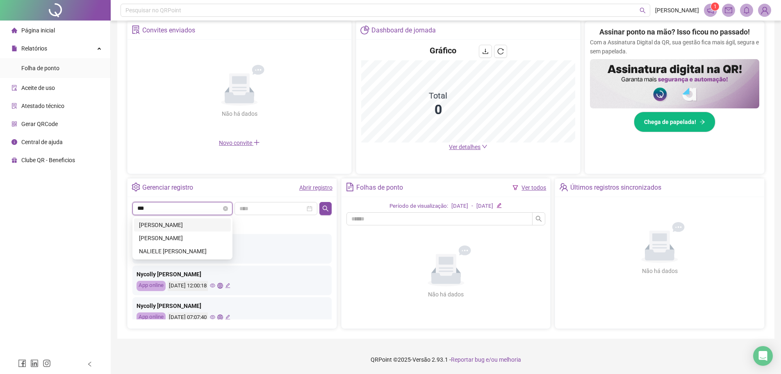
scroll to position [0, 0]
type input "*****"
click at [214, 225] on div "NALIELE [PERSON_NAME]" at bounding box center [182, 224] width 87 height 9
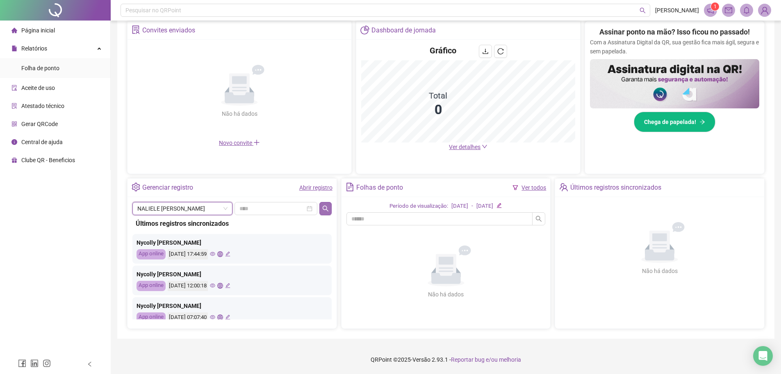
click at [324, 205] on icon "search" at bounding box center [325, 208] width 7 height 7
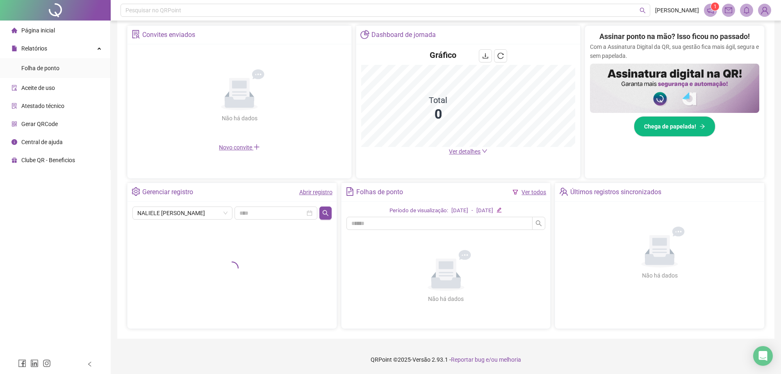
scroll to position [160, 0]
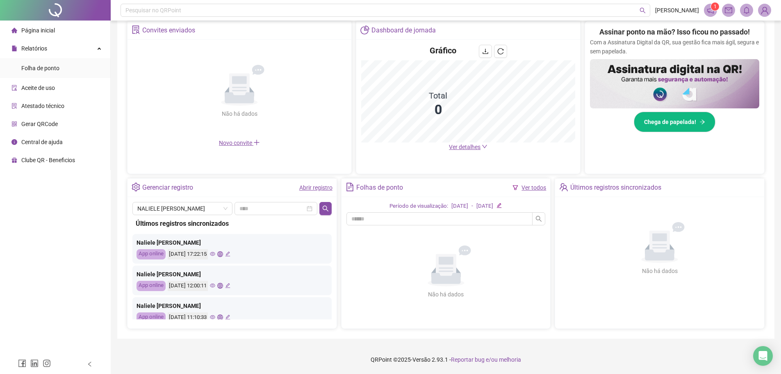
click at [215, 254] on icon "eye" at bounding box center [212, 254] width 5 height 4
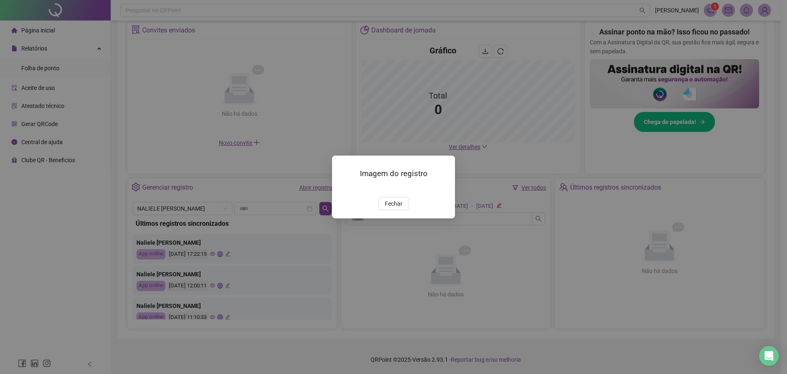
click at [342, 188] on img at bounding box center [342, 188] width 0 height 0
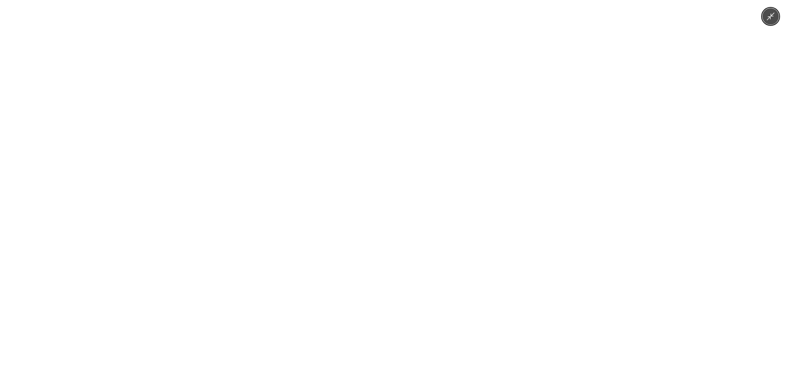
click at [771, 19] on icon "Minimize image" at bounding box center [770, 16] width 9 height 9
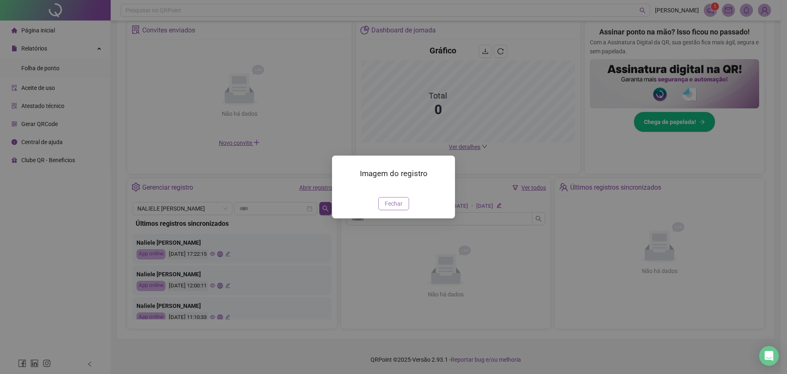
click at [396, 208] on span "Fechar" at bounding box center [394, 203] width 18 height 9
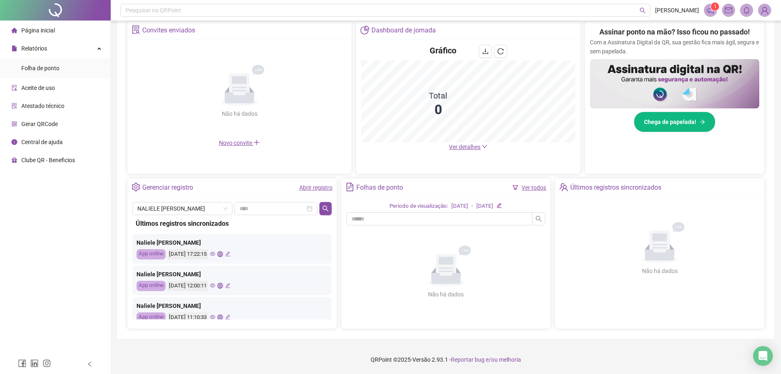
click at [215, 285] on icon "eye" at bounding box center [212, 285] width 5 height 4
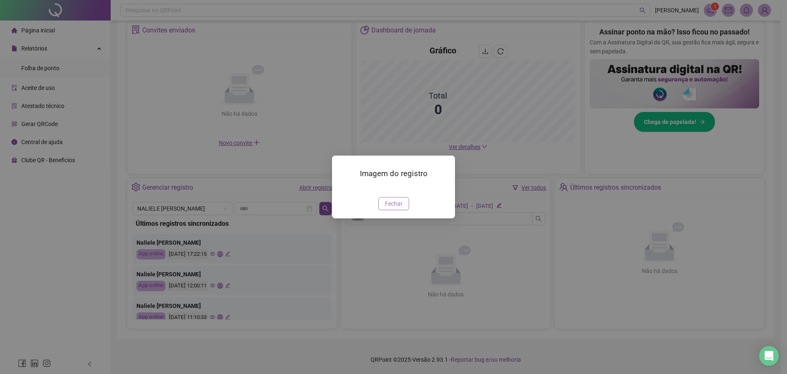
click at [395, 208] on span "Fechar" at bounding box center [394, 203] width 18 height 9
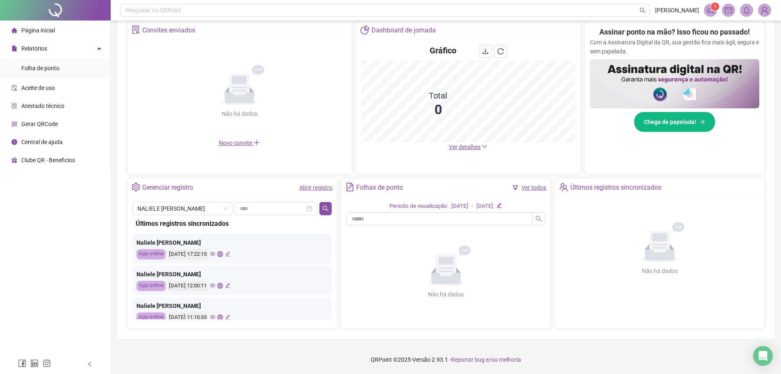
click at [215, 314] on icon "eye" at bounding box center [212, 316] width 5 height 5
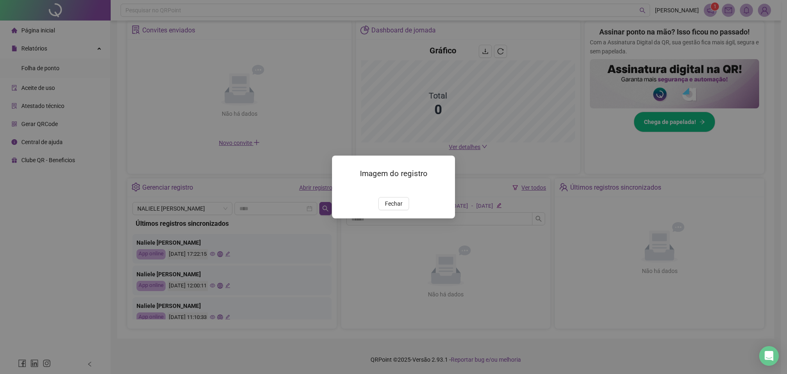
click at [342, 188] on img at bounding box center [342, 188] width 0 height 0
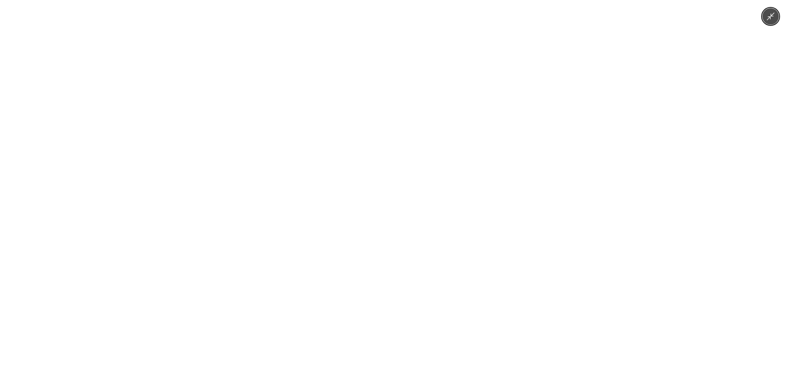
click at [771, 17] on icon "Minimize image" at bounding box center [771, 17] width 8 height 8
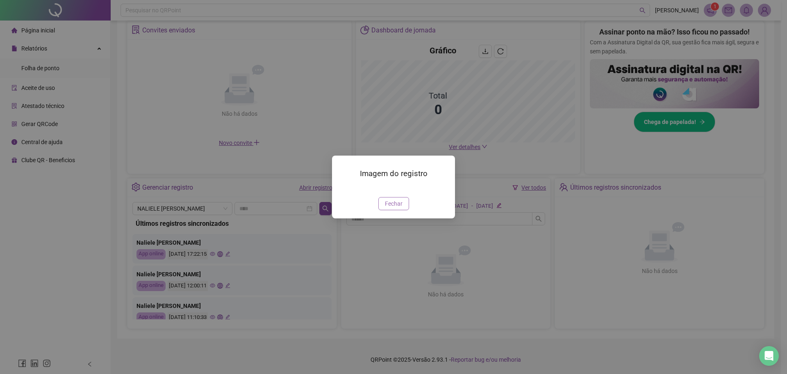
click at [390, 208] on span "Fechar" at bounding box center [394, 203] width 18 height 9
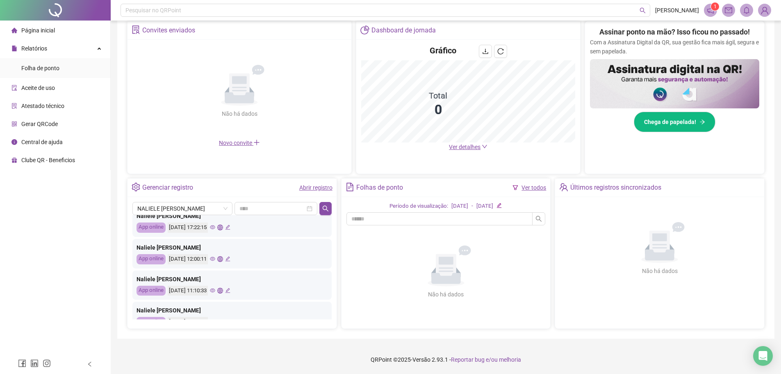
scroll to position [41, 0]
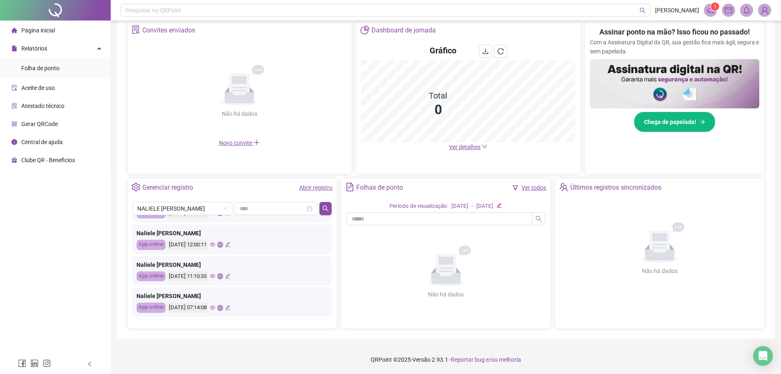
click at [215, 308] on icon "eye" at bounding box center [212, 307] width 5 height 5
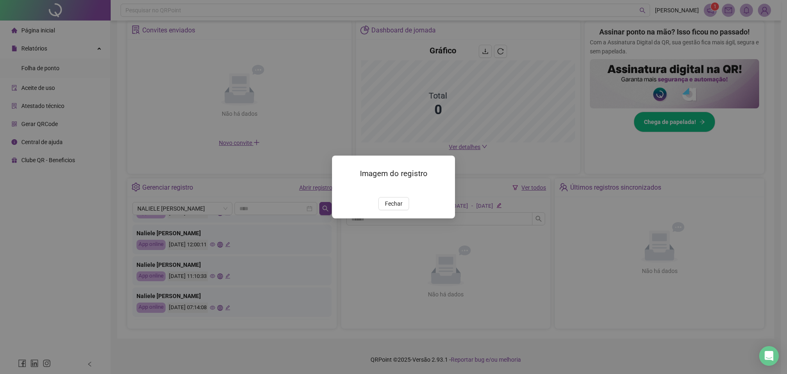
click at [394, 186] on div at bounding box center [393, 187] width 103 height 9
click at [342, 188] on img at bounding box center [342, 188] width 0 height 0
click at [402, 210] on button "Fechar" at bounding box center [394, 203] width 31 height 13
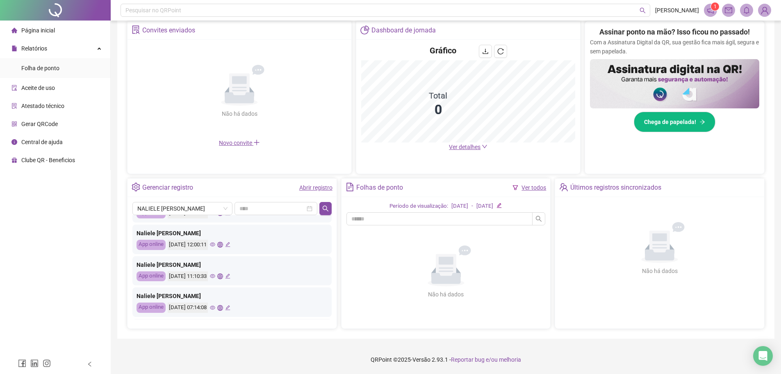
click at [223, 307] on icon "global" at bounding box center [219, 307] width 5 height 5
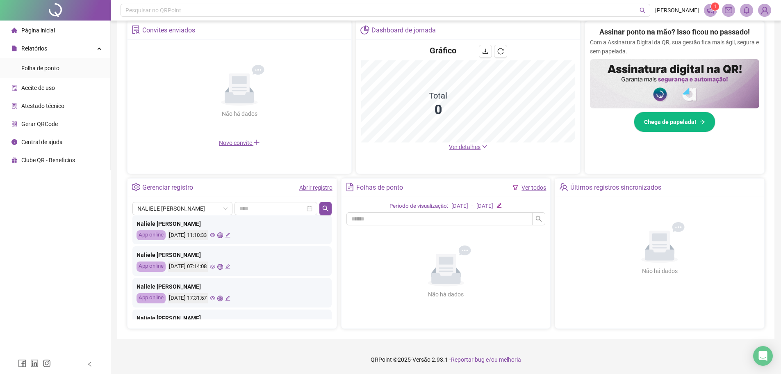
scroll to position [123, 0]
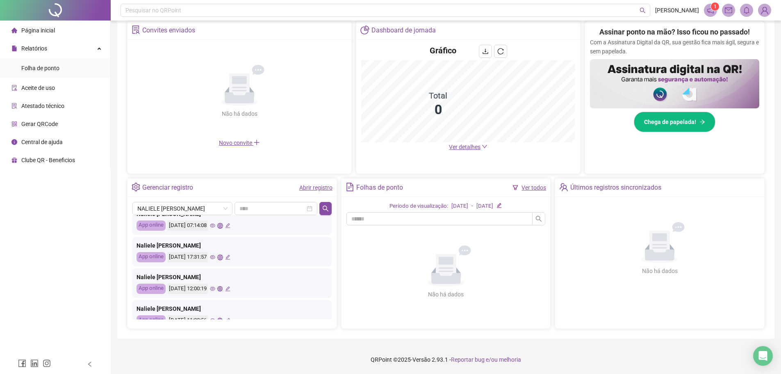
click at [215, 255] on icon "eye" at bounding box center [212, 256] width 5 height 5
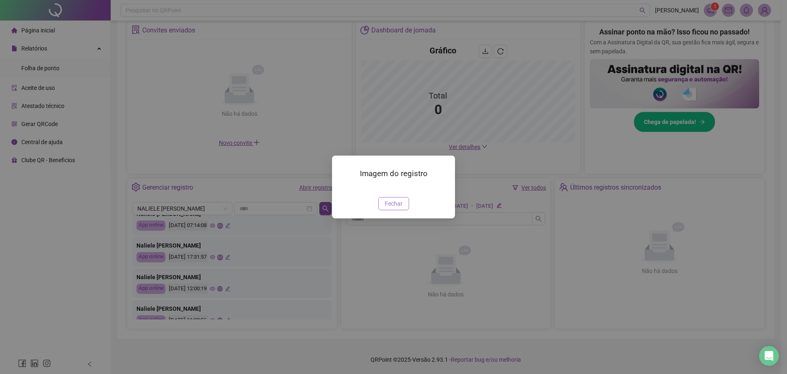
click at [388, 208] on span "Fechar" at bounding box center [394, 203] width 18 height 9
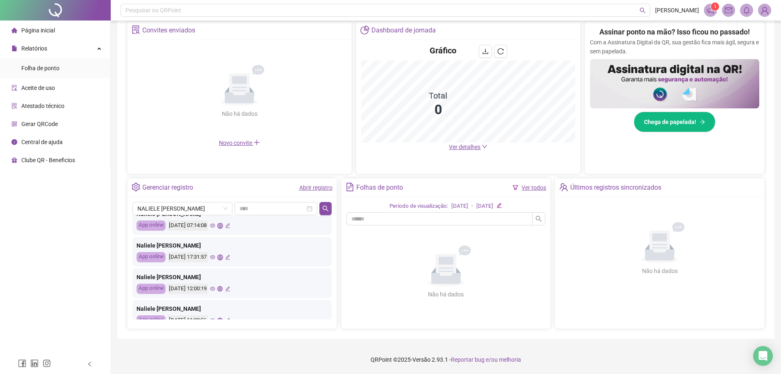
scroll to position [164, 0]
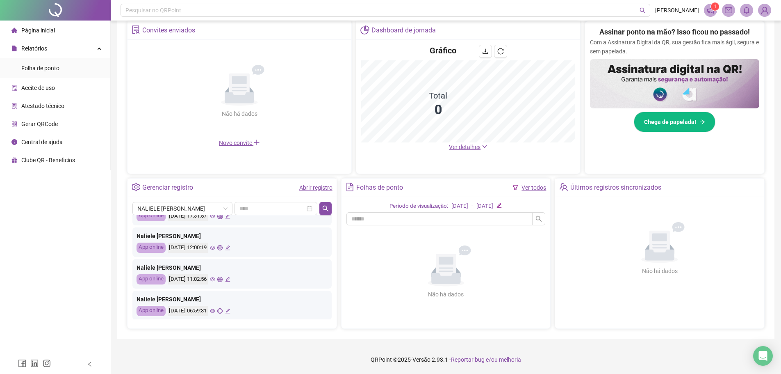
click at [215, 310] on icon "eye" at bounding box center [212, 310] width 5 height 5
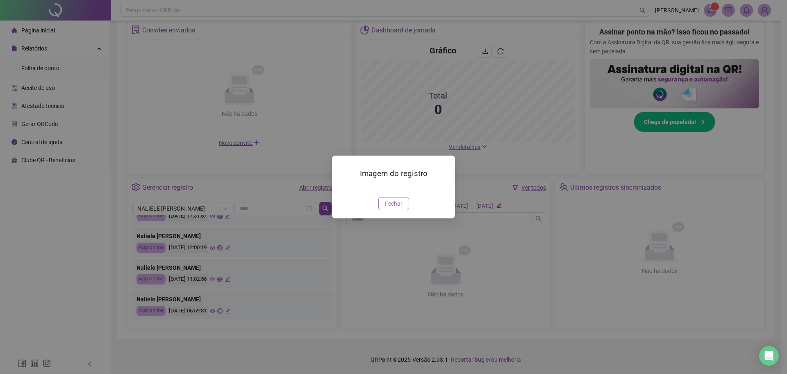
click at [395, 208] on span "Fechar" at bounding box center [394, 203] width 18 height 9
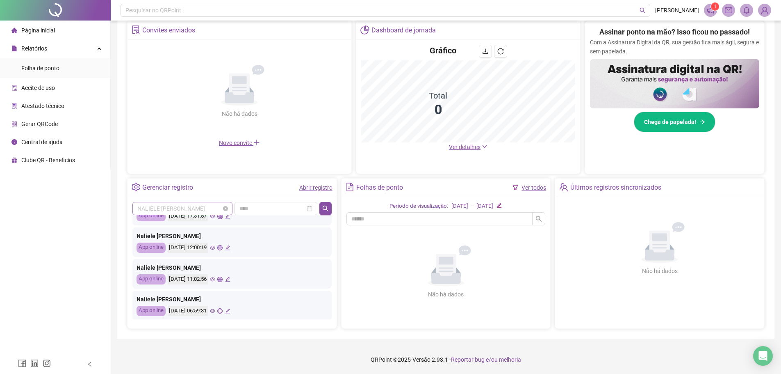
click at [202, 214] on div "NALIELE [PERSON_NAME]" at bounding box center [182, 208] width 100 height 13
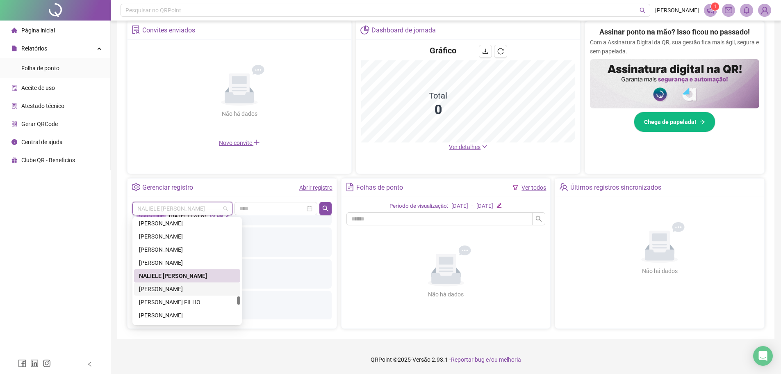
scroll to position [5725, 0]
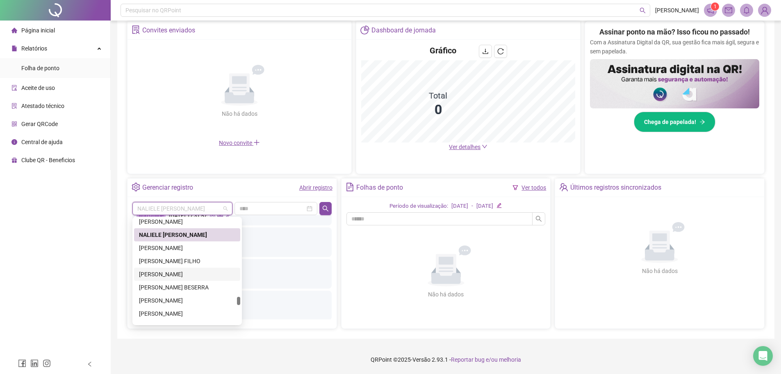
click at [173, 272] on div "[PERSON_NAME]" at bounding box center [187, 273] width 96 height 9
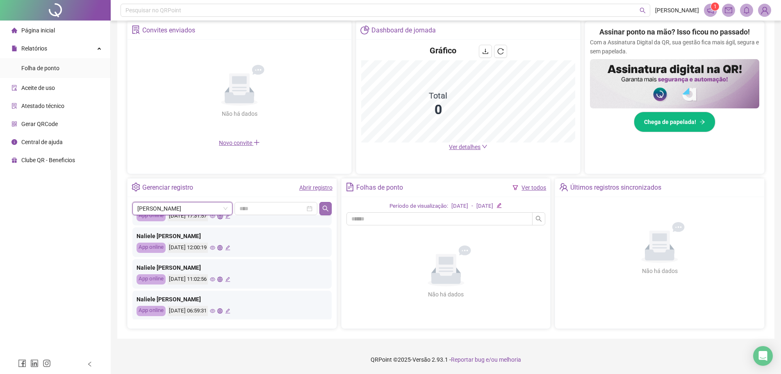
click at [326, 206] on icon "search" at bounding box center [326, 208] width 6 height 6
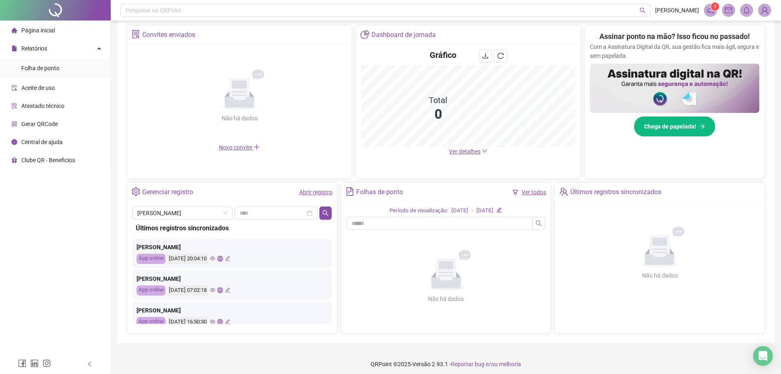
scroll to position [160, 0]
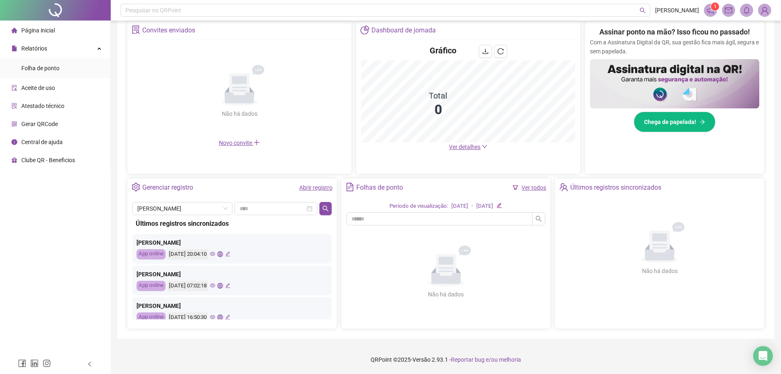
click at [215, 253] on icon "eye" at bounding box center [212, 253] width 5 height 5
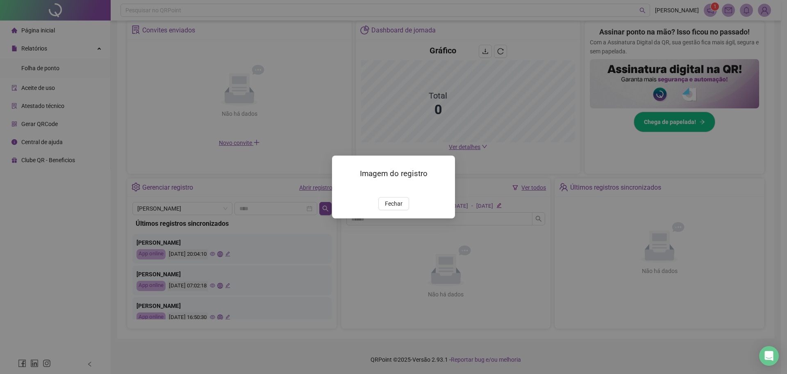
click at [342, 188] on img at bounding box center [342, 188] width 0 height 0
click at [405, 210] on button "Fechar" at bounding box center [394, 203] width 31 height 13
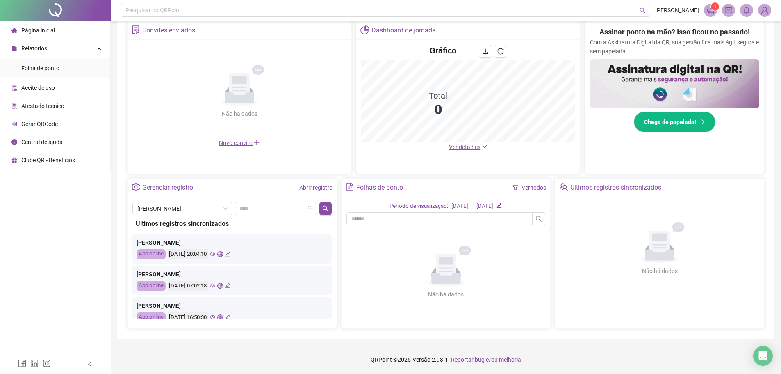
click at [215, 286] on icon "eye" at bounding box center [212, 285] width 5 height 5
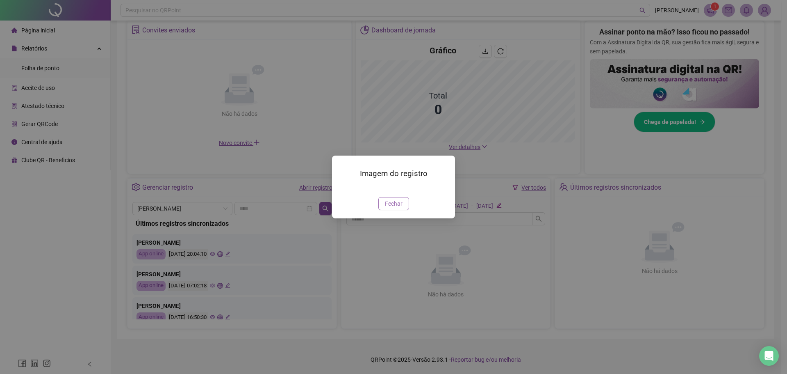
click at [390, 208] on span "Fechar" at bounding box center [394, 203] width 18 height 9
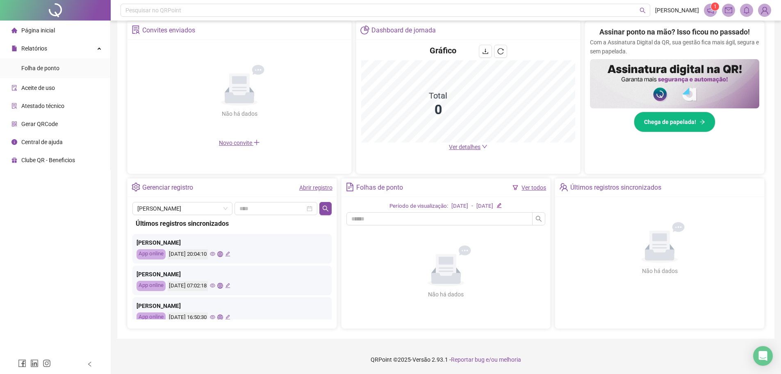
click at [215, 285] on icon "eye" at bounding box center [212, 285] width 5 height 4
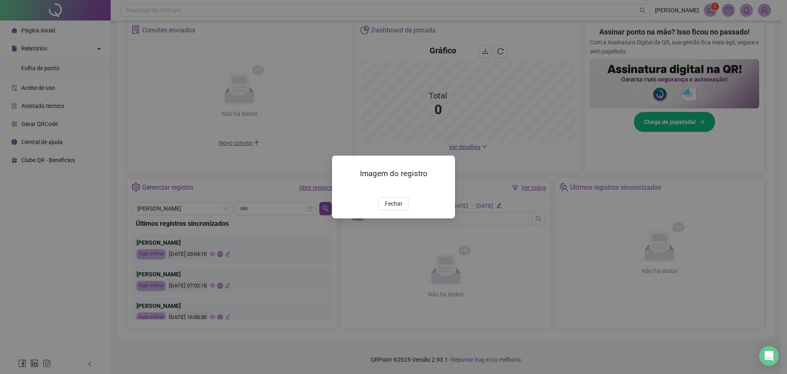
click at [342, 188] on img at bounding box center [342, 188] width 0 height 0
click at [392, 208] on span "Fechar" at bounding box center [394, 203] width 18 height 9
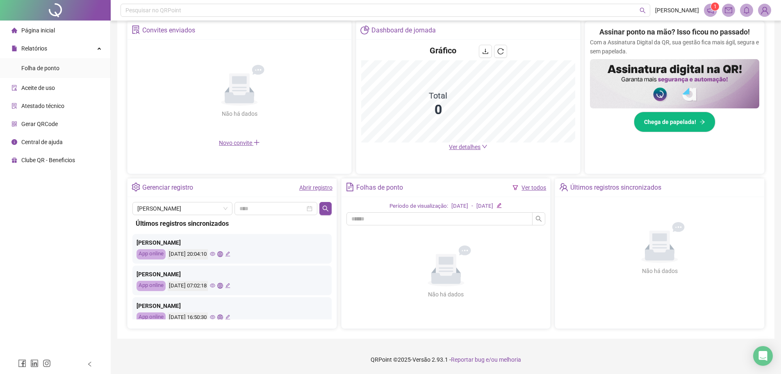
click at [223, 286] on icon "global" at bounding box center [219, 285] width 5 height 5
click at [215, 316] on icon "eye" at bounding box center [212, 316] width 5 height 5
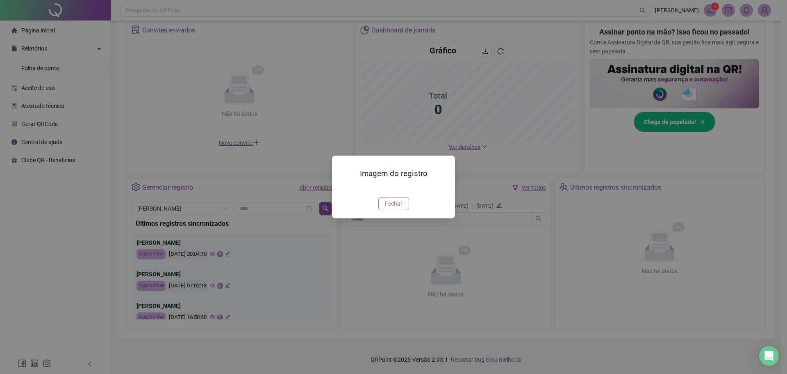
click at [402, 208] on span "Fechar" at bounding box center [394, 203] width 18 height 9
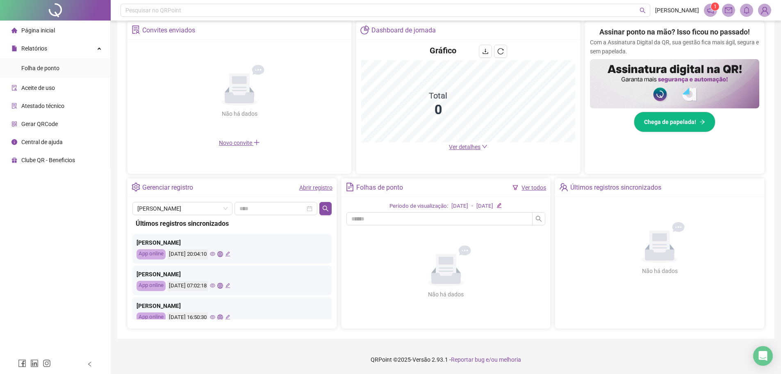
scroll to position [41, 0]
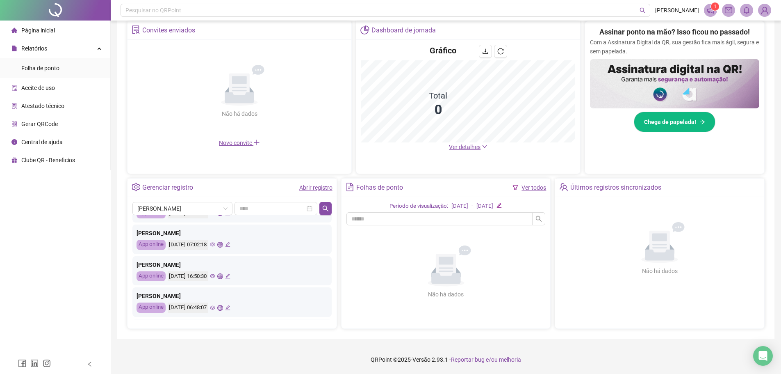
click at [215, 308] on icon "eye" at bounding box center [212, 307] width 5 height 5
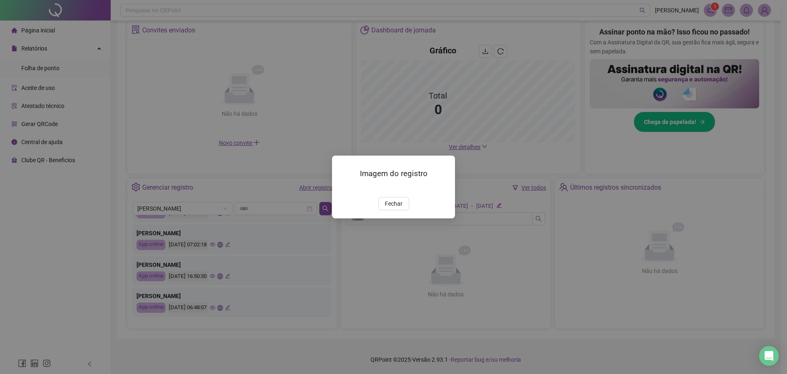
click at [388, 210] on button "Fechar" at bounding box center [394, 203] width 31 height 13
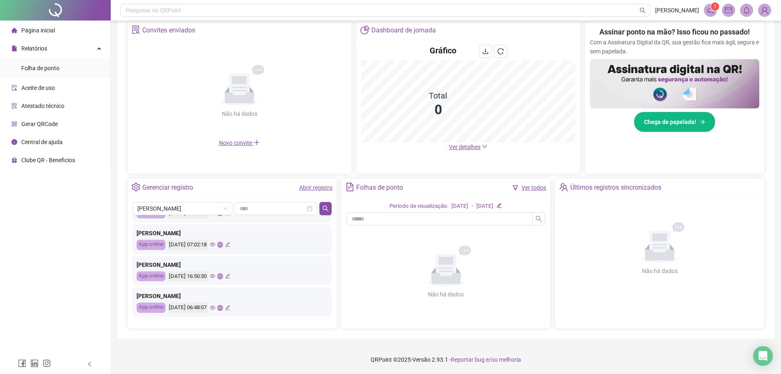
click at [223, 306] on icon "global" at bounding box center [219, 307] width 5 height 5
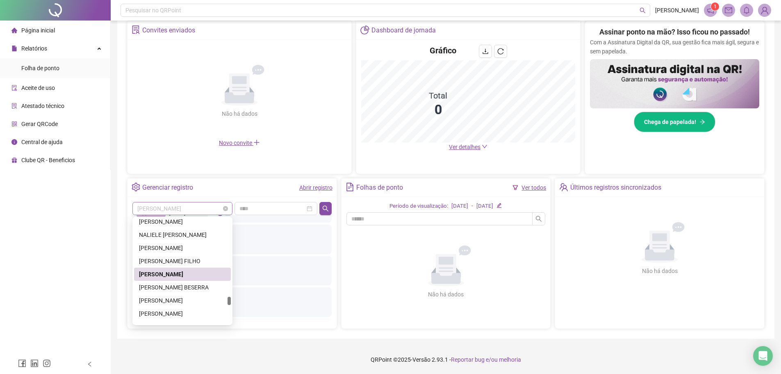
click at [205, 209] on span "[PERSON_NAME]" at bounding box center [182, 208] width 90 height 12
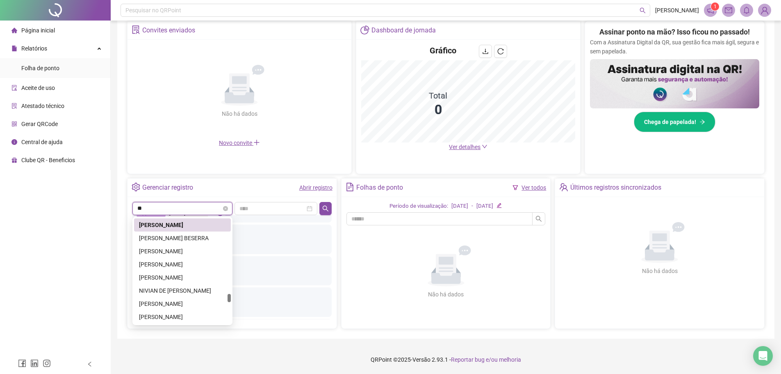
scroll to position [748, 0]
type input "***"
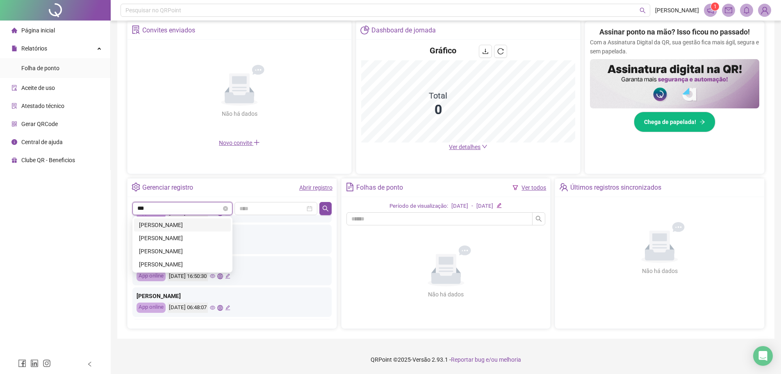
scroll to position [0, 0]
click at [186, 260] on div "[PERSON_NAME]" at bounding box center [182, 264] width 87 height 9
click at [322, 205] on button "button" at bounding box center [325, 208] width 12 height 13
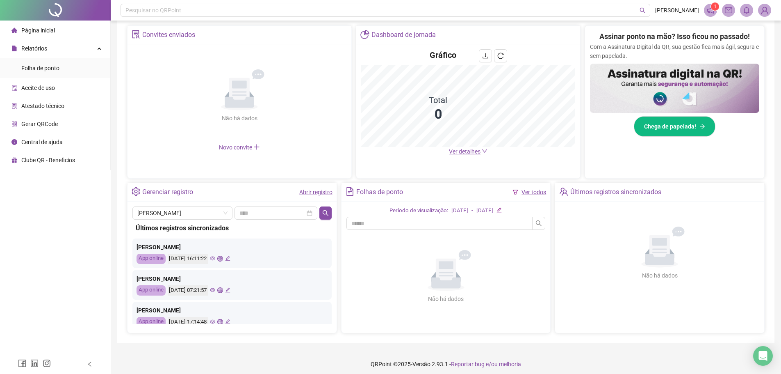
scroll to position [160, 0]
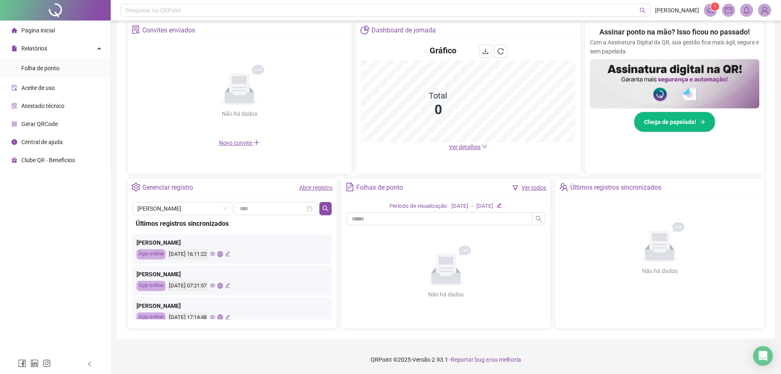
click at [215, 255] on icon "eye" at bounding box center [212, 254] width 5 height 4
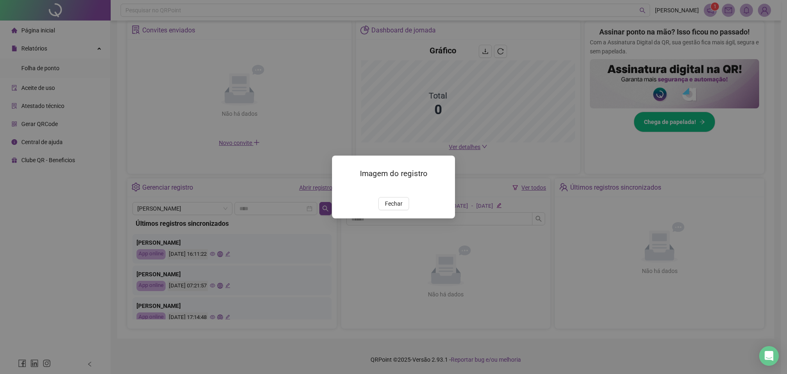
click at [342, 188] on img at bounding box center [342, 188] width 0 height 0
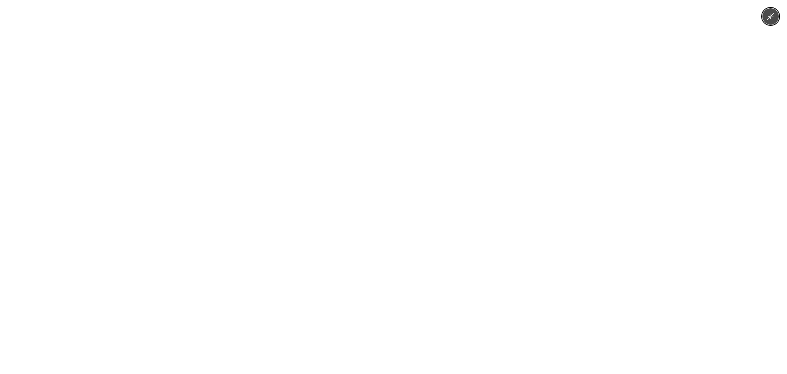
click at [768, 19] on icon "Minimize image" at bounding box center [771, 17] width 8 height 8
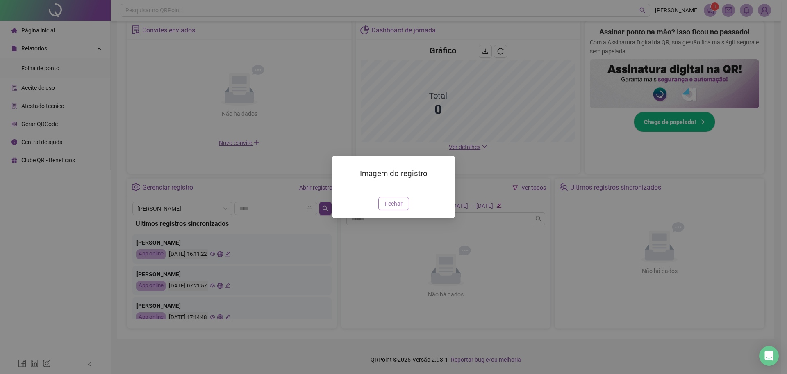
click at [397, 208] on span "Fechar" at bounding box center [394, 203] width 18 height 9
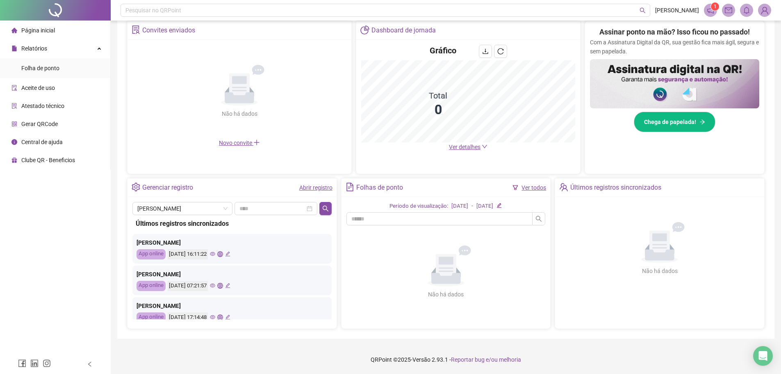
click at [230, 258] on div "[DATE] 16:11:22" at bounding box center [199, 254] width 63 height 10
click at [223, 254] on icon "global" at bounding box center [219, 253] width 5 height 5
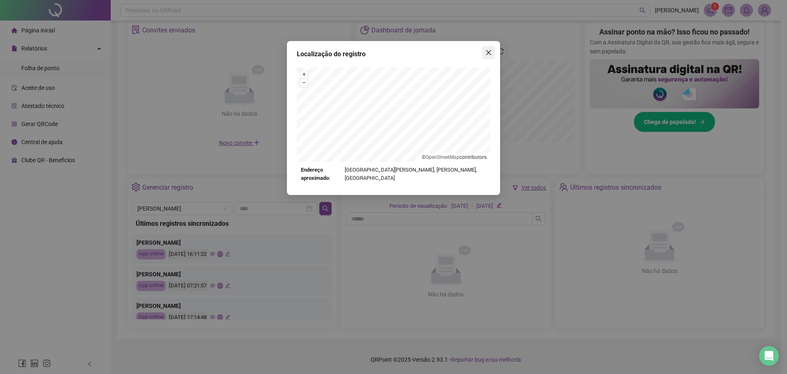
click at [493, 52] on span "Close" at bounding box center [488, 52] width 13 height 7
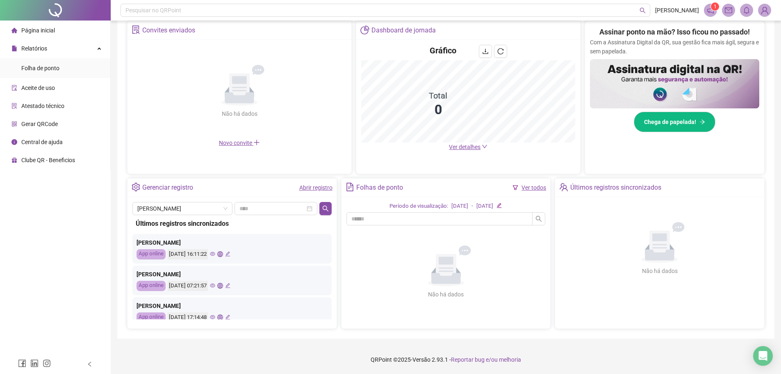
click at [215, 286] on icon "eye" at bounding box center [212, 285] width 5 height 5
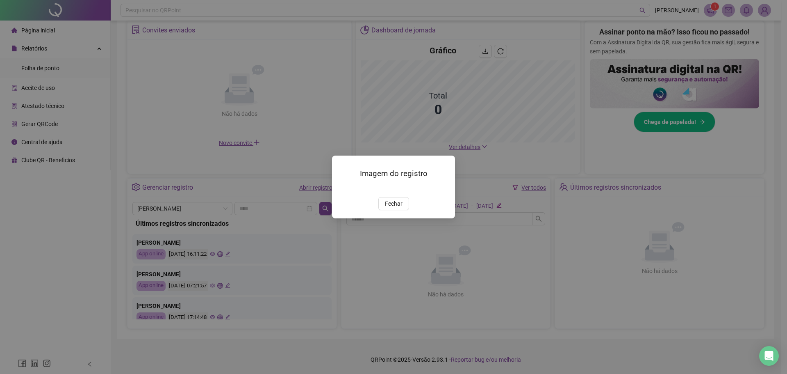
click at [342, 188] on img at bounding box center [342, 188] width 0 height 0
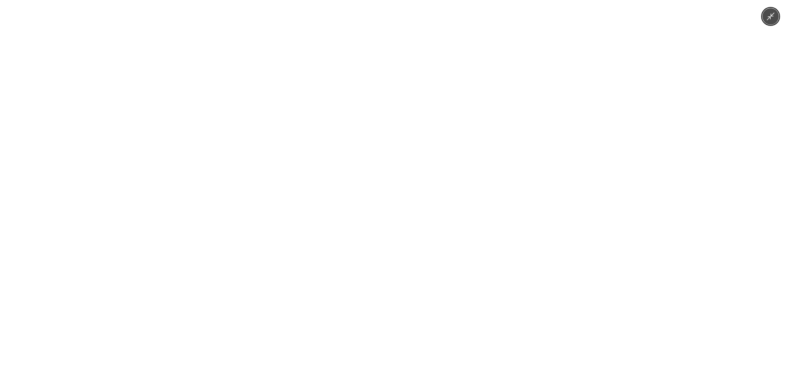
click at [767, 20] on icon "Minimize image" at bounding box center [770, 16] width 9 height 9
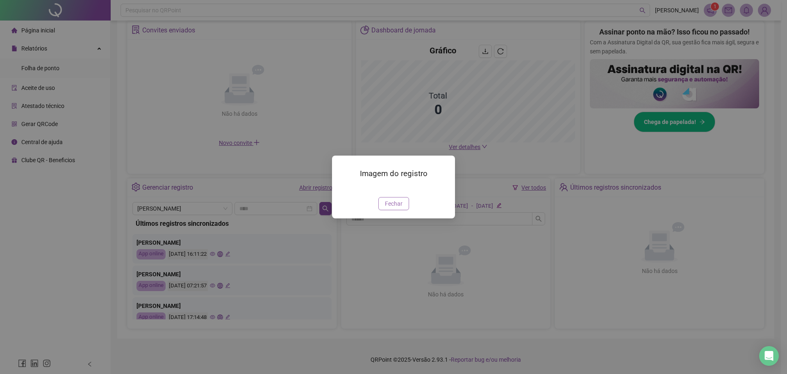
click at [397, 208] on span "Fechar" at bounding box center [394, 203] width 18 height 9
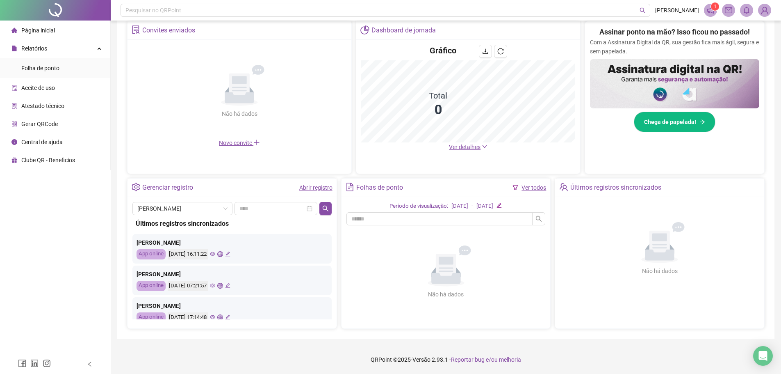
click at [223, 284] on icon "global" at bounding box center [219, 285] width 5 height 5
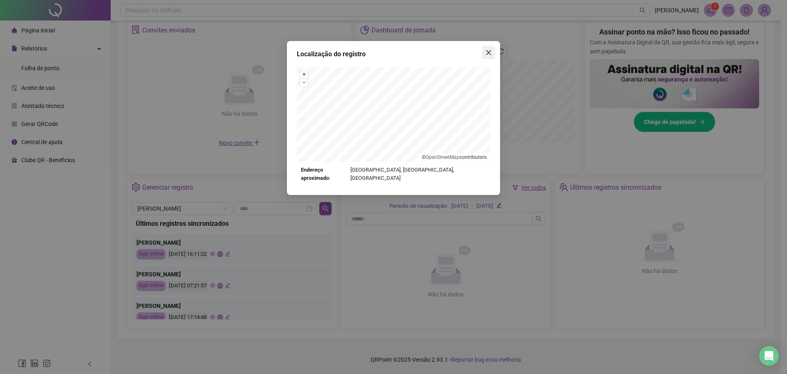
click at [487, 49] on icon "close" at bounding box center [489, 52] width 7 height 7
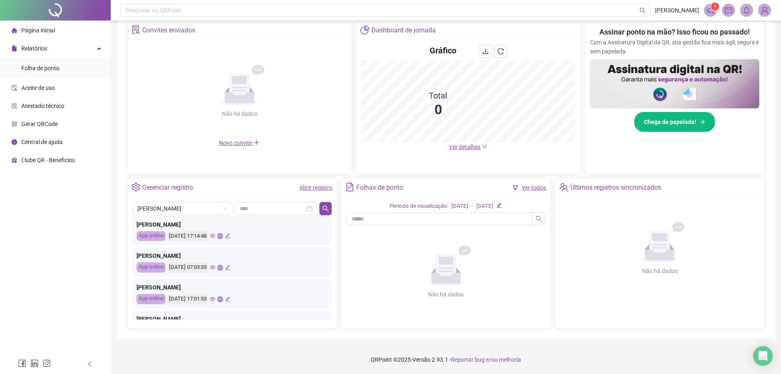
scroll to position [82, 0]
click at [215, 265] on icon "eye" at bounding box center [212, 266] width 5 height 5
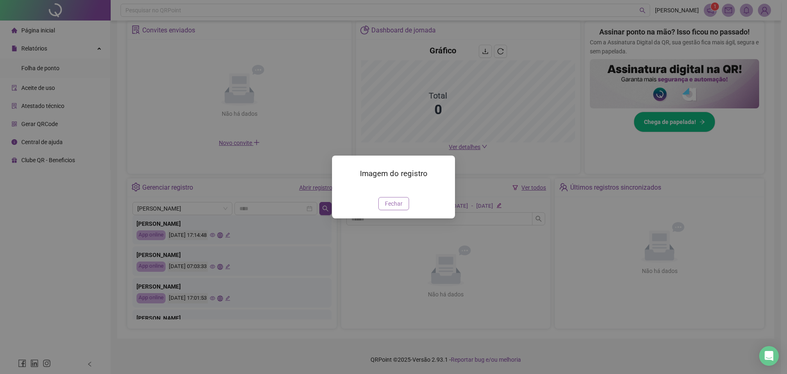
click at [390, 208] on span "Fechar" at bounding box center [394, 203] width 18 height 9
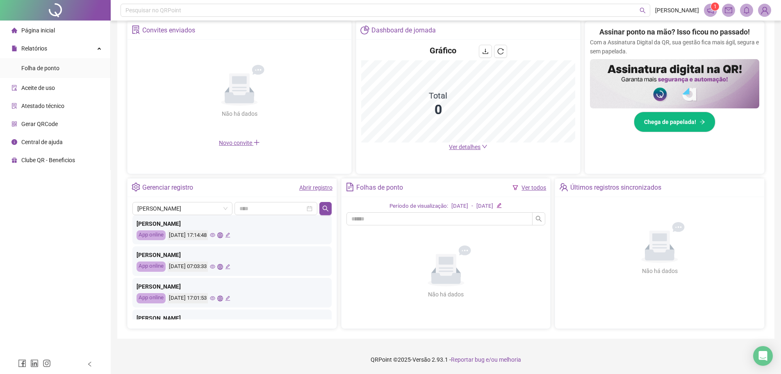
click at [223, 264] on icon "global" at bounding box center [219, 266] width 5 height 5
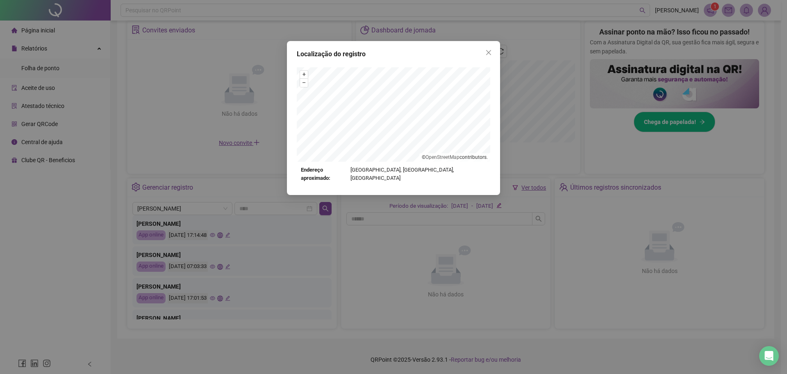
click at [493, 60] on div "Localização do registro + – ⇧ › © OpenStreetMap contributors. Endereço aproxima…" at bounding box center [393, 118] width 213 height 154
click at [492, 54] on icon "close" at bounding box center [489, 52] width 7 height 7
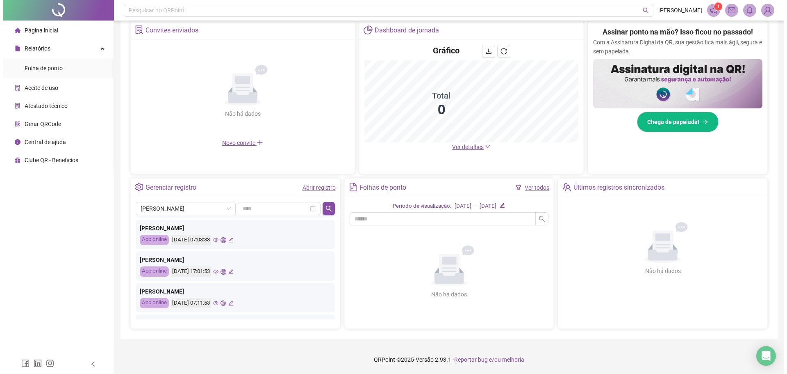
scroll to position [123, 0]
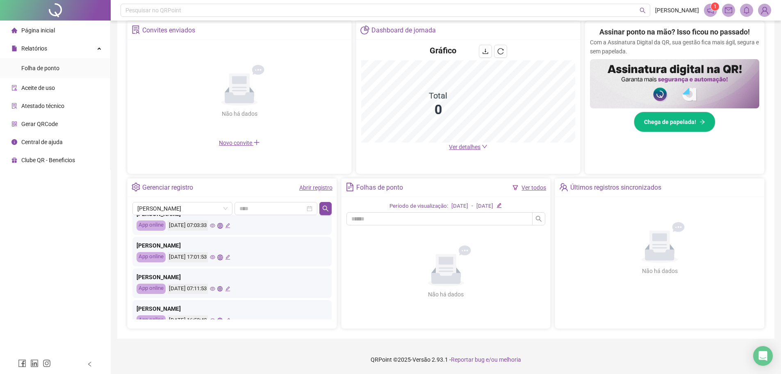
click at [215, 289] on icon "eye" at bounding box center [212, 288] width 5 height 5
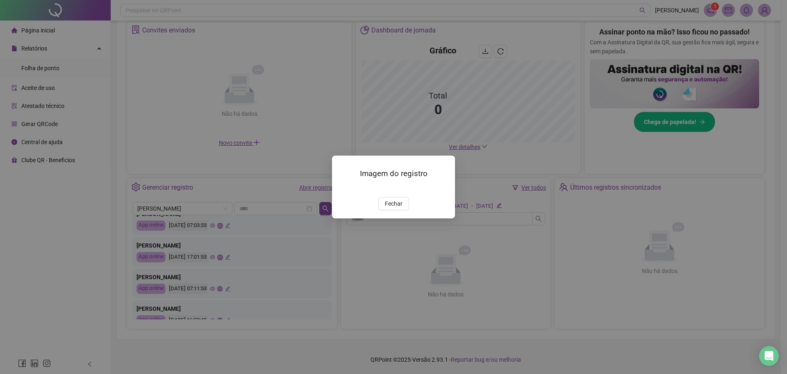
click at [342, 188] on img at bounding box center [342, 188] width 0 height 0
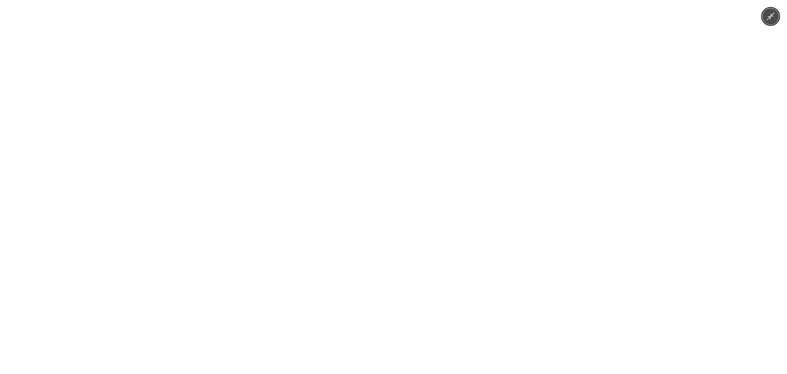
click at [773, 15] on icon "Minimize image" at bounding box center [770, 16] width 9 height 9
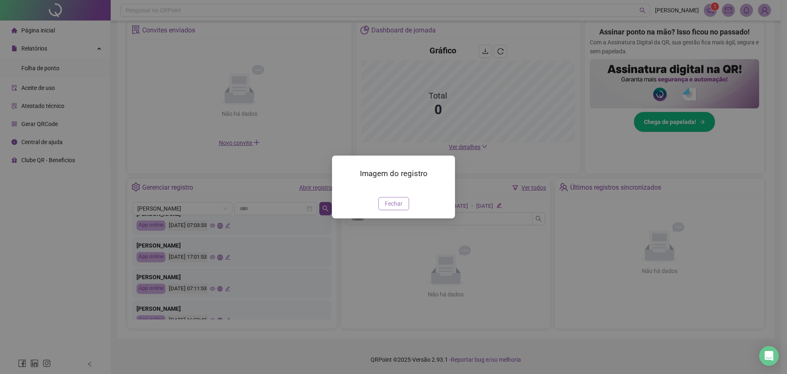
click at [407, 210] on button "Fechar" at bounding box center [394, 203] width 31 height 13
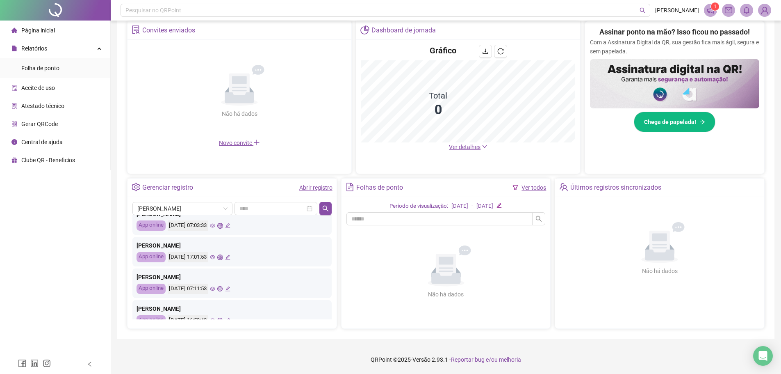
click at [223, 287] on icon "global" at bounding box center [219, 288] width 5 height 5
